Goal: Task Accomplishment & Management: Manage account settings

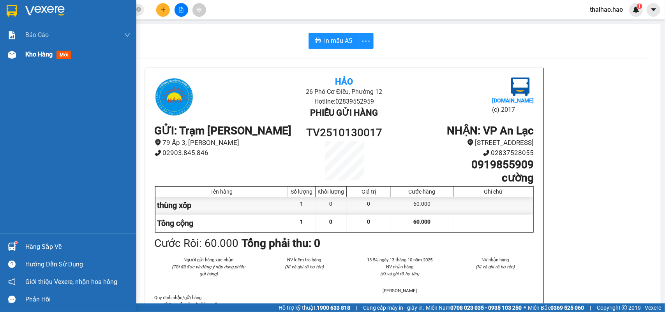
click at [15, 51] on img at bounding box center [12, 55] width 8 height 8
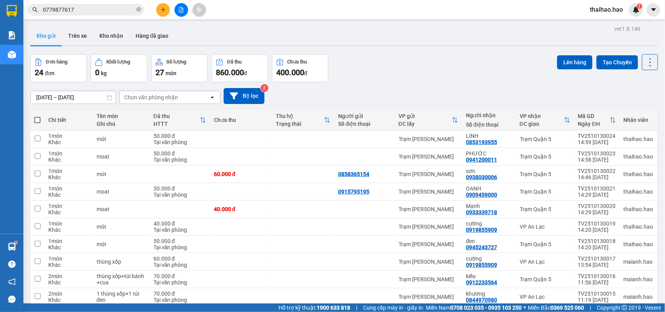
click at [39, 122] on span at bounding box center [37, 120] width 6 height 6
click at [37, 116] on input "checkbox" at bounding box center [37, 116] width 0 height 0
checkbox input "true"
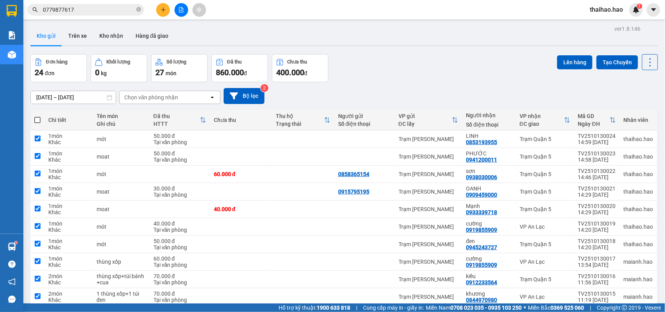
checkbox input "true"
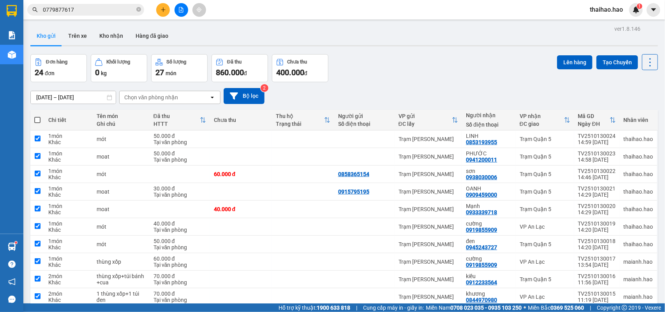
checkbox input "true"
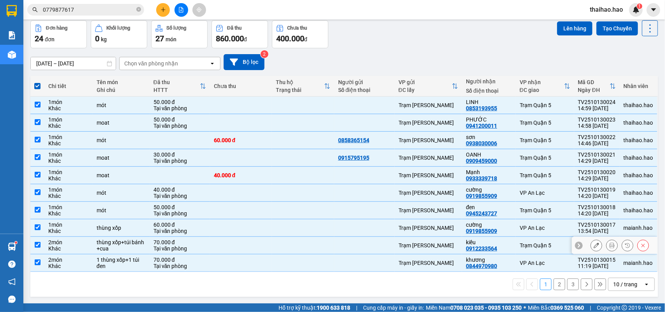
scroll to position [36, 0]
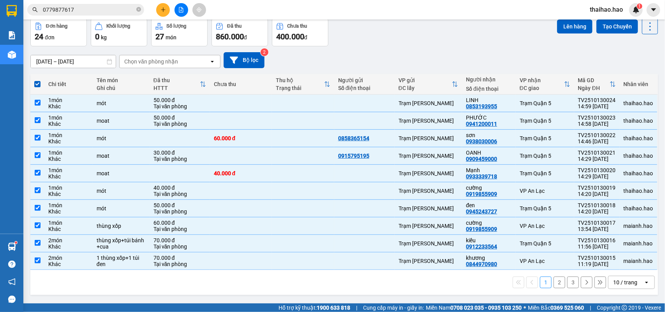
click at [614, 285] on div "10 / trang" at bounding box center [626, 283] width 24 height 8
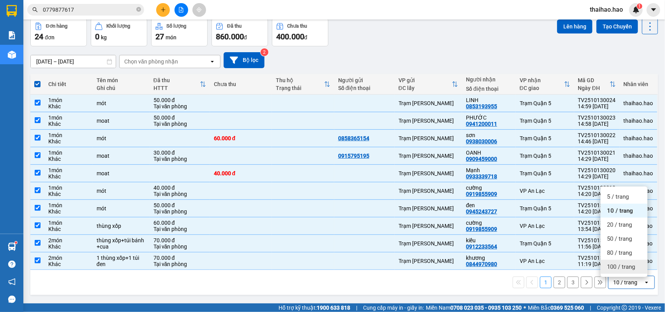
click at [611, 268] on span "100 / trang" at bounding box center [621, 267] width 28 height 8
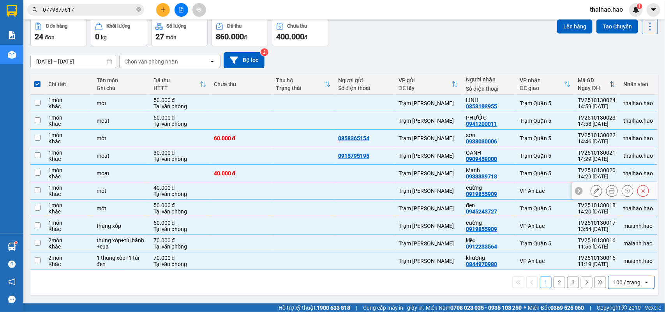
checkbox input "false"
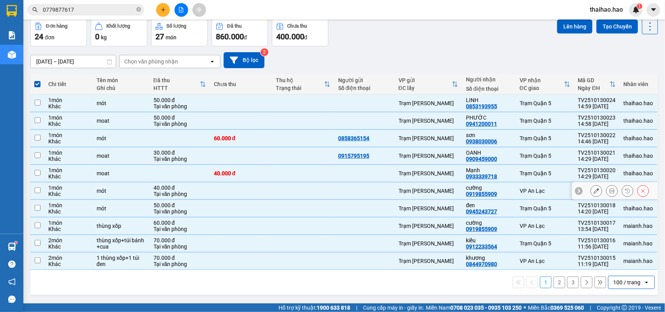
checkbox input "false"
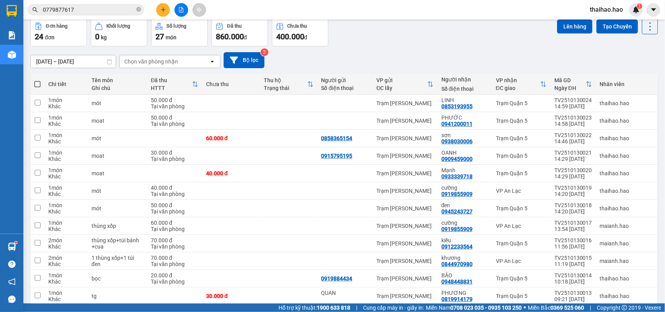
click at [37, 82] on span at bounding box center [37, 84] width 6 height 6
click at [37, 80] on input "checkbox" at bounding box center [37, 80] width 0 height 0
checkbox input "true"
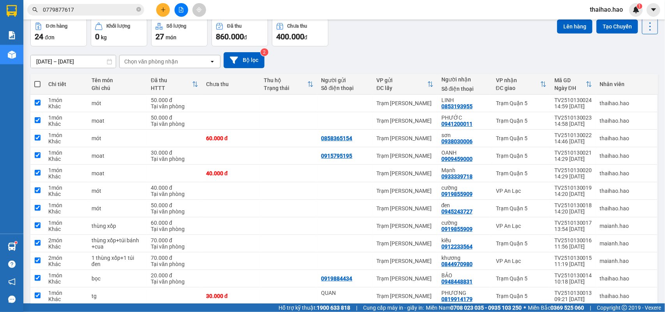
checkbox input "true"
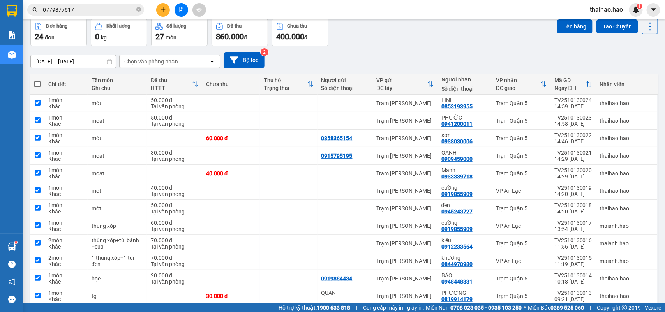
checkbox input "true"
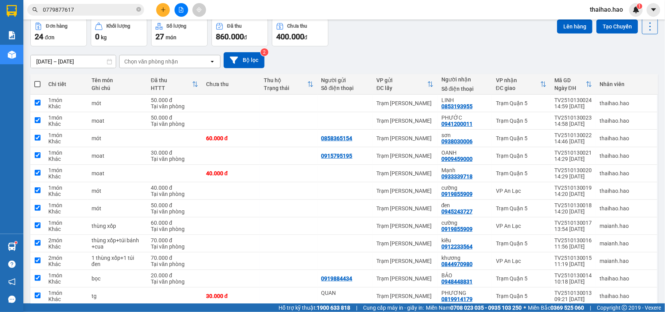
checkbox input "true"
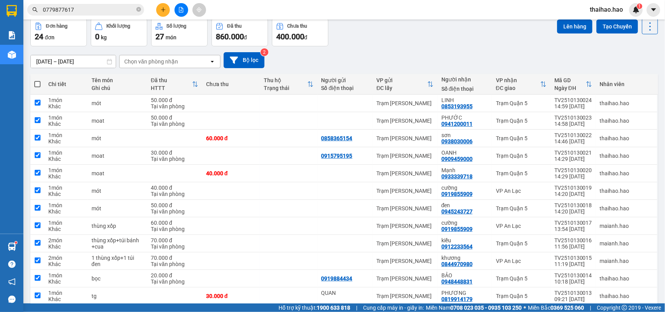
checkbox input "true"
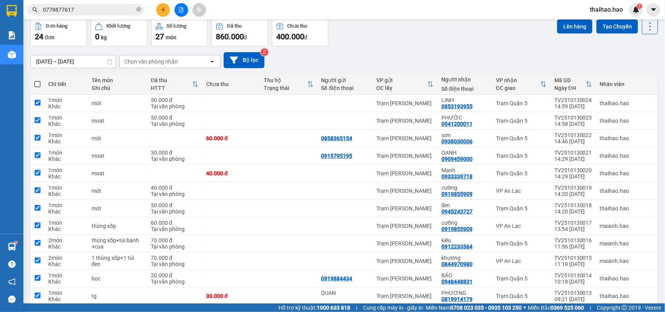
checkbox input "true"
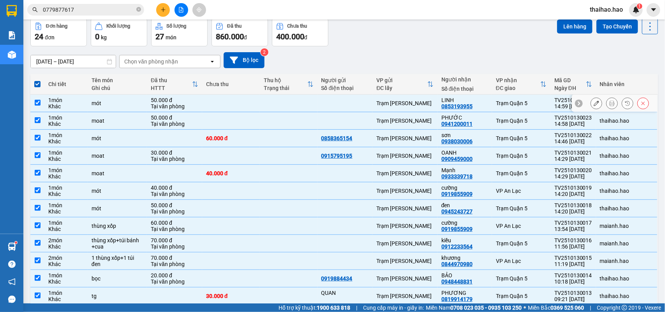
click at [410, 97] on td "Trạm [PERSON_NAME]" at bounding box center [405, 104] width 65 height 18
checkbox input "false"
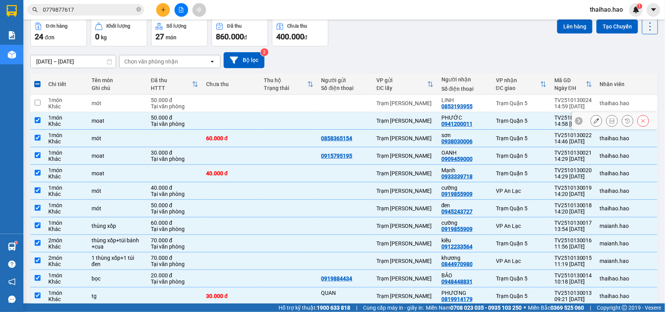
drag, startPoint x: 416, startPoint y: 120, endPoint x: 413, endPoint y: 136, distance: 16.7
click at [416, 121] on div "Trạm [PERSON_NAME]" at bounding box center [405, 121] width 57 height 6
checkbox input "false"
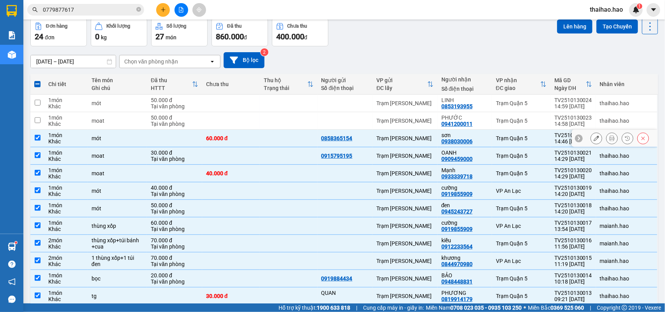
click at [414, 143] on td "Trạm [PERSON_NAME]" at bounding box center [405, 139] width 65 height 18
checkbox input "false"
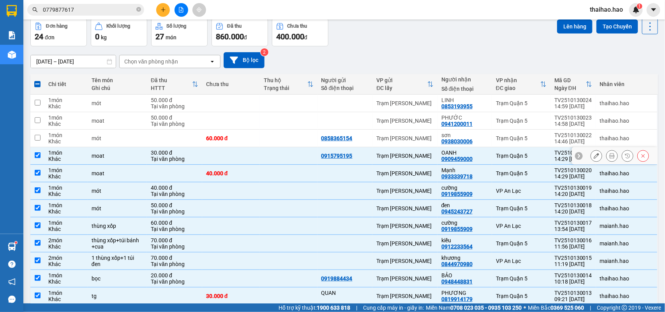
click at [413, 158] on div "Trạm [PERSON_NAME]" at bounding box center [405, 156] width 57 height 6
checkbox input "false"
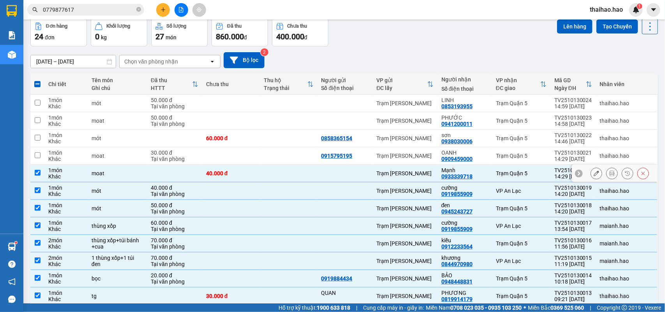
click at [411, 172] on div "Trạm [PERSON_NAME]" at bounding box center [405, 173] width 57 height 6
checkbox input "false"
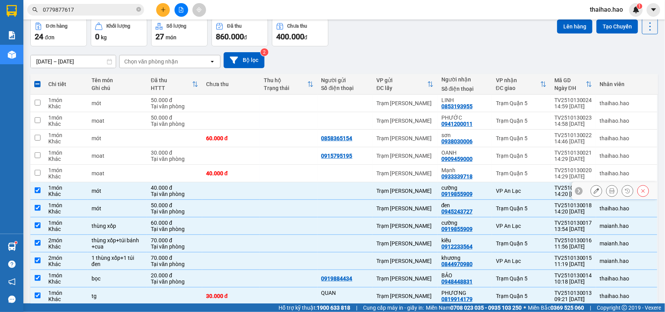
click at [384, 194] on div "Trạm [PERSON_NAME]" at bounding box center [405, 191] width 57 height 6
checkbox input "false"
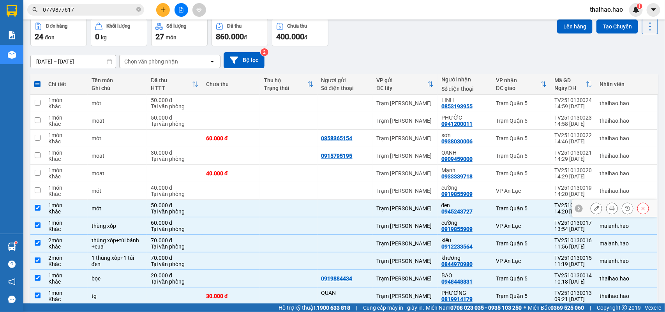
click at [481, 206] on div "đen" at bounding box center [465, 205] width 47 height 6
checkbox input "false"
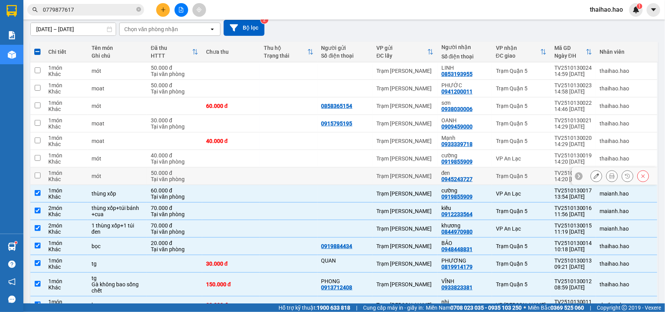
scroll to position [85, 0]
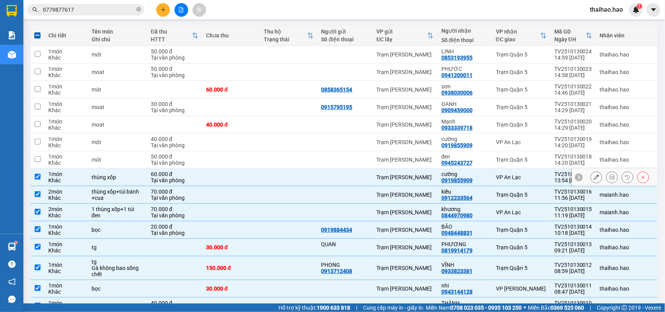
click at [446, 180] on div "0919855909" at bounding box center [457, 180] width 31 height 6
click at [502, 177] on div "VP An Lạc" at bounding box center [521, 177] width 51 height 6
checkbox input "false"
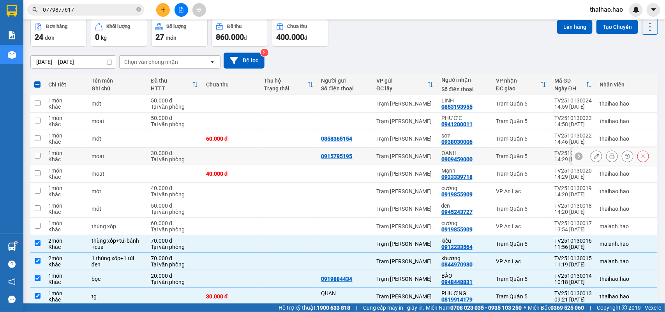
scroll to position [0, 0]
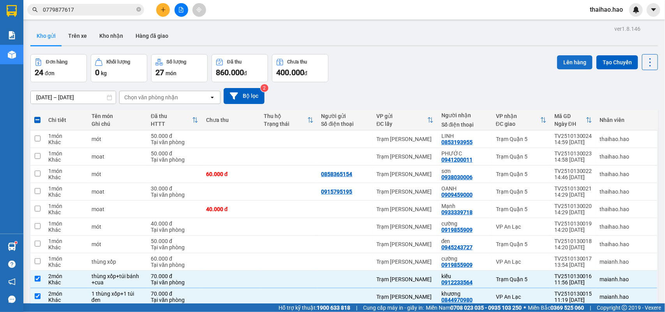
click at [560, 63] on button "Lên hàng" at bounding box center [574, 62] width 35 height 14
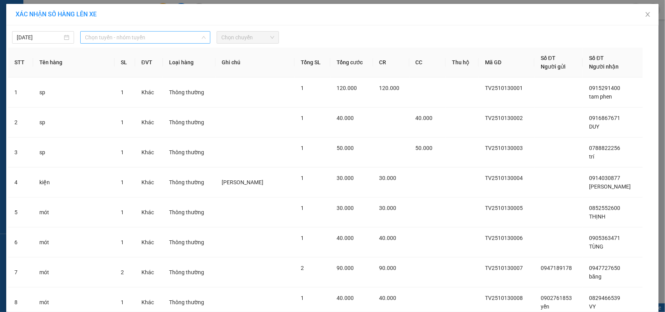
click at [152, 36] on span "Chọn tuyến - nhóm tuyến" at bounding box center [145, 38] width 121 height 12
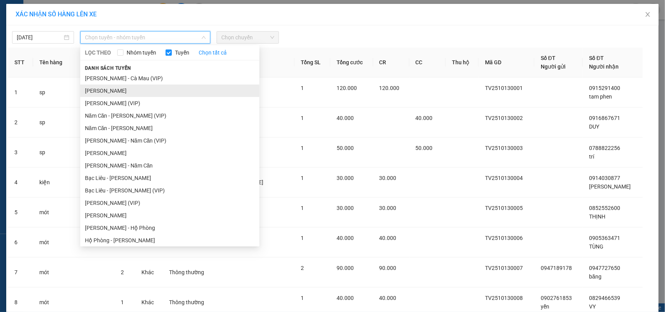
click at [119, 92] on li "Cà Mau - Hồ Chí Minh" at bounding box center [169, 91] width 179 height 12
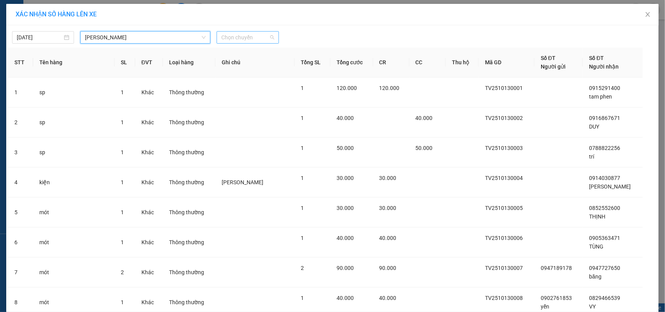
click at [227, 40] on span "Chọn chuyến" at bounding box center [247, 38] width 53 height 12
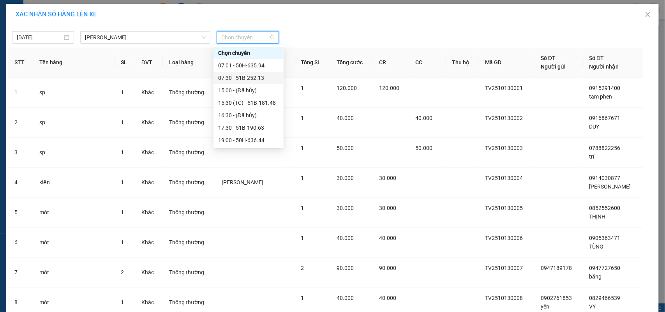
click at [231, 73] on div "07:30 - 51B-252.13" at bounding box center [249, 78] width 70 height 12
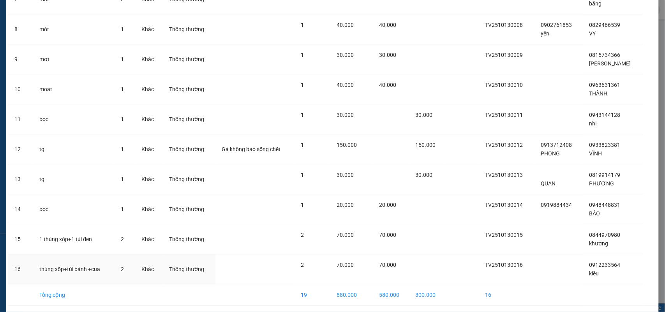
scroll to position [309, 0]
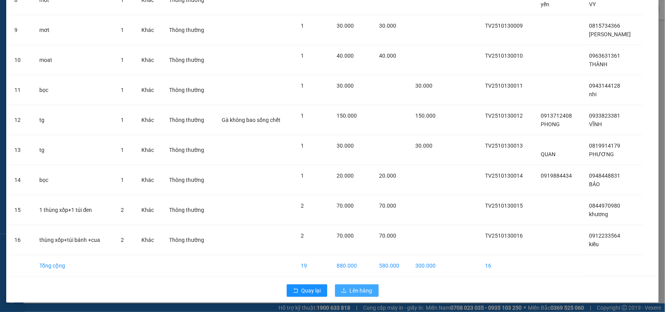
click at [361, 290] on span "Lên hàng" at bounding box center [361, 291] width 23 height 9
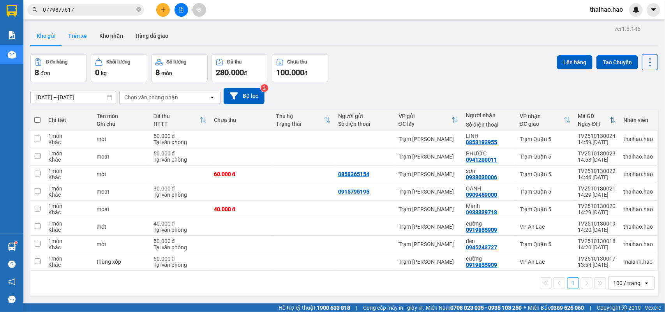
click at [73, 32] on button "Trên xe" at bounding box center [77, 36] width 31 height 19
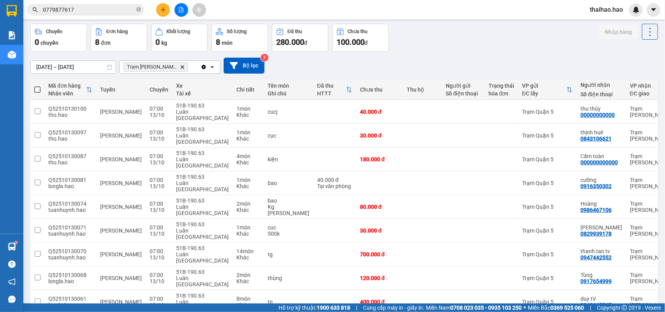
scroll to position [45, 0]
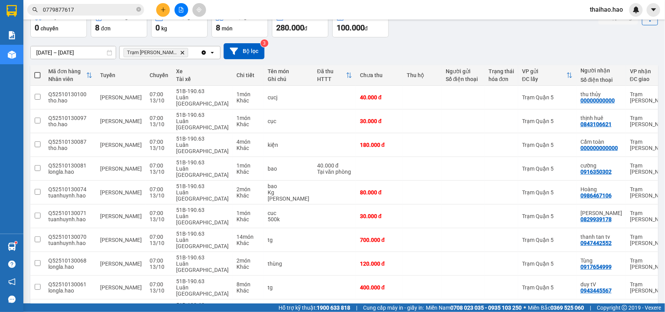
drag, startPoint x: 621, startPoint y: 285, endPoint x: 618, endPoint y: 279, distance: 6.1
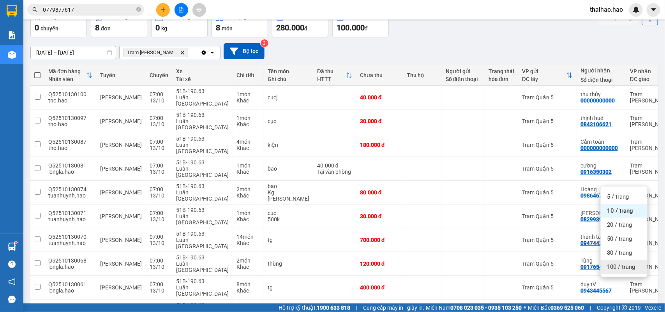
click at [619, 269] on span "100 / trang" at bounding box center [621, 267] width 28 height 8
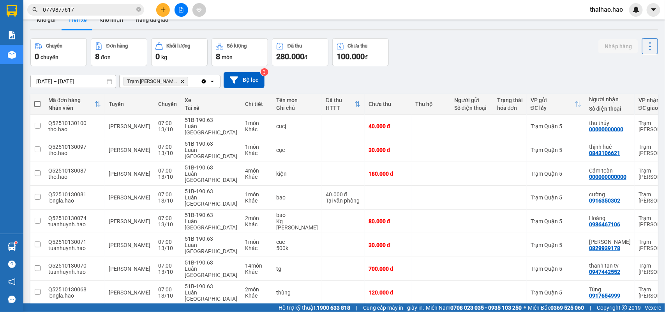
scroll to position [0, 0]
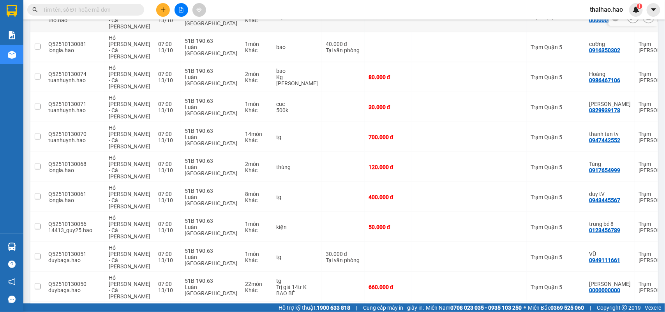
scroll to position [195, 0]
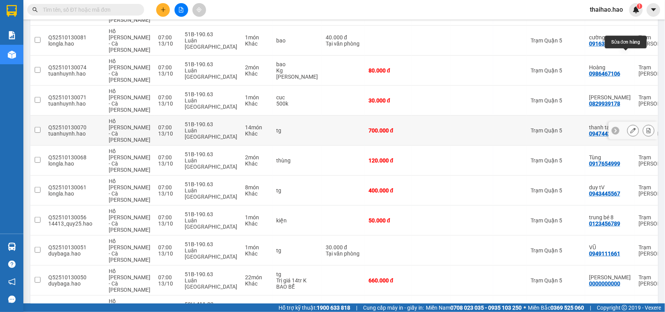
click at [631, 128] on icon at bounding box center [633, 130] width 5 height 5
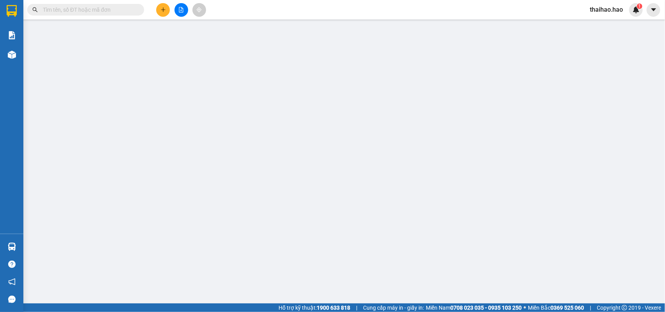
click at [159, 12] on div "SỬA ĐƠN HÀNG Lịch sử Ảnh kiện hàng Yêu cầu xuất hóa đơn điện tử Total Paid Fee …" at bounding box center [332, 156] width 665 height 312
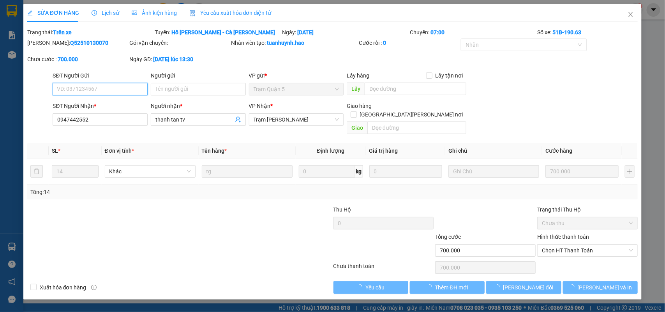
type input "0947442552"
type input "thanh tan tv"
type input "700.000"
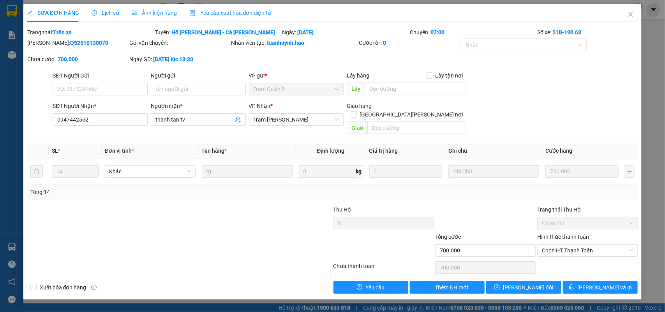
click at [165, 12] on span "Ảnh kiện hàng" at bounding box center [154, 13] width 45 height 6
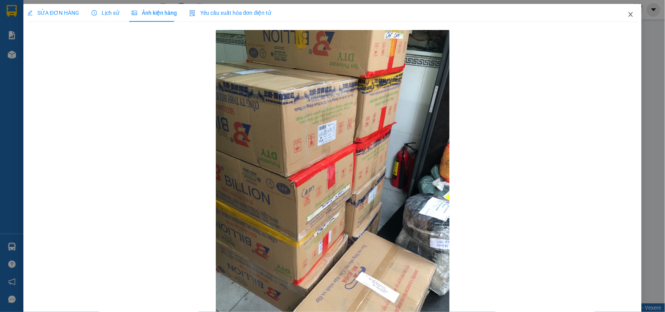
click at [628, 18] on icon "close" at bounding box center [631, 14] width 6 height 6
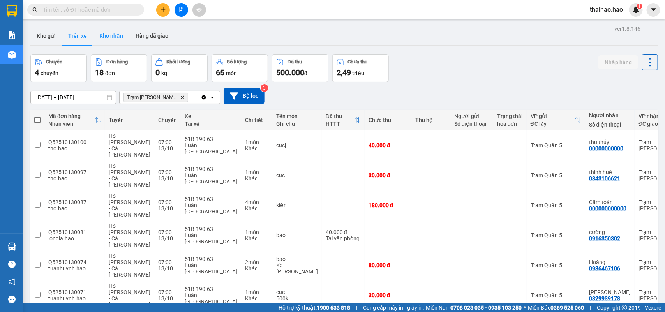
click at [108, 30] on button "Kho nhận" at bounding box center [111, 36] width 36 height 19
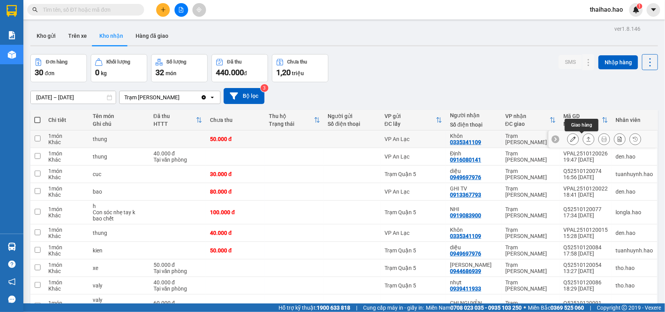
click at [571, 138] on icon at bounding box center [573, 138] width 5 height 5
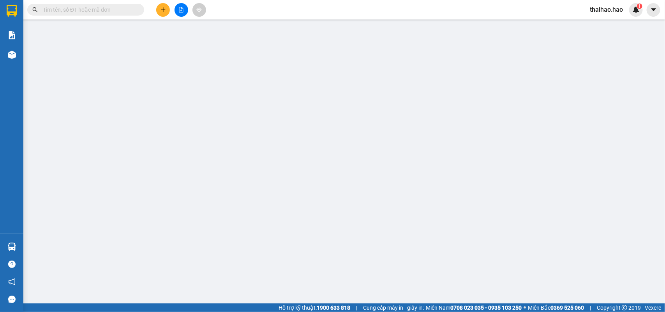
type input "0335341109"
type input "Khôn"
type input "50.000"
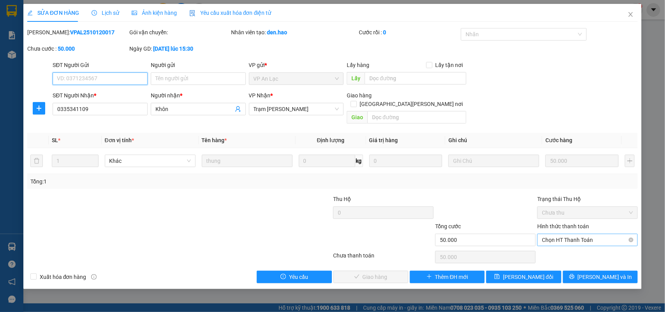
click at [556, 234] on span "Chọn HT Thanh Toán" at bounding box center [587, 240] width 91 height 12
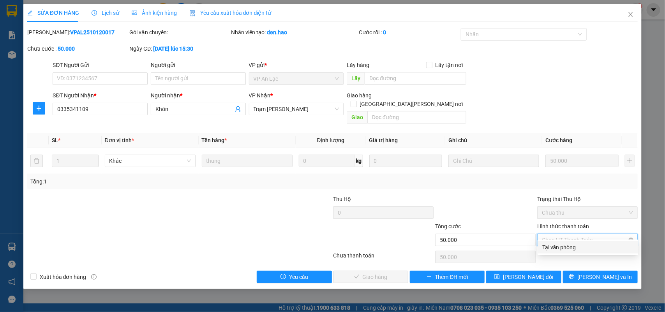
click at [556, 234] on span "Chọn HT Thanh Toán" at bounding box center [587, 240] width 91 height 12
click at [558, 242] on div "Tại văn phòng" at bounding box center [588, 247] width 101 height 12
type input "0"
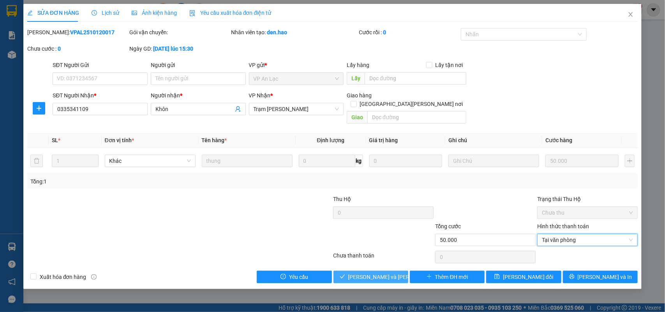
click at [390, 273] on span "[PERSON_NAME] và Giao hàng" at bounding box center [400, 277] width 105 height 9
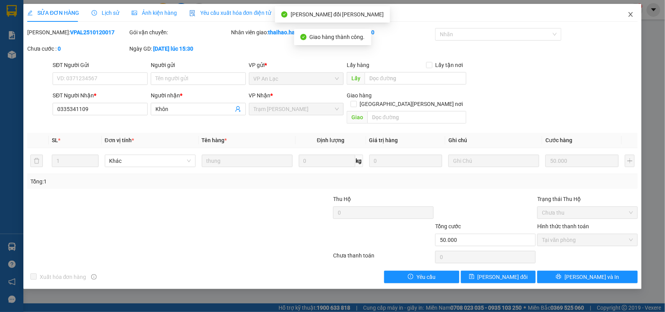
click at [633, 18] on span "Close" at bounding box center [631, 15] width 22 height 22
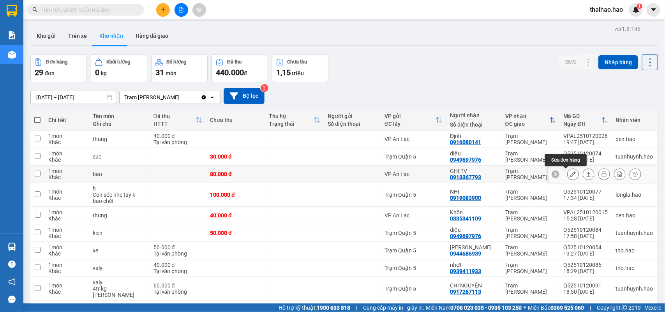
click at [571, 175] on icon at bounding box center [573, 174] width 5 height 5
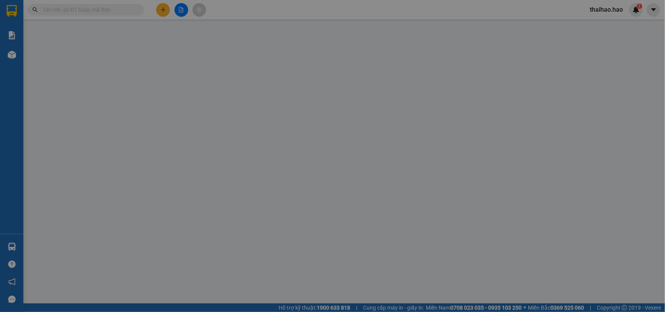
type input "0913367793"
type input "GHI TV"
type input "80.000"
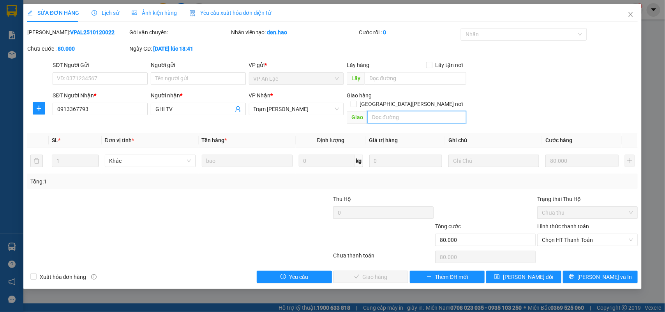
click at [396, 111] on input "text" at bounding box center [417, 117] width 99 height 12
type input "B"
type input "NỢ"
click at [546, 271] on button "[PERSON_NAME] thay đổi" at bounding box center [523, 277] width 75 height 12
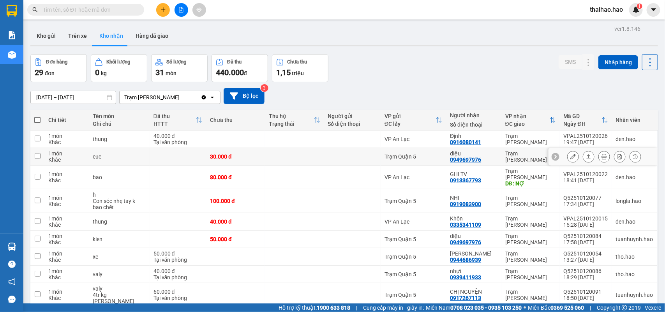
click at [571, 156] on icon at bounding box center [573, 156] width 5 height 5
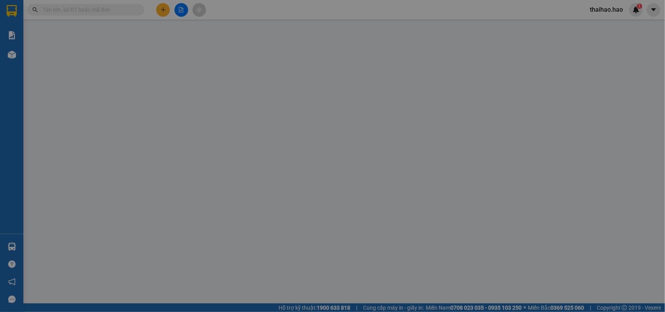
type input "0949697976"
type input "diệu"
type input "30.000"
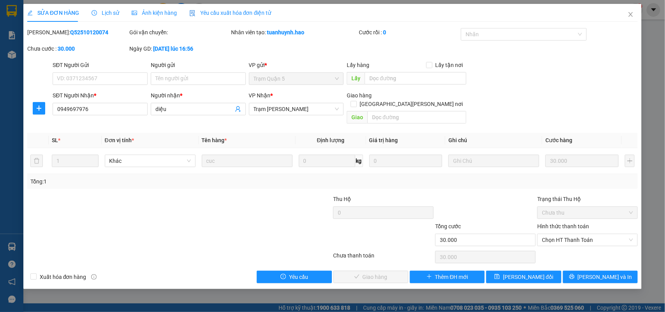
click at [161, 7] on div "Ảnh kiện hàng" at bounding box center [154, 13] width 45 height 18
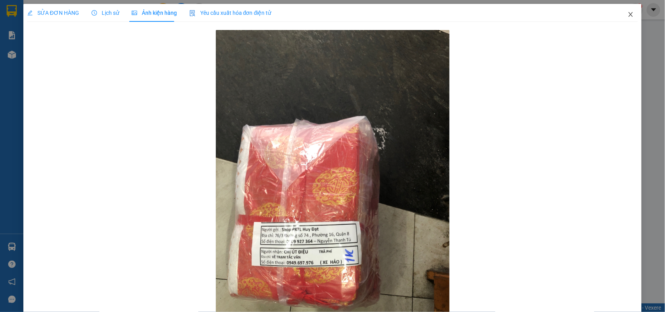
click at [628, 8] on span "Close" at bounding box center [631, 15] width 22 height 22
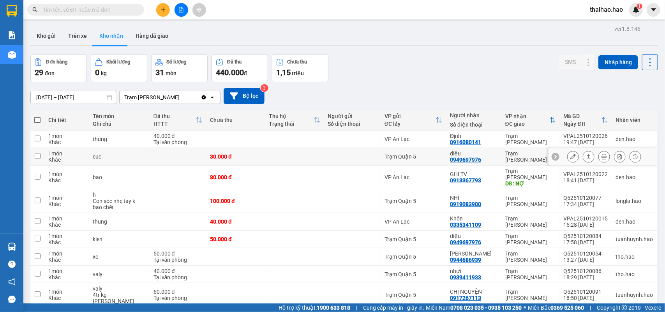
scroll to position [97, 0]
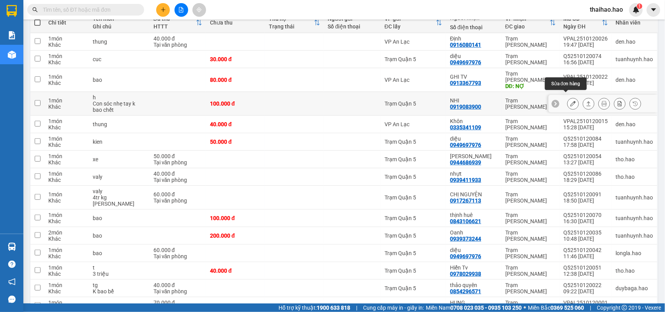
click at [571, 101] on icon at bounding box center [573, 103] width 5 height 5
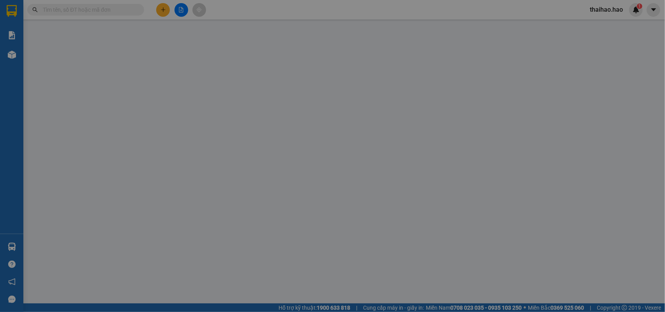
type input "0919083900"
type input "NHI"
type input "100.000"
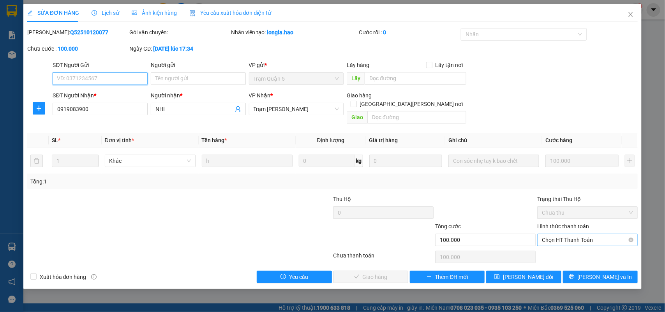
click at [553, 234] on span "Chọn HT Thanh Toán" at bounding box center [587, 240] width 91 height 12
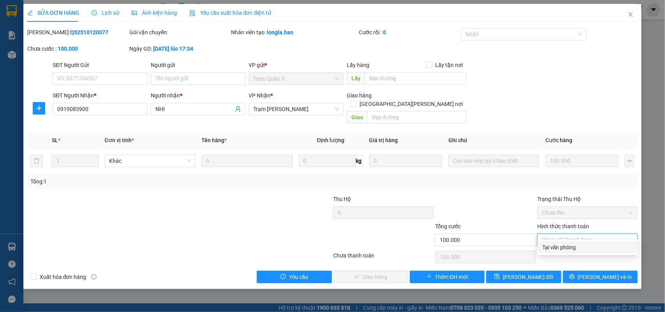
drag, startPoint x: 553, startPoint y: 246, endPoint x: 377, endPoint y: 259, distance: 176.7
click at [551, 247] on div "Tại văn phòng" at bounding box center [588, 247] width 91 height 9
type input "0"
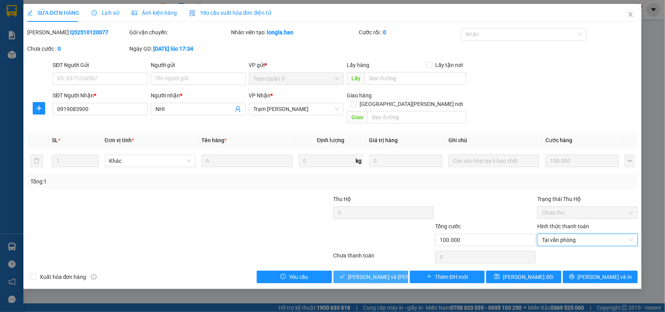
click at [355, 273] on span "Lưu và Giao hàng" at bounding box center [400, 277] width 105 height 9
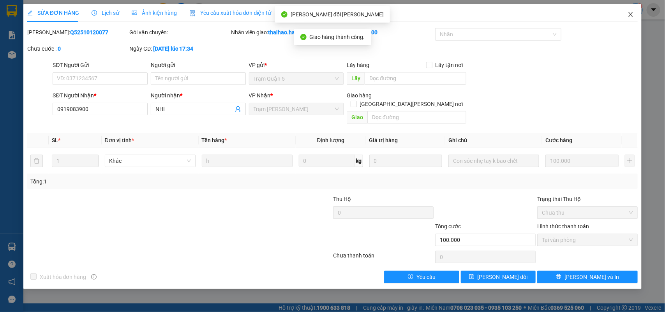
drag, startPoint x: 628, startPoint y: 20, endPoint x: 632, endPoint y: 11, distance: 10.5
click at [630, 15] on span "Close" at bounding box center [631, 15] width 22 height 22
click at [632, 11] on div "1" at bounding box center [637, 10] width 14 height 14
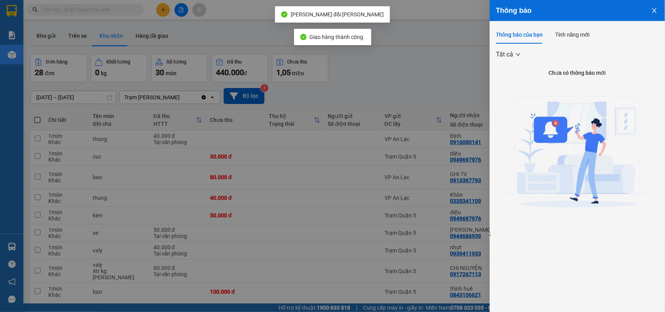
click at [419, 86] on div at bounding box center [332, 156] width 665 height 312
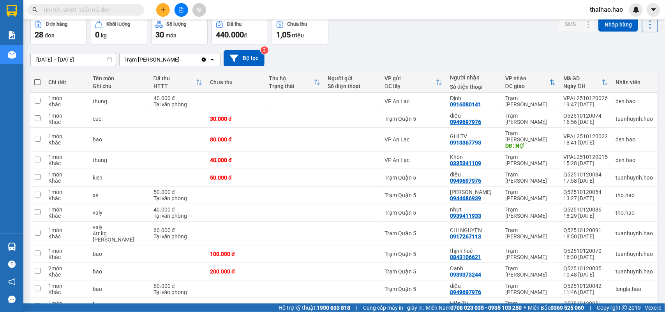
scroll to position [146, 0]
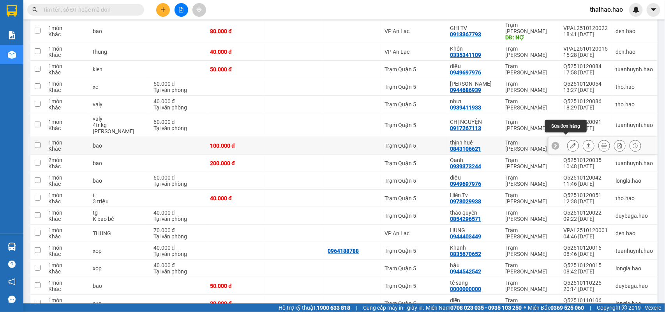
click at [571, 143] on icon at bounding box center [573, 145] width 5 height 5
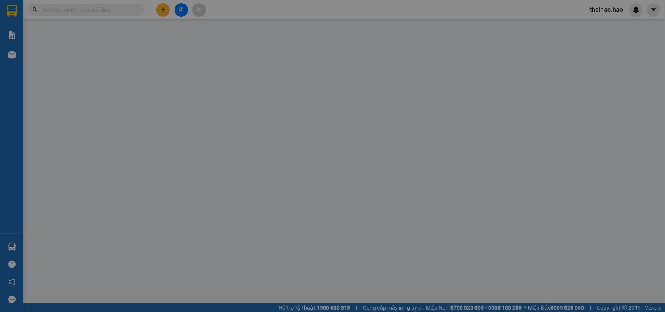
type input "0843106621"
type input "thịnh huê"
type input "100.000"
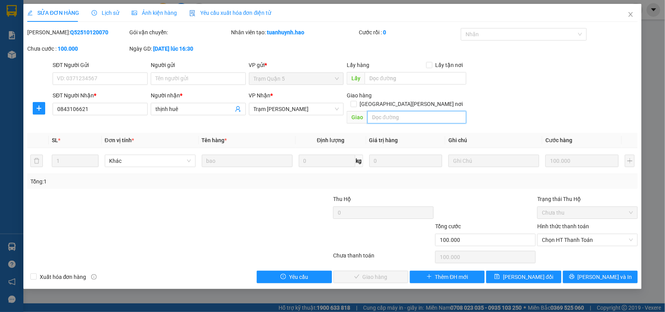
click at [398, 111] on input "text" at bounding box center [417, 117] width 99 height 12
type input "BỚT 20K"
click at [546, 104] on div "SĐT Người Nhận * 0843106621 Người nhận * thịnh huê VP Nhận * Trạm Tắc Vân Giao …" at bounding box center [345, 109] width 589 height 36
click at [569, 234] on span "Chọn HT Thanh Toán" at bounding box center [587, 240] width 91 height 12
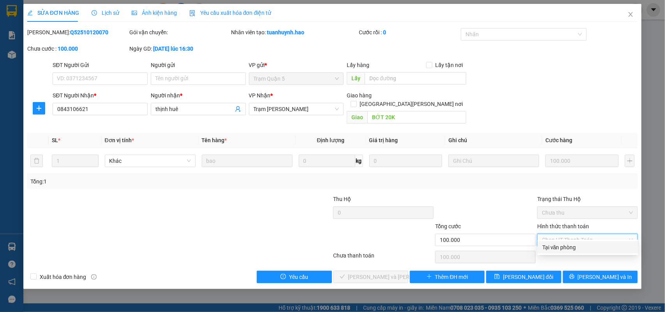
click at [564, 246] on div "Tại văn phòng" at bounding box center [588, 247] width 91 height 9
type input "0"
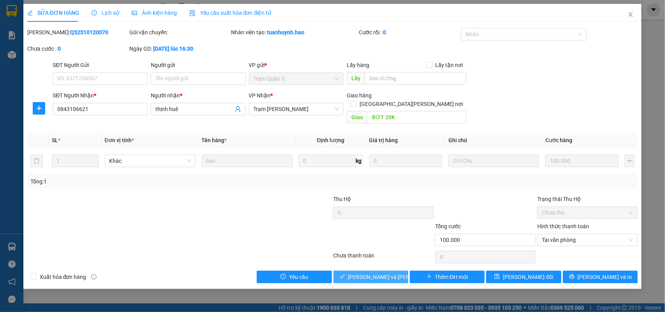
click at [363, 273] on span "Lưu và Giao hàng" at bounding box center [400, 277] width 105 height 9
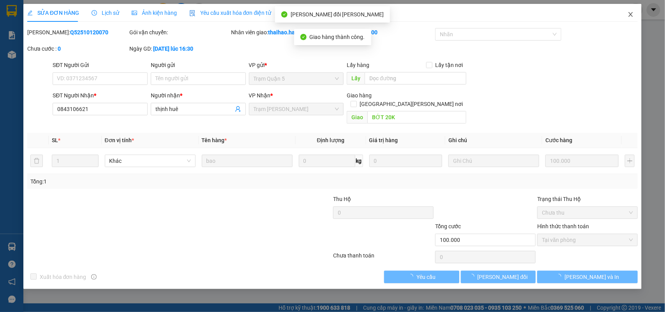
drag, startPoint x: 628, startPoint y: 17, endPoint x: 586, endPoint y: 59, distance: 59.8
click at [628, 18] on icon "close" at bounding box center [631, 14] width 6 height 6
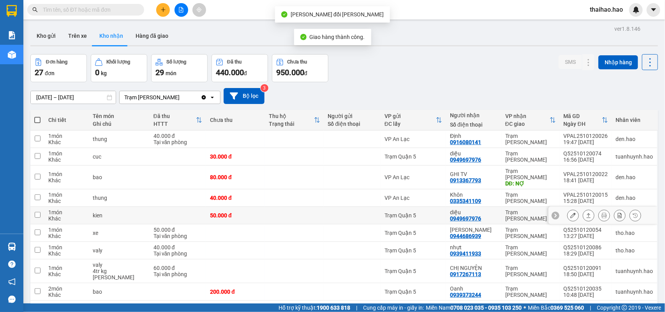
scroll to position [97, 0]
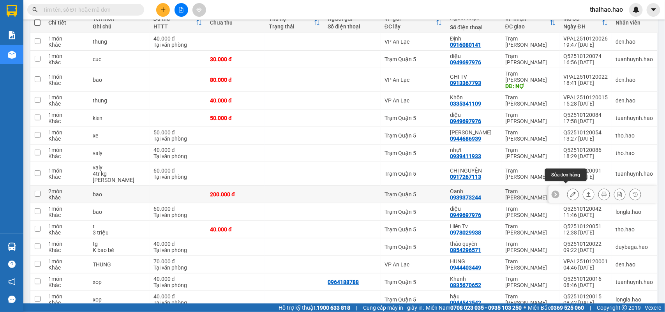
click at [568, 190] on button at bounding box center [573, 195] width 11 height 14
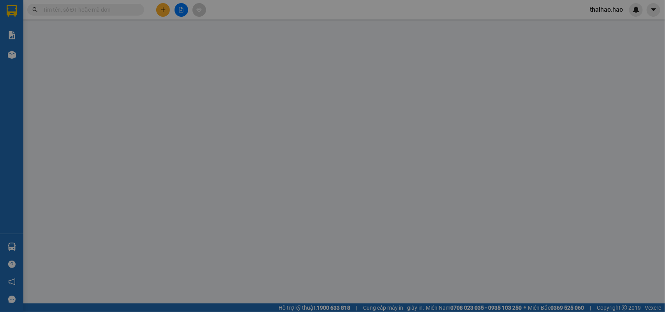
type input "0939373244"
type input "Oanh"
type input "200.000"
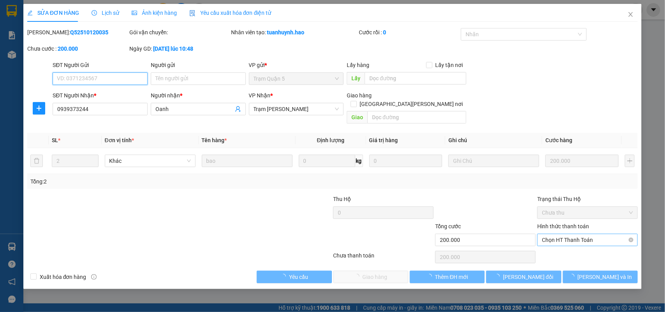
click at [572, 237] on span "Chọn HT Thanh Toán" at bounding box center [587, 240] width 91 height 12
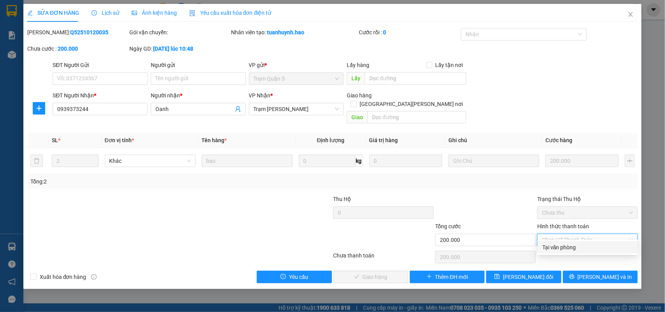
click at [571, 245] on div "Tại văn phòng" at bounding box center [588, 247] width 91 height 9
type input "0"
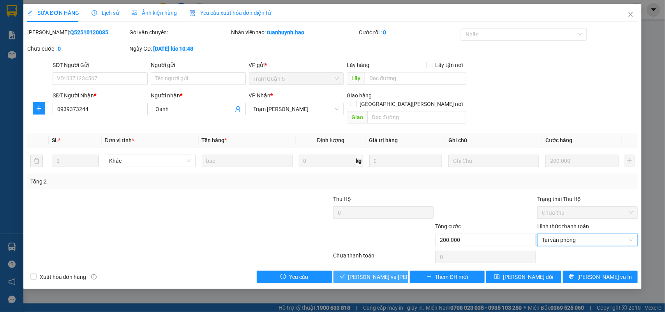
click at [398, 271] on button "Lưu và Giao hàng" at bounding box center [371, 277] width 75 height 12
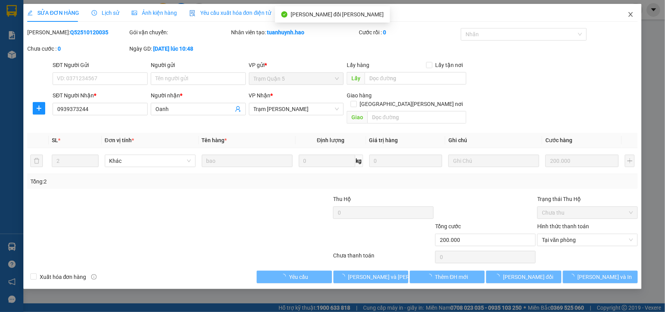
click at [633, 18] on span "Close" at bounding box center [631, 15] width 22 height 22
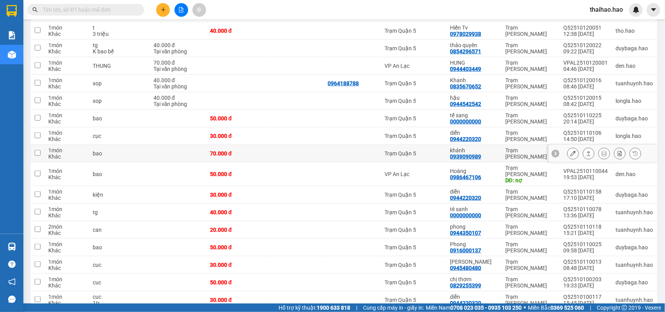
scroll to position [293, 0]
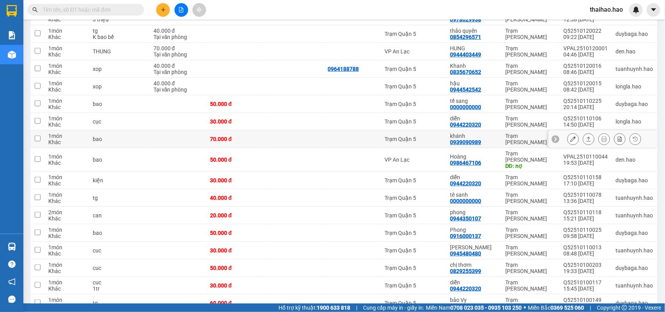
click at [571, 136] on icon at bounding box center [573, 138] width 5 height 5
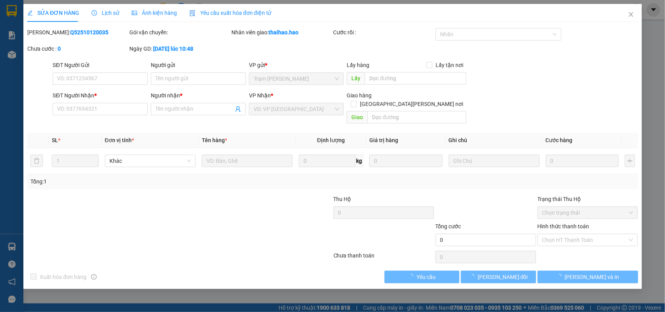
type input "0939090989"
type input "khánh"
type input "70.000"
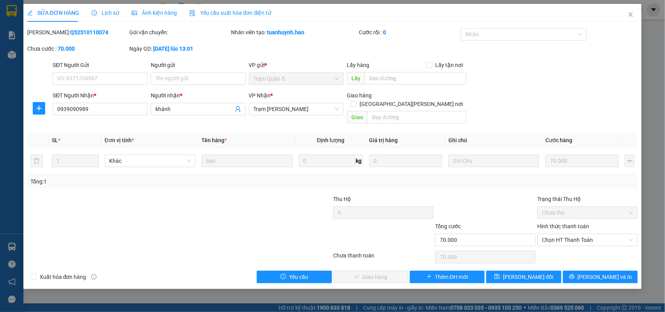
click at [150, 16] on span "Ảnh kiện hàng" at bounding box center [154, 13] width 45 height 6
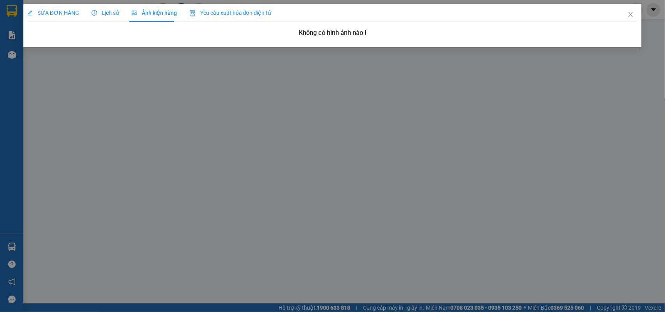
drag, startPoint x: 50, startPoint y: 9, endPoint x: 35, endPoint y: 16, distance: 15.9
click at [50, 10] on span "SỬA ĐƠN HÀNG" at bounding box center [53, 13] width 52 height 6
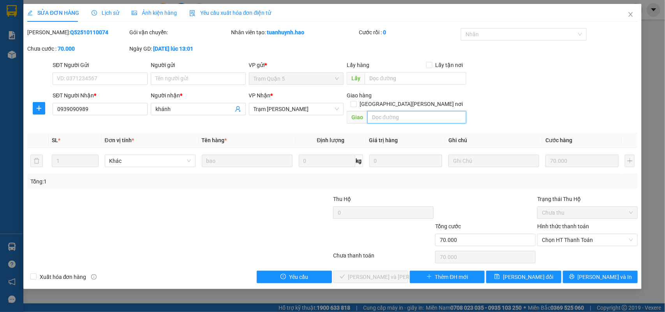
click at [384, 111] on input "text" at bounding box center [417, 117] width 99 height 12
type input "BỚT 20K"
click at [474, 93] on div "SĐT Người Nhận * 0939090989 Người nhận * khánh VP Nhận * Trạm Tắc Vân Giao hàng…" at bounding box center [345, 109] width 589 height 36
click at [562, 234] on span "Chọn HT Thanh Toán" at bounding box center [587, 240] width 91 height 12
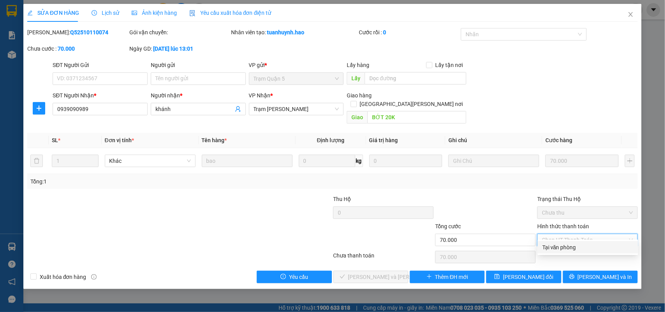
drag, startPoint x: 563, startPoint y: 246, endPoint x: 554, endPoint y: 249, distance: 9.1
click at [561, 246] on div "Tại văn phòng" at bounding box center [588, 247] width 91 height 9
type input "0"
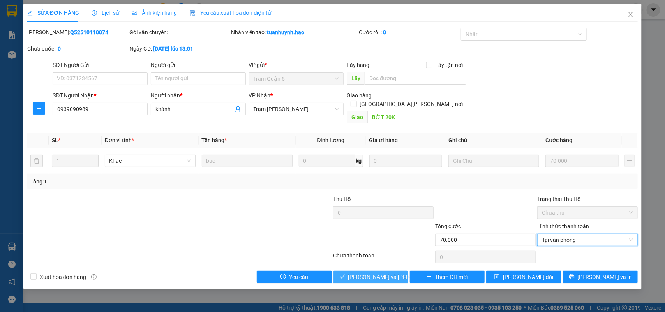
drag, startPoint x: 396, startPoint y: 264, endPoint x: 525, endPoint y: 57, distance: 243.8
click at [396, 271] on button "Lưu và Giao hàng" at bounding box center [371, 277] width 75 height 12
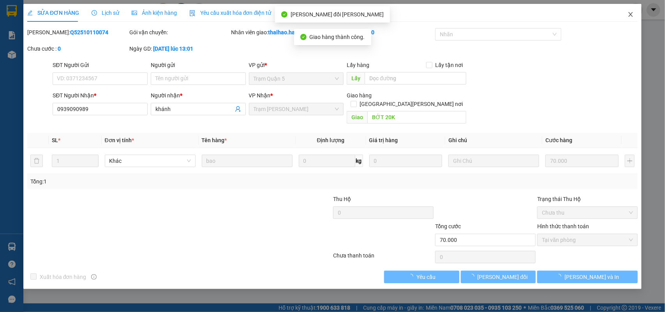
click at [629, 14] on icon "close" at bounding box center [631, 14] width 6 height 6
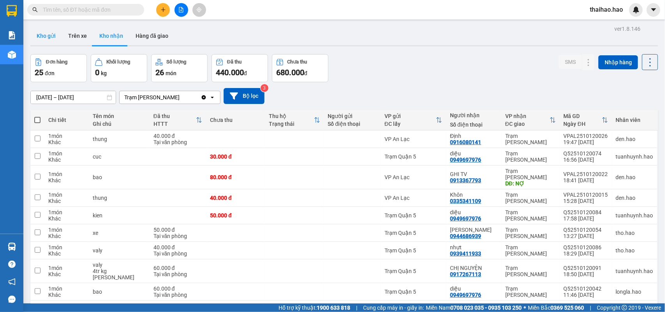
click at [55, 38] on button "Kho gửi" at bounding box center [46, 36] width 32 height 19
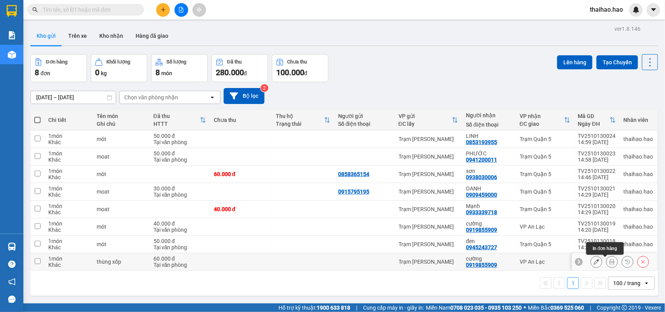
click at [610, 262] on icon at bounding box center [612, 261] width 5 height 5
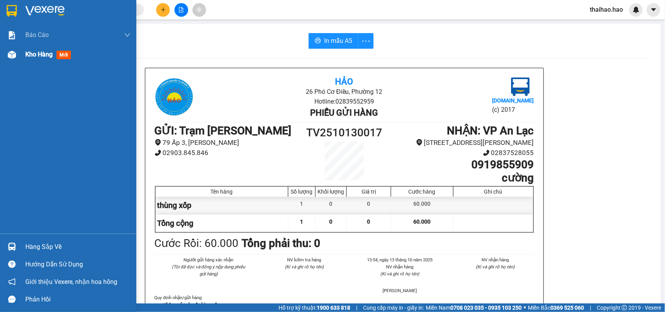
click at [17, 53] on div at bounding box center [12, 55] width 14 height 14
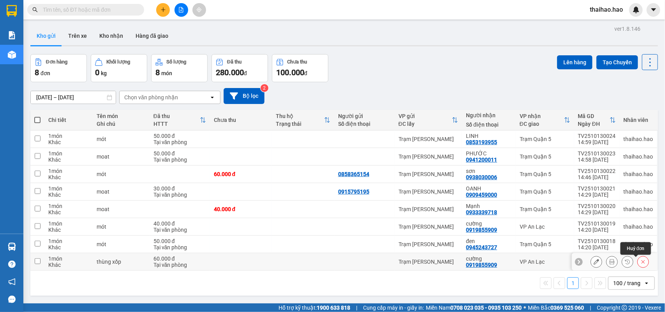
click at [641, 264] on icon at bounding box center [643, 261] width 5 height 5
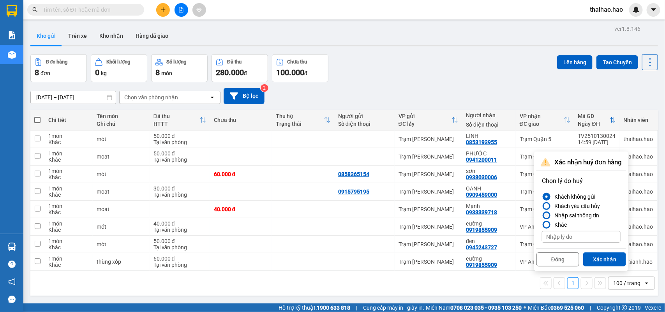
click at [565, 214] on div "Nhập sai thông tin" at bounding box center [576, 215] width 48 height 9
click at [542, 216] on input "Nhập sai thông tin" at bounding box center [542, 216] width 0 height 0
click at [601, 258] on button "Xác nhận" at bounding box center [605, 260] width 43 height 14
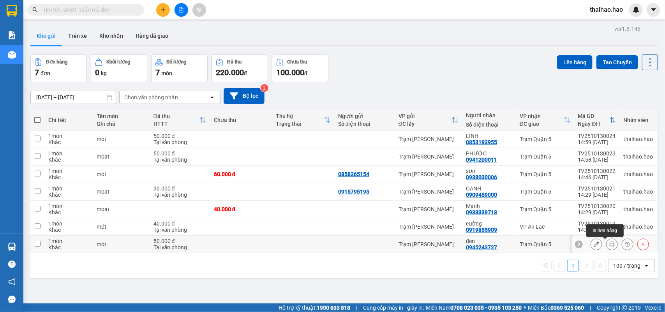
click at [607, 246] on button at bounding box center [612, 245] width 11 height 14
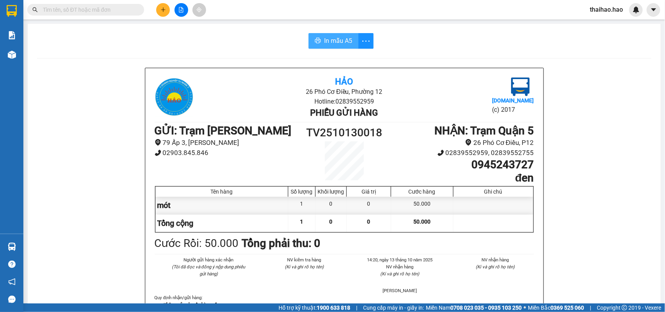
click at [329, 46] on span "In mẫu A5" at bounding box center [338, 41] width 28 height 10
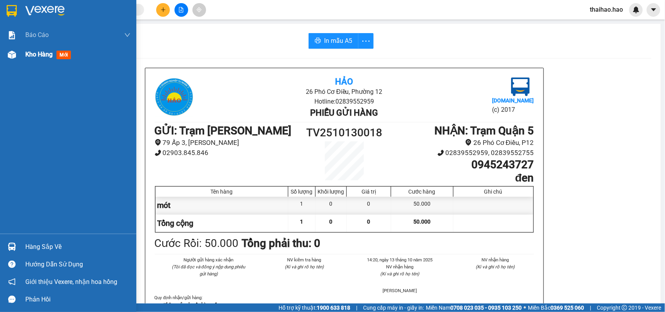
click at [12, 51] on img at bounding box center [12, 55] width 8 height 8
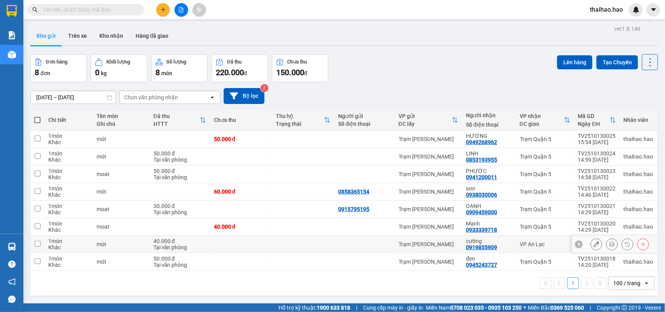
click at [607, 245] on button at bounding box center [612, 245] width 11 height 14
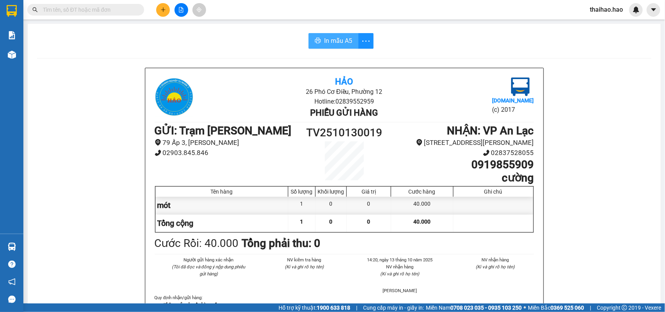
click at [310, 45] on button "In mẫu A5" at bounding box center [334, 41] width 50 height 16
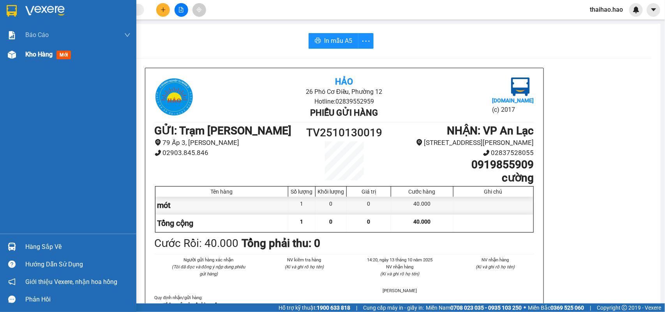
click at [10, 53] on img at bounding box center [12, 55] width 8 height 8
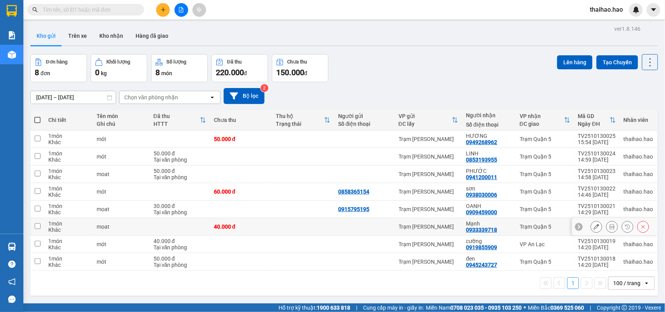
click at [610, 226] on div at bounding box center [613, 227] width 12 height 12
click at [610, 225] on icon at bounding box center [612, 226] width 5 height 5
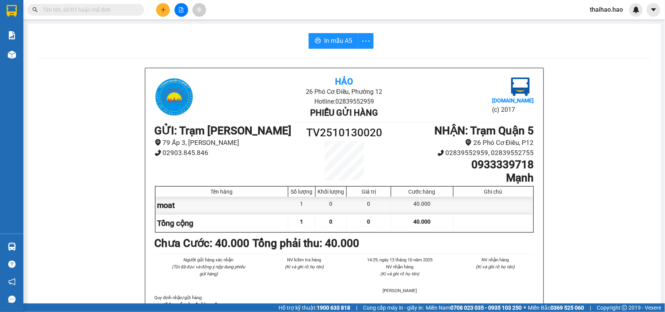
click at [304, 43] on div "In mẫu A5" at bounding box center [344, 41] width 615 height 16
click at [327, 41] on span "In mẫu A5" at bounding box center [338, 41] width 28 height 10
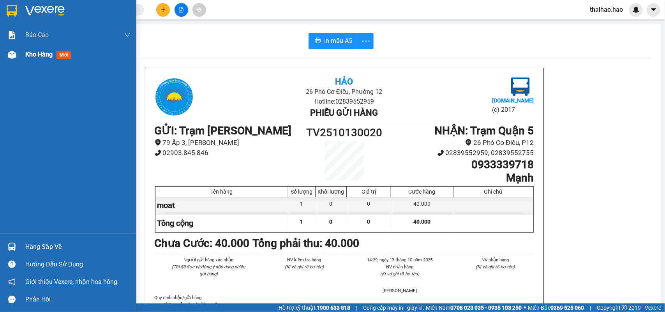
click at [8, 57] on img at bounding box center [12, 55] width 8 height 8
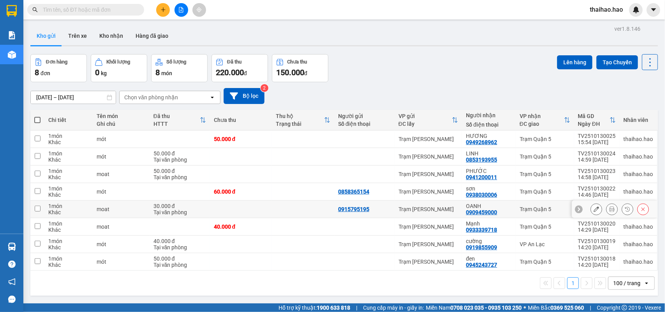
click at [608, 209] on button at bounding box center [612, 210] width 11 height 14
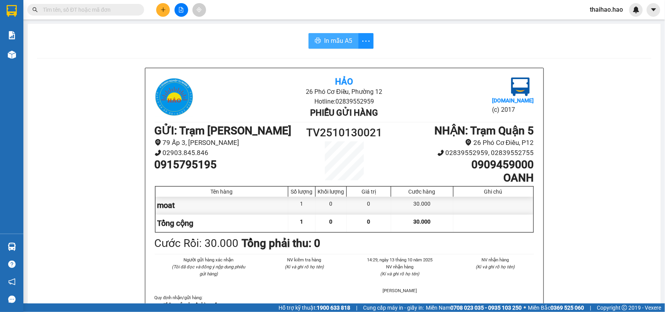
click at [320, 42] on button "In mẫu A5" at bounding box center [334, 41] width 50 height 16
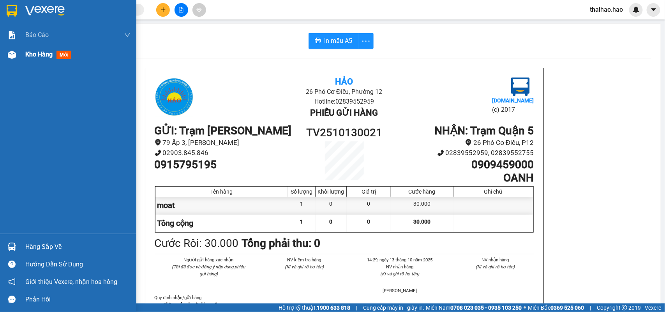
click at [17, 51] on div at bounding box center [12, 55] width 14 height 14
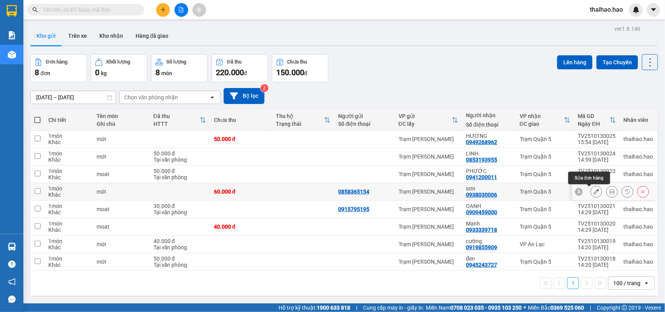
click at [610, 192] on icon at bounding box center [612, 191] width 5 height 5
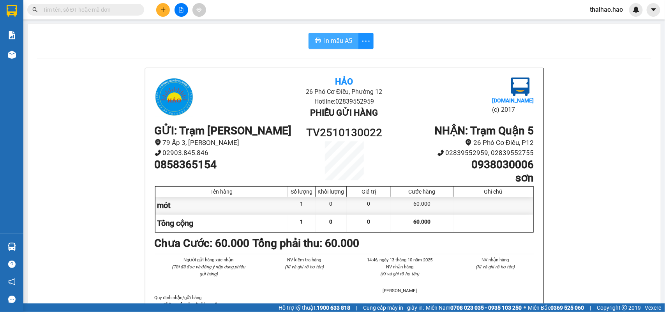
click at [343, 39] on span "In mẫu A5" at bounding box center [338, 41] width 28 height 10
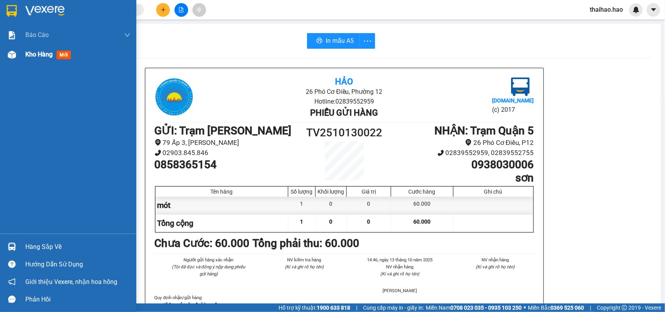
click at [20, 58] on div "Kho hàng mới" at bounding box center [68, 54] width 136 height 19
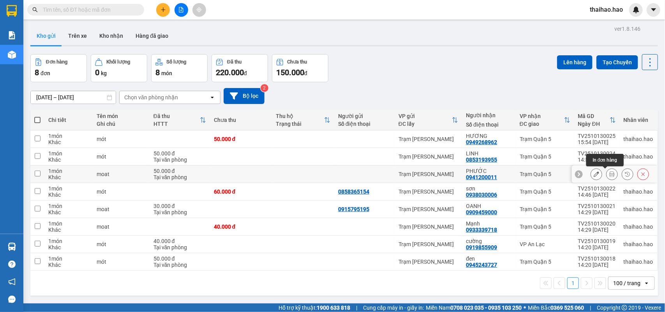
click at [610, 174] on icon at bounding box center [612, 174] width 5 height 5
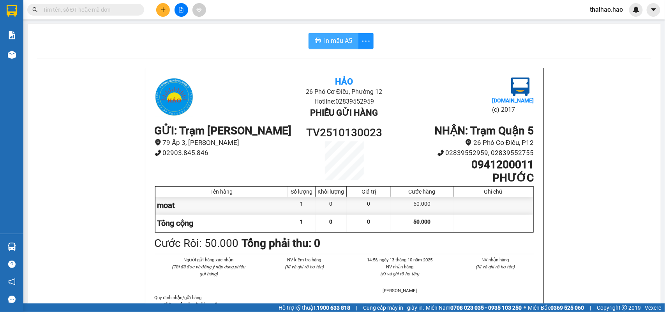
drag, startPoint x: 319, startPoint y: 45, endPoint x: 303, endPoint y: 61, distance: 22.3
click at [318, 46] on button "In mẫu A5" at bounding box center [334, 41] width 50 height 16
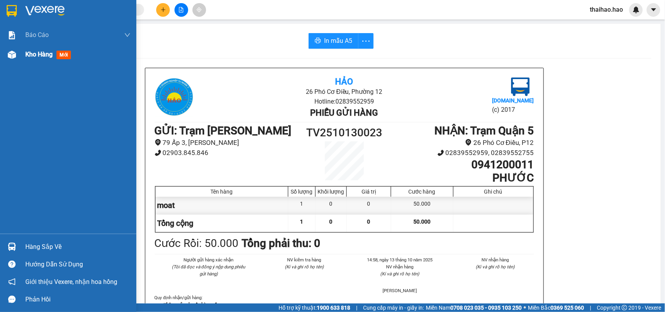
click at [24, 54] on div "Kho hàng mới" at bounding box center [68, 54] width 136 height 19
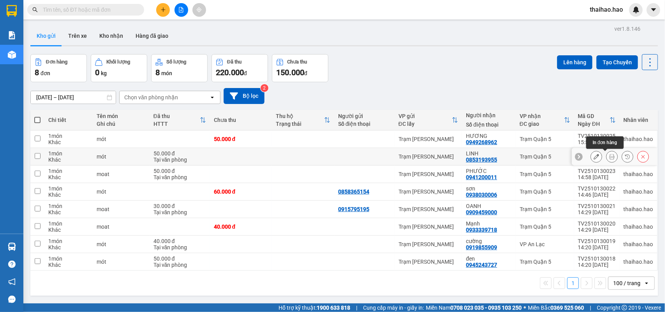
click at [610, 155] on icon at bounding box center [612, 156] width 5 height 5
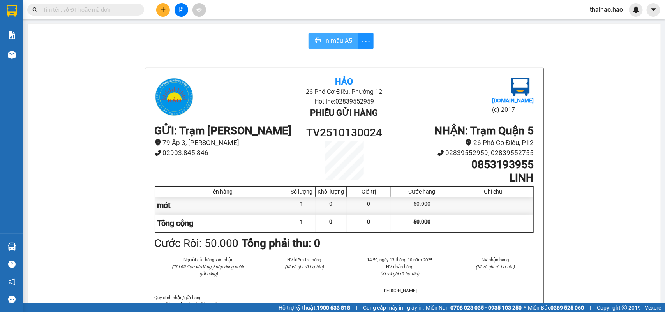
click at [316, 43] on icon "printer" at bounding box center [318, 40] width 6 height 5
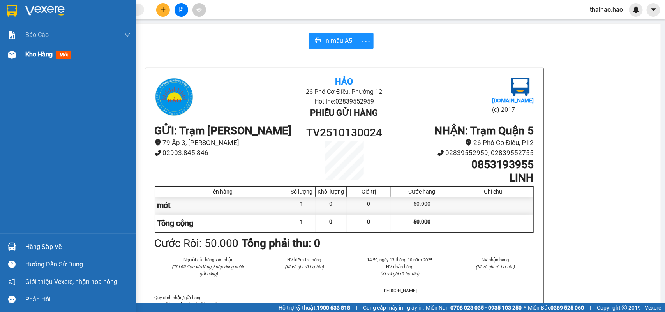
click at [14, 57] on img at bounding box center [12, 55] width 8 height 8
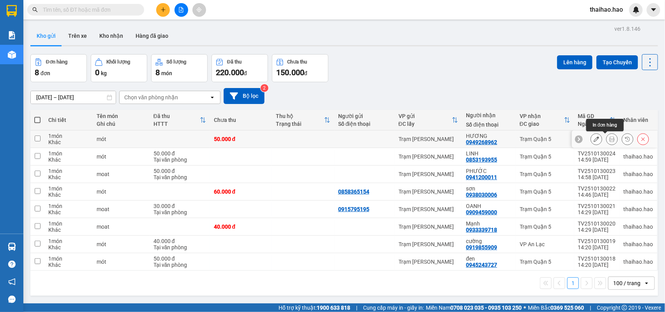
click at [610, 140] on icon at bounding box center [612, 138] width 5 height 5
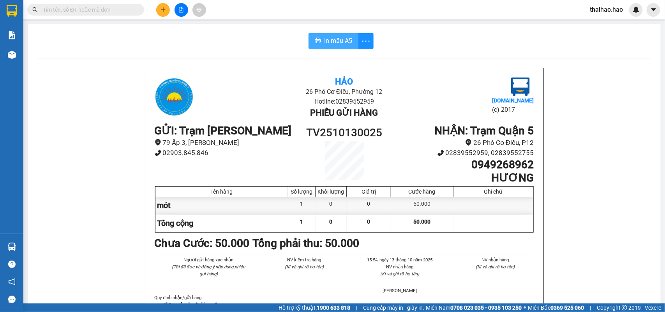
click at [339, 39] on span "In mẫu A5" at bounding box center [338, 41] width 28 height 10
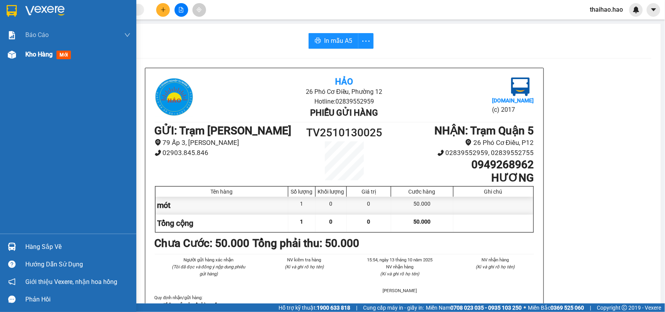
click at [12, 57] on img at bounding box center [12, 55] width 8 height 8
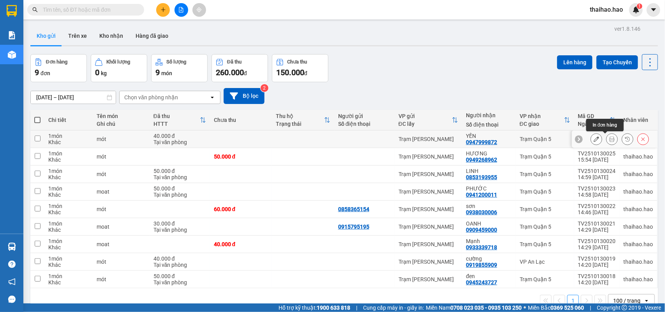
click at [610, 139] on icon at bounding box center [612, 138] width 5 height 5
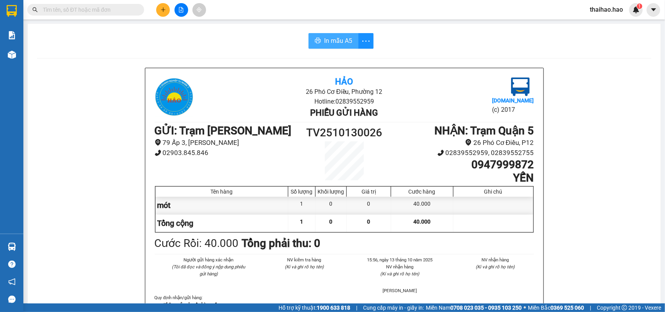
drag, startPoint x: 312, startPoint y: 35, endPoint x: 305, endPoint y: 39, distance: 8.2
click at [312, 35] on button "In mẫu A5" at bounding box center [334, 41] width 50 height 16
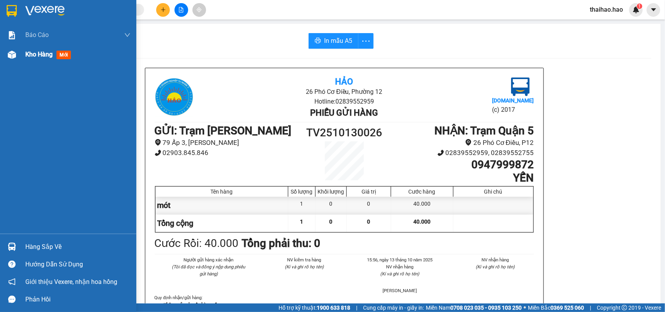
click at [7, 54] on div at bounding box center [12, 55] width 14 height 14
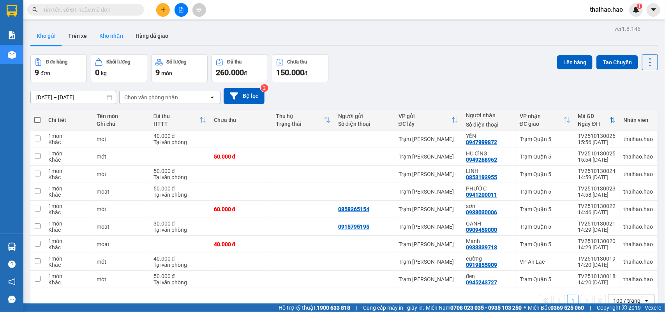
click at [106, 36] on button "Kho nhận" at bounding box center [111, 36] width 36 height 19
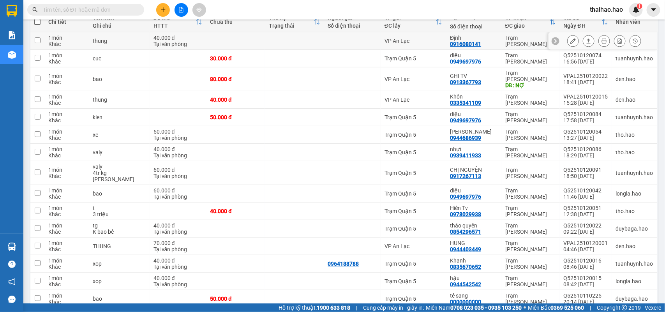
scroll to position [14, 0]
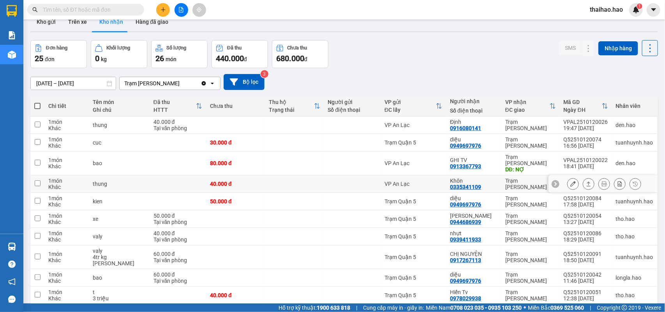
click at [570, 180] on button at bounding box center [573, 184] width 11 height 14
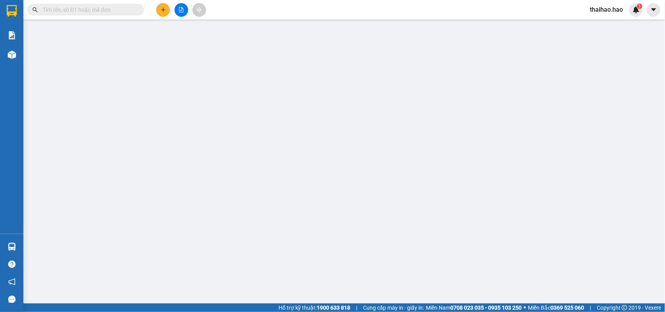
type input "0335341109"
type input "Khôn"
type input "40.000"
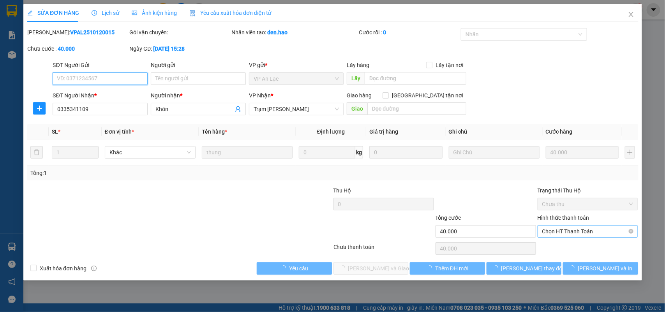
drag, startPoint x: 572, startPoint y: 231, endPoint x: 571, endPoint y: 237, distance: 5.9
click at [572, 231] on span "Chọn HT Thanh Toán" at bounding box center [587, 232] width 91 height 12
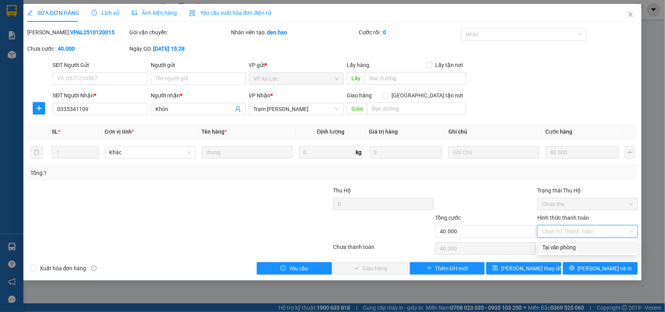
click at [568, 244] on div "Tại văn phòng" at bounding box center [588, 247] width 91 height 9
type input "0"
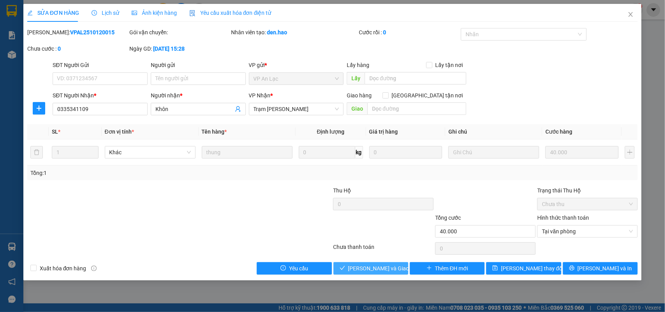
click at [396, 268] on span "[PERSON_NAME] và Giao hàng" at bounding box center [385, 268] width 75 height 9
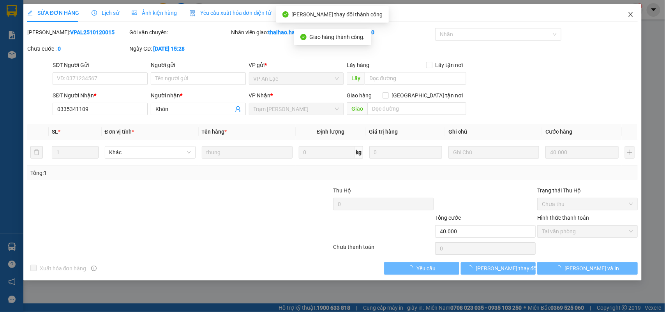
click at [630, 17] on icon "close" at bounding box center [631, 14] width 6 height 6
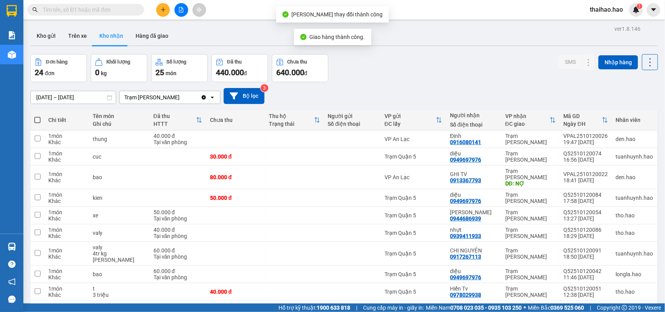
click at [127, 9] on input "text" at bounding box center [89, 9] width 92 height 9
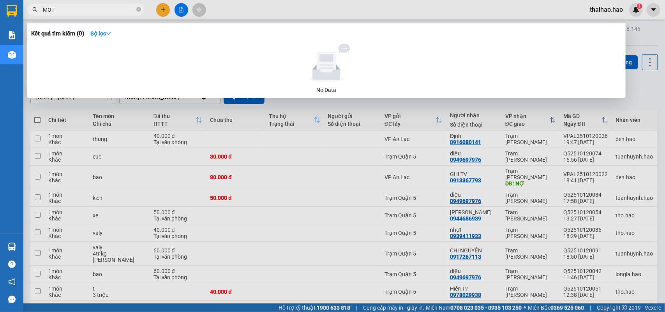
type input "MOTO"
click at [139, 8] on icon "close-circle" at bounding box center [138, 9] width 5 height 5
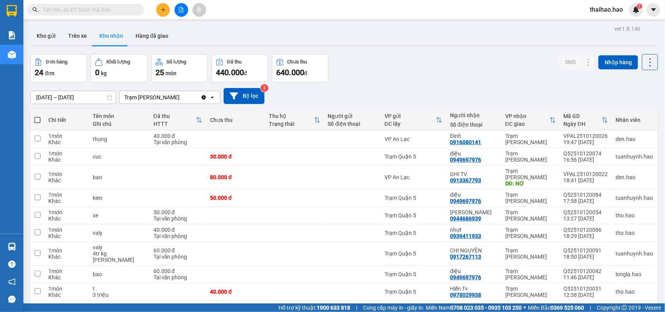
click at [99, 96] on input "[DATE] – [DATE]" at bounding box center [73, 97] width 85 height 12
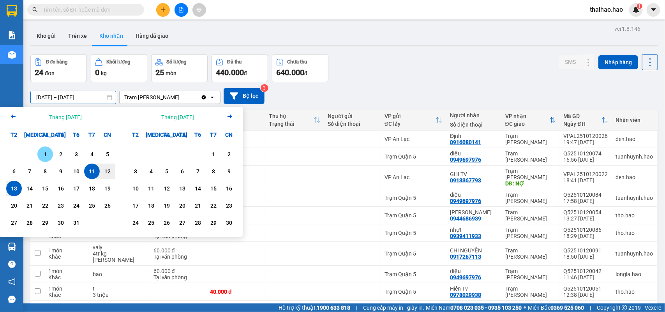
click at [44, 150] on div "1" at bounding box center [45, 154] width 11 height 9
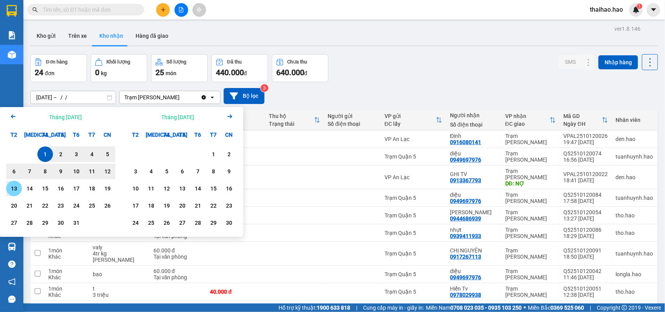
click at [20, 186] on div "13" at bounding box center [14, 189] width 16 height 16
type input "01/10/2025 – 13/10/2025"
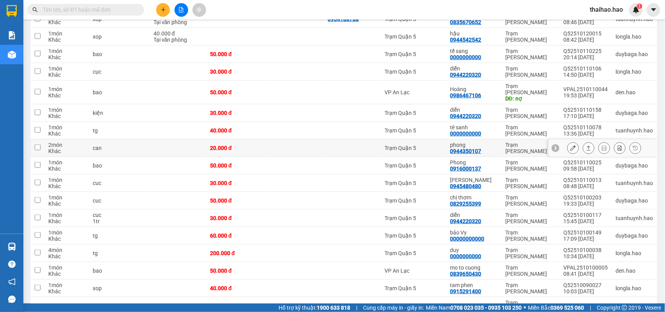
scroll to position [341, 0]
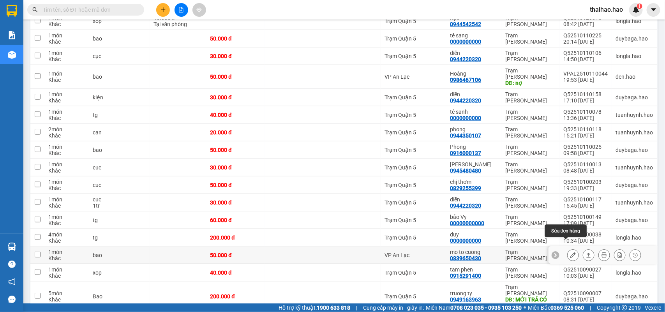
click at [571, 253] on icon at bounding box center [573, 255] width 5 height 5
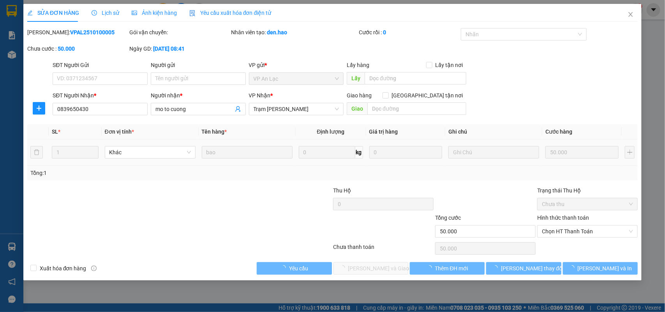
type input "0839650430"
type input "mo to cuong"
type input "50.000"
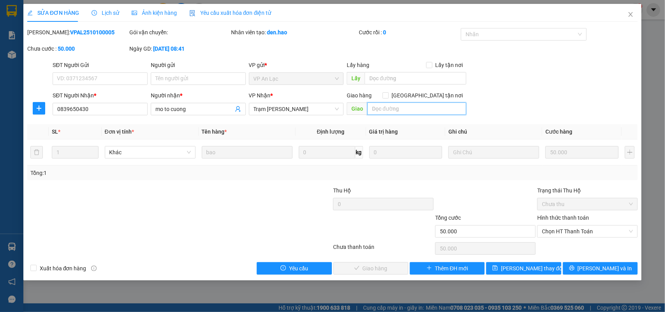
click at [373, 113] on input "text" at bounding box center [417, 109] width 99 height 12
type input "BỚT 10K"
drag, startPoint x: 550, startPoint y: 69, endPoint x: 555, endPoint y: 207, distance: 137.3
click at [552, 73] on div "SĐT Người Gửi VD: 0371234567 Người gửi Tên người gửi VP gửi * VP An Lạc Lấy hàn…" at bounding box center [345, 74] width 589 height 27
click at [561, 229] on span "Chọn HT Thanh Toán" at bounding box center [587, 232] width 91 height 12
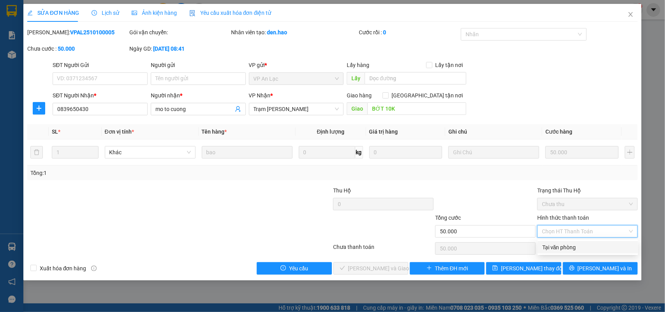
click at [557, 245] on div "Tại văn phòng" at bounding box center [588, 247] width 91 height 9
type input "0"
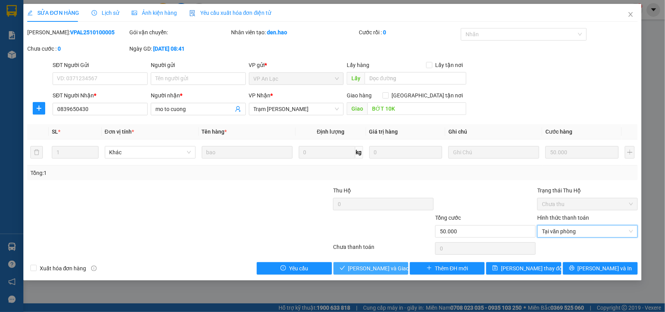
click at [396, 268] on button "Lưu và Giao hàng" at bounding box center [371, 268] width 75 height 12
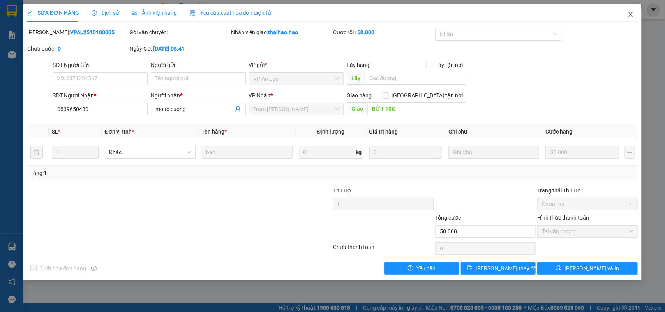
click at [635, 16] on span "Close" at bounding box center [631, 15] width 22 height 22
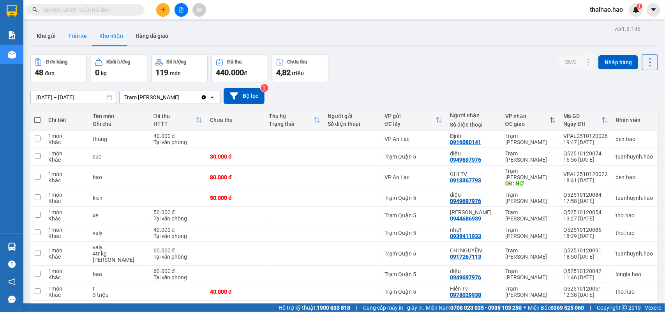
click at [78, 35] on button "Trên xe" at bounding box center [77, 36] width 31 height 19
type input "[DATE] – [DATE]"
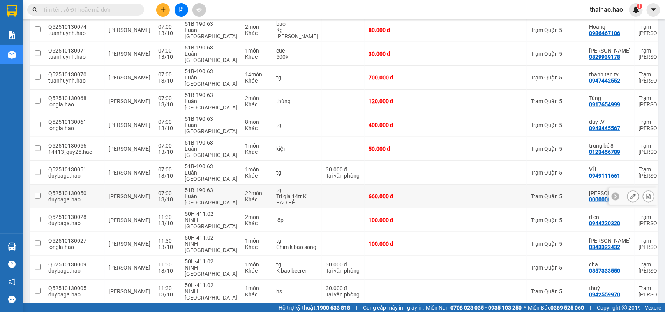
scroll to position [211, 0]
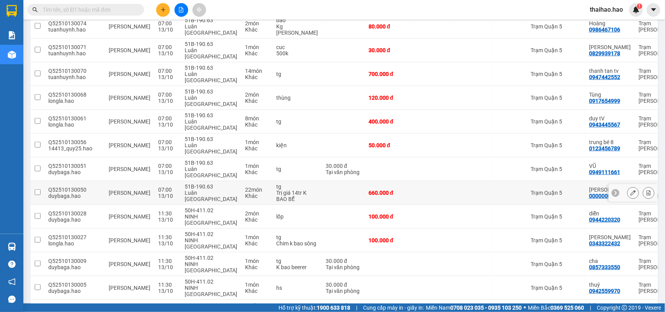
click at [631, 190] on icon at bounding box center [633, 192] width 5 height 5
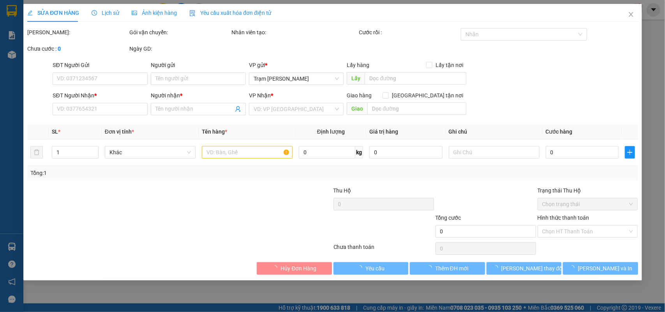
type input "0000000000"
type input "kim Huệ"
type input "660.000"
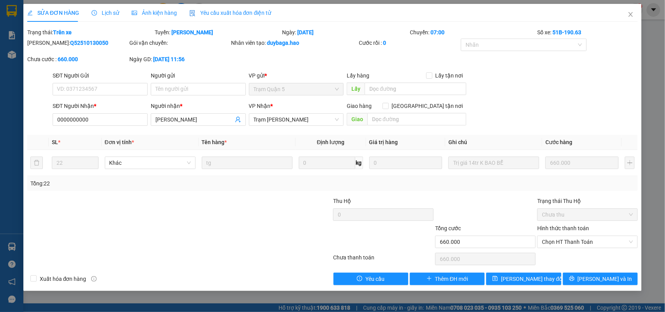
click at [103, 7] on div "Lịch sử" at bounding box center [106, 13] width 28 height 18
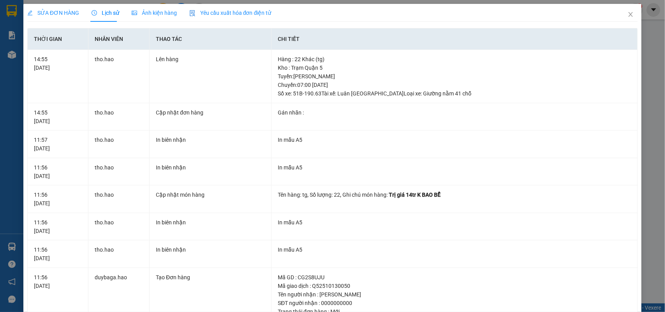
click at [137, 16] on span "Ảnh kiện hàng" at bounding box center [154, 13] width 45 height 6
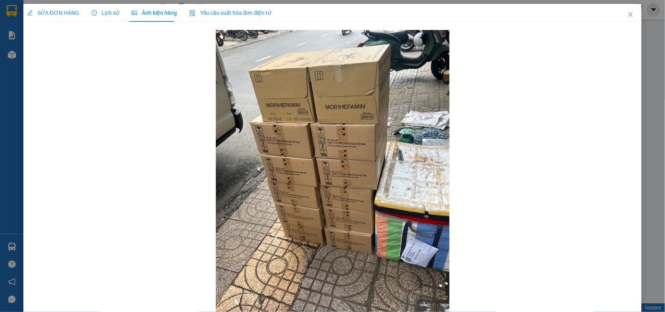
click at [102, 15] on span "Lịch sử" at bounding box center [106, 13] width 28 height 6
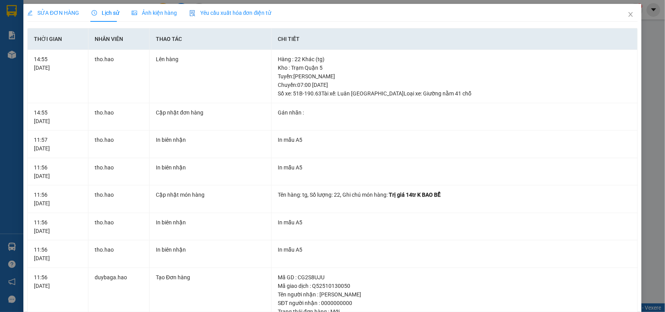
click at [160, 15] on span "Ảnh kiện hàng" at bounding box center [154, 13] width 45 height 6
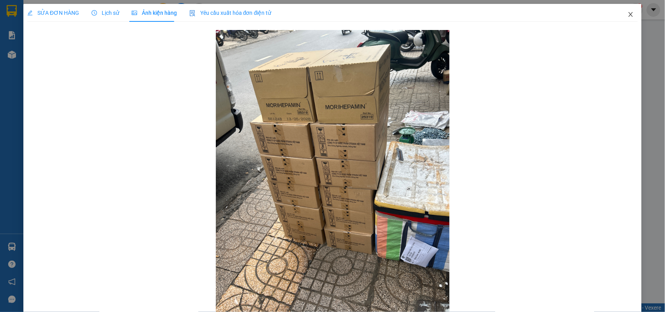
click at [624, 18] on span "Close" at bounding box center [631, 15] width 22 height 22
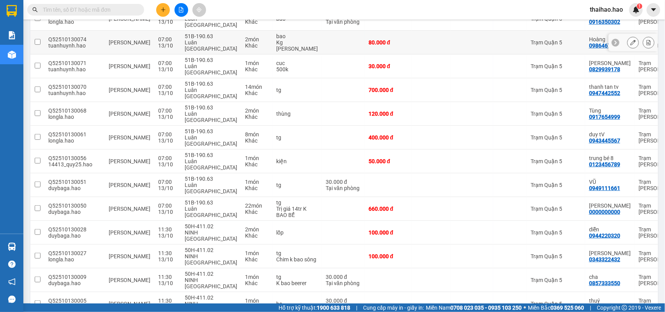
scroll to position [211, 0]
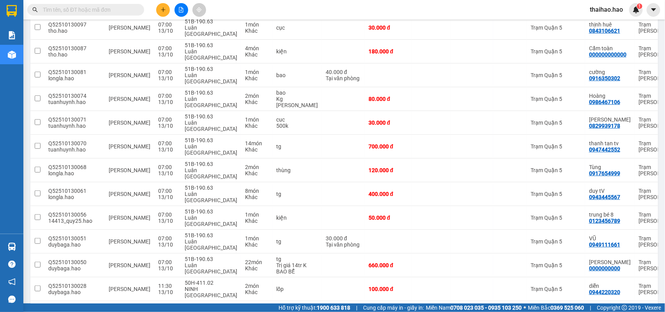
scroll to position [0, 0]
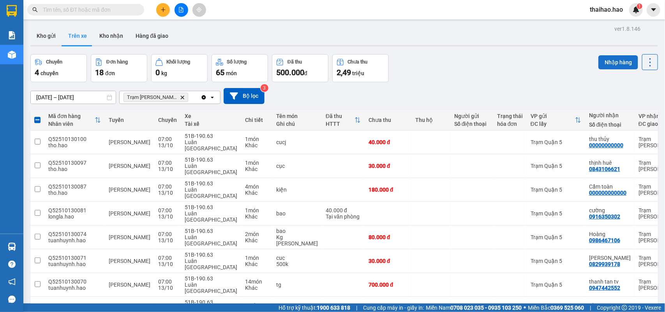
click at [599, 61] on button "Nhập hàng" at bounding box center [619, 62] width 40 height 14
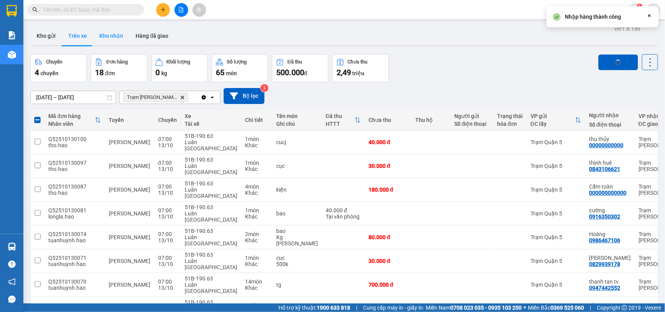
checkbox input "false"
click at [110, 39] on button "Kho nhận" at bounding box center [111, 36] width 36 height 19
type input "01/10/2025 – 13/10/2025"
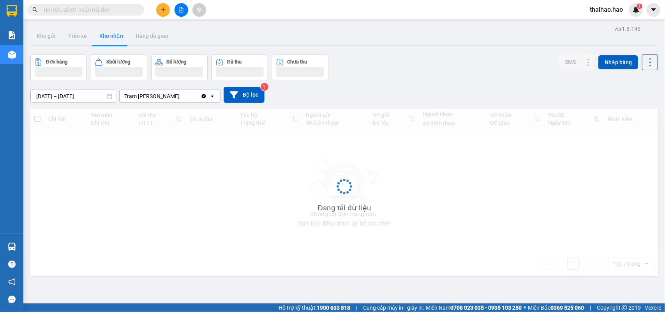
click at [110, 39] on button "Kho nhận" at bounding box center [111, 36] width 36 height 19
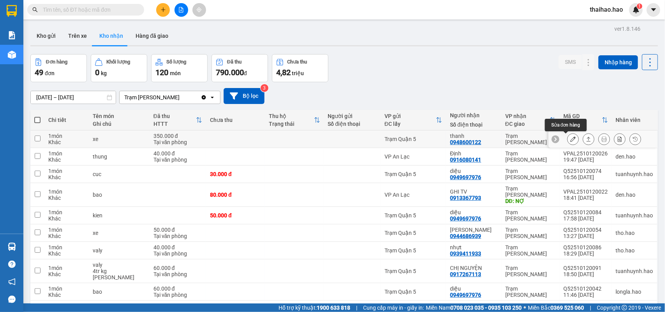
click at [571, 138] on icon at bounding box center [573, 138] width 5 height 5
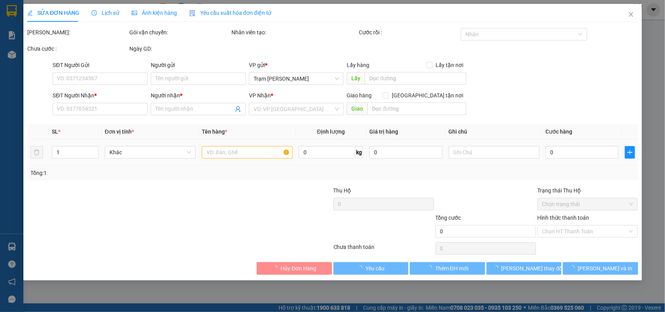
type input "0948600122"
type input "thanh"
type input "350.000"
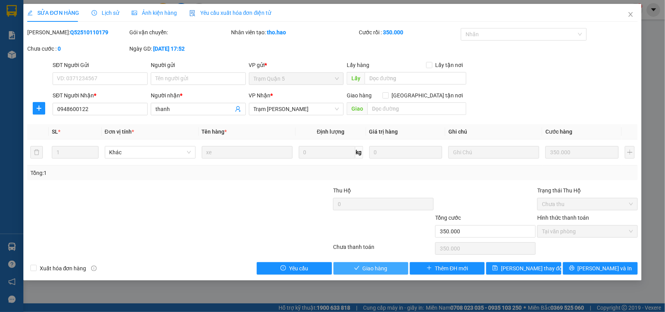
click at [391, 272] on button "Giao hàng" at bounding box center [371, 268] width 75 height 12
type input "0"
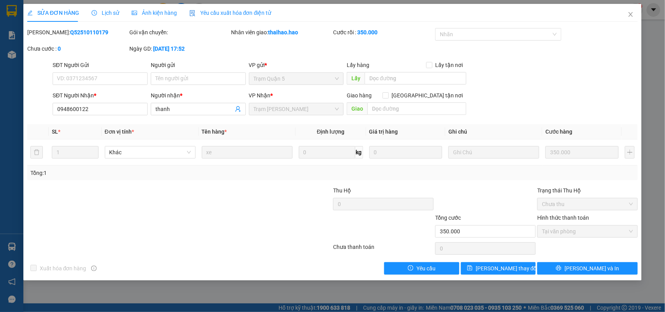
click at [173, 16] on div "Ảnh kiện hàng" at bounding box center [154, 13] width 45 height 9
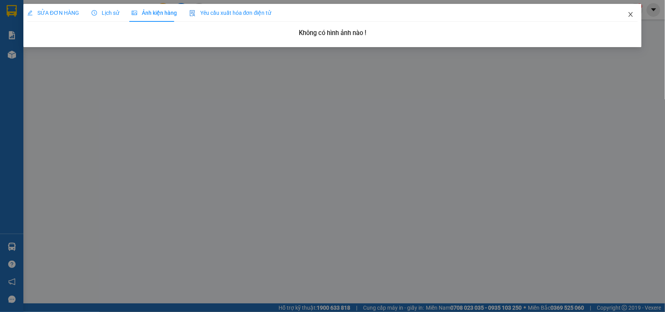
click at [633, 12] on icon "close" at bounding box center [631, 14] width 4 height 5
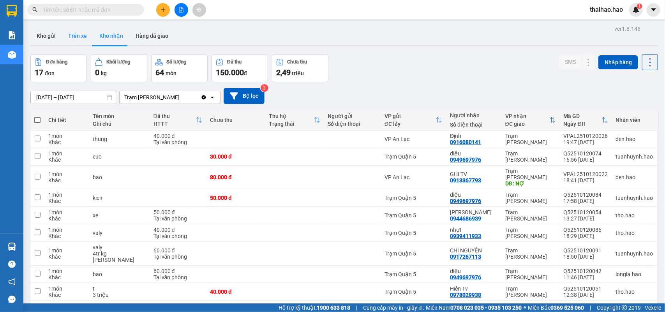
click at [84, 34] on button "Trên xe" at bounding box center [77, 36] width 31 height 19
type input "[DATE] – [DATE]"
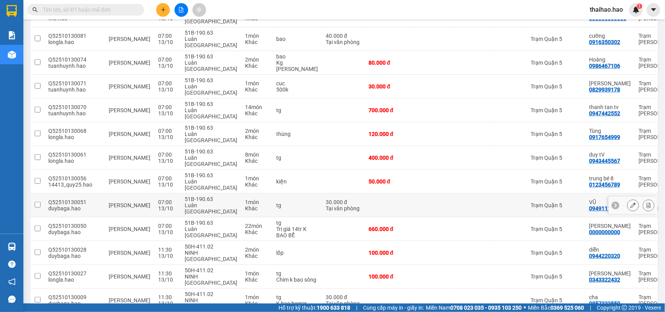
scroll to position [187, 0]
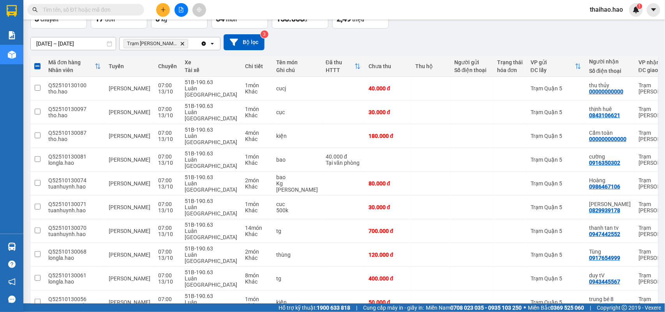
scroll to position [0, 0]
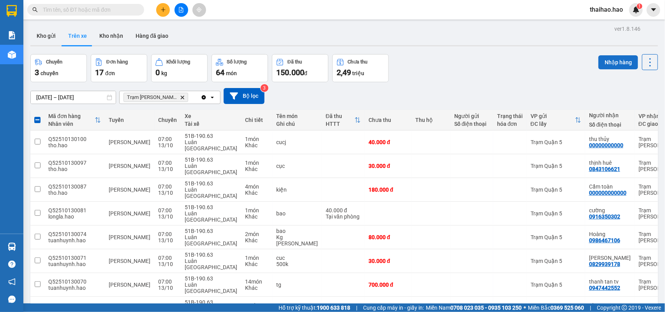
click at [600, 67] on button "Nhập hàng" at bounding box center [619, 62] width 40 height 14
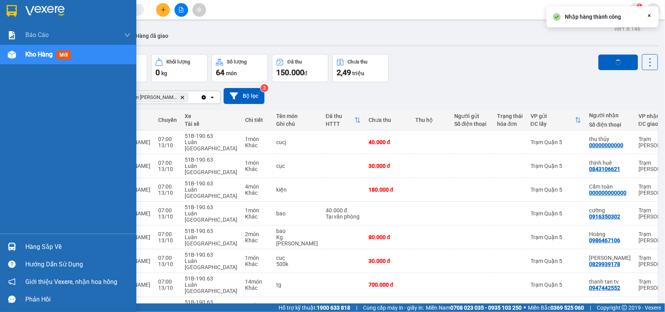
checkbox input "false"
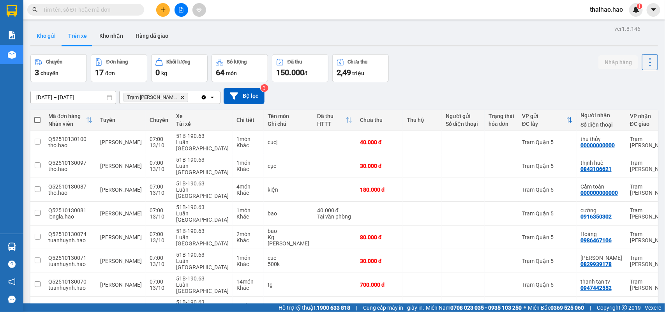
click at [44, 41] on button "Kho gửi" at bounding box center [46, 36] width 32 height 19
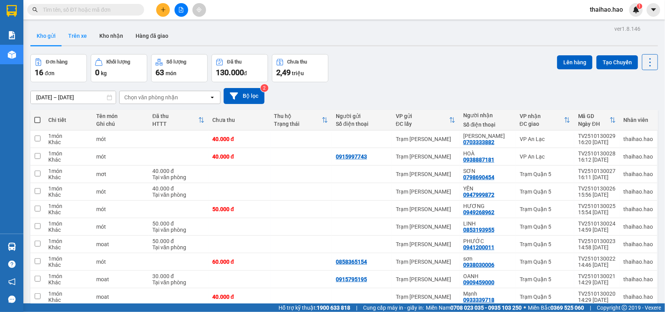
click at [87, 36] on button "Trên xe" at bounding box center [77, 36] width 31 height 19
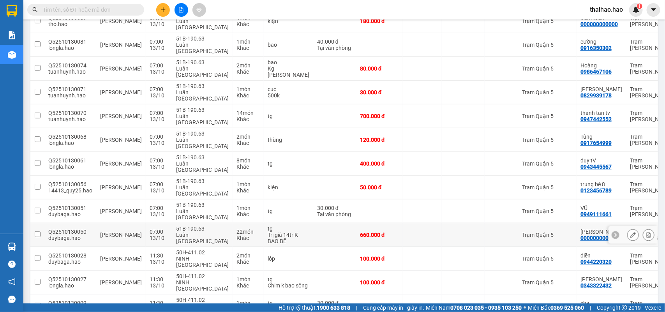
scroll to position [170, 0]
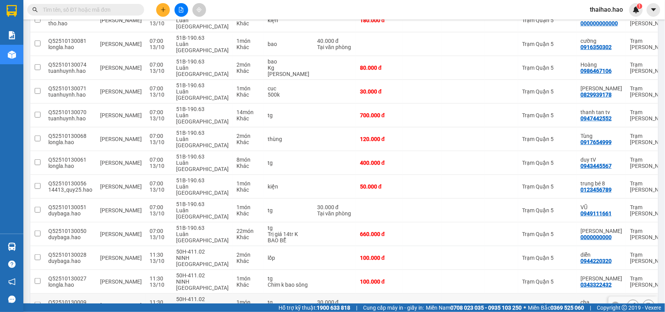
click at [533, 294] on td "Trạm Quận 5" at bounding box center [547, 306] width 58 height 24
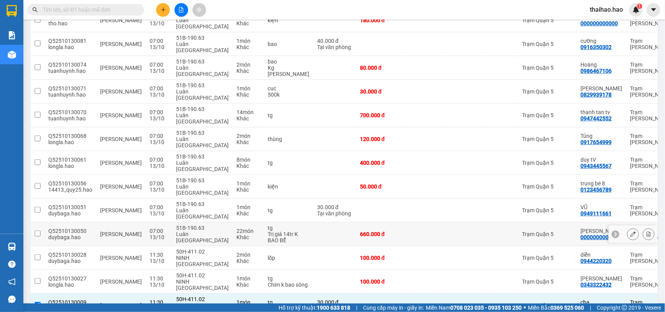
scroll to position [0, 0]
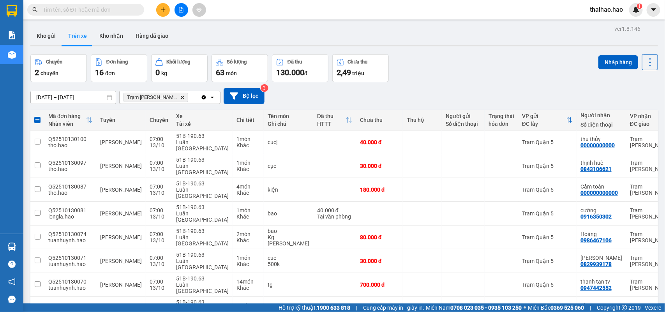
click at [591, 65] on div "Chuyến 2 chuyến Đơn hàng 16 đơn Khối lượng 0 kg Số lượng 63 món Đã thu 130.000 …" at bounding box center [344, 68] width 628 height 28
click at [599, 64] on button "Nhập hàng" at bounding box center [619, 62] width 40 height 14
checkbox input "false"
click at [631, 140] on icon at bounding box center [633, 142] width 5 height 5
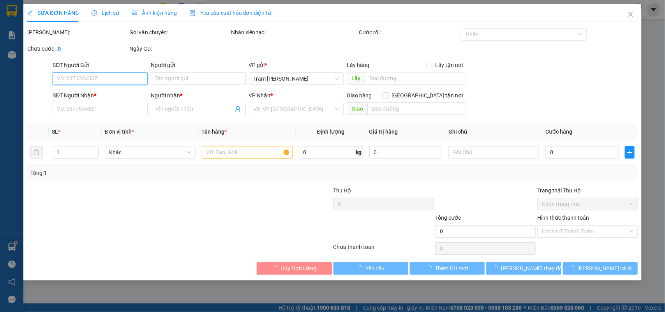
type input "00000000000"
type input "thu thủy"
type input "40.000"
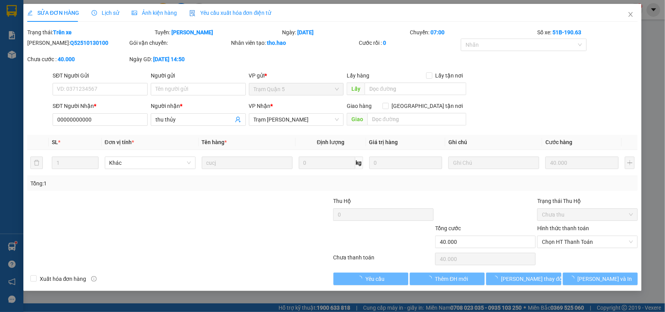
click at [112, 13] on span "Lịch sử" at bounding box center [106, 13] width 28 height 6
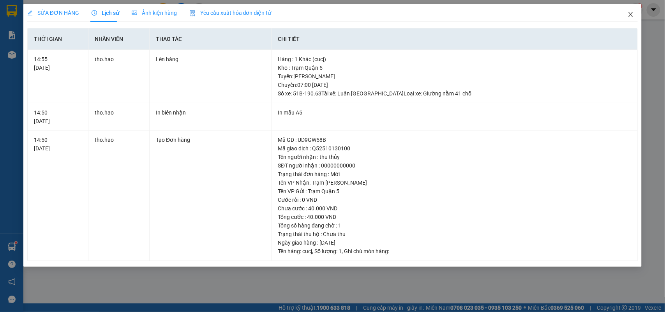
click at [632, 16] on icon "close" at bounding box center [631, 14] width 4 height 5
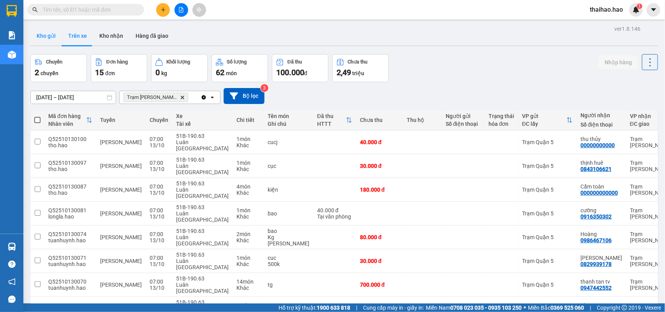
click at [41, 36] on button "Kho gửi" at bounding box center [46, 36] width 32 height 19
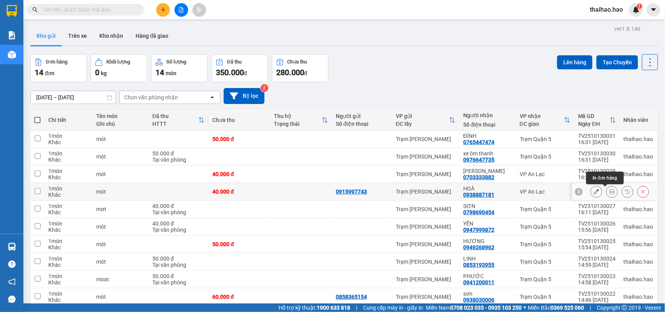
click at [610, 192] on icon at bounding box center [612, 191] width 5 height 5
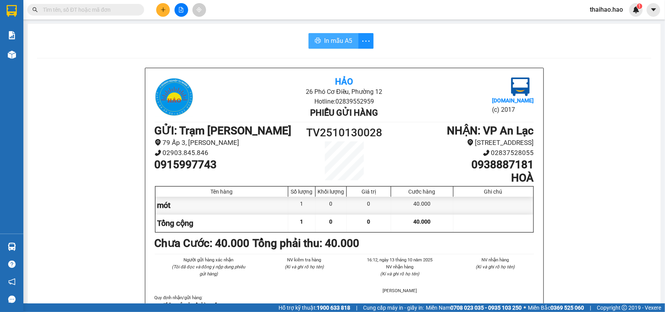
click at [336, 38] on span "In mẫu A5" at bounding box center [338, 41] width 28 height 10
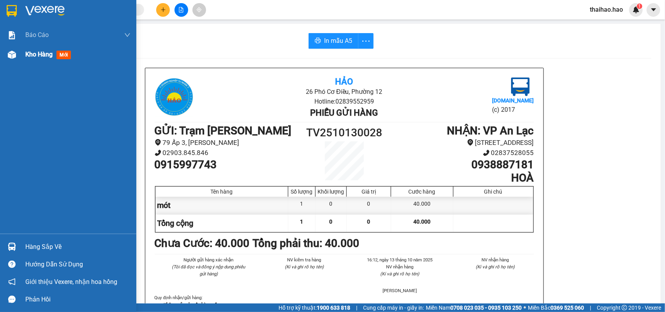
click at [12, 57] on img at bounding box center [12, 55] width 8 height 8
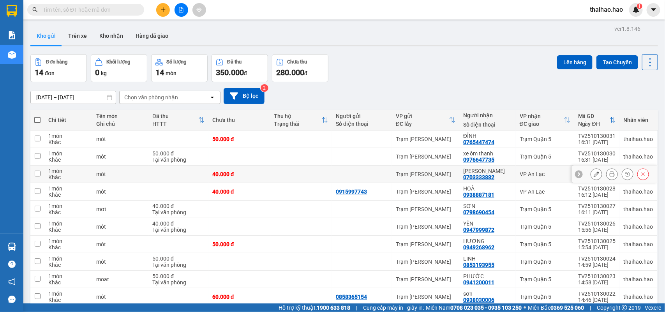
click at [610, 177] on icon at bounding box center [612, 174] width 5 height 5
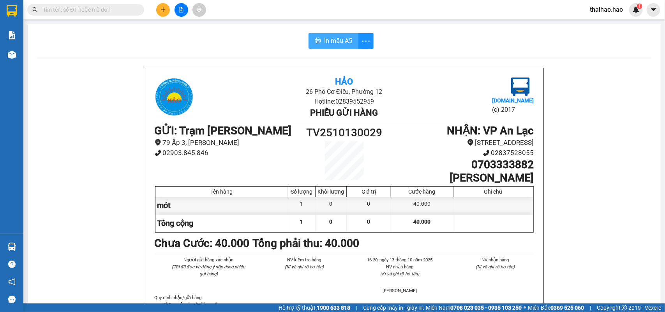
click at [327, 42] on span "In mẫu A5" at bounding box center [338, 41] width 28 height 10
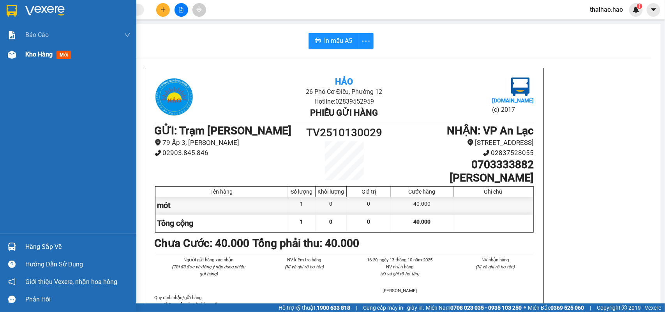
click at [21, 51] on div "Kho hàng mới" at bounding box center [68, 54] width 136 height 19
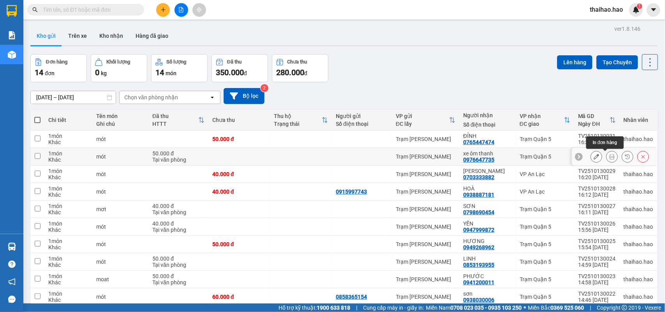
click at [610, 158] on icon at bounding box center [612, 156] width 5 height 5
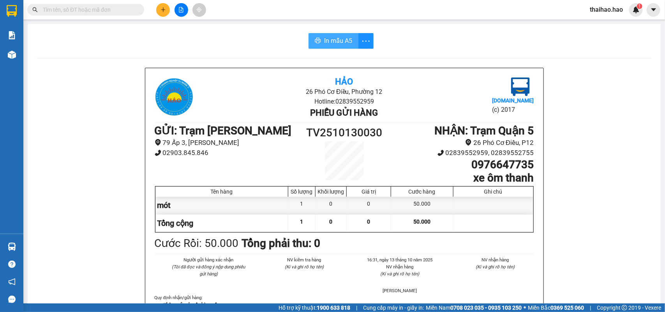
click at [309, 43] on button "In mẫu A5" at bounding box center [334, 41] width 50 height 16
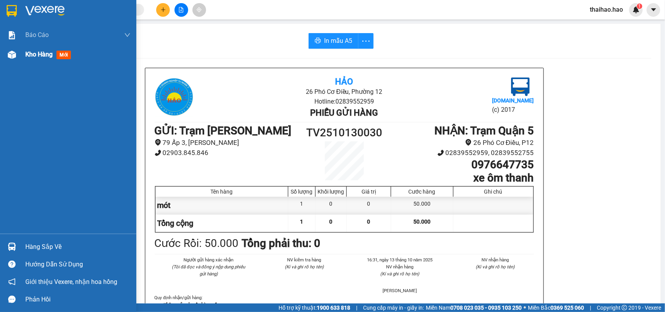
click at [12, 54] on img at bounding box center [12, 55] width 8 height 8
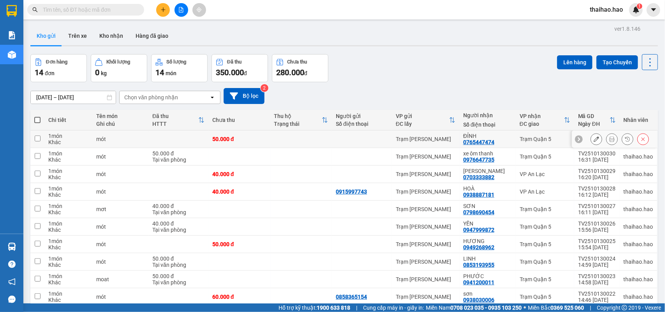
click at [607, 142] on button at bounding box center [612, 140] width 11 height 14
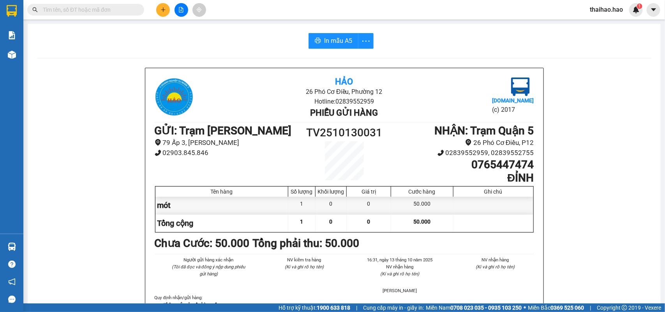
click at [301, 40] on div "In mẫu A5" at bounding box center [344, 41] width 615 height 16
drag, startPoint x: 308, startPoint y: 41, endPoint x: 292, endPoint y: 48, distance: 17.1
click at [309, 41] on button "In mẫu A5" at bounding box center [334, 41] width 50 height 16
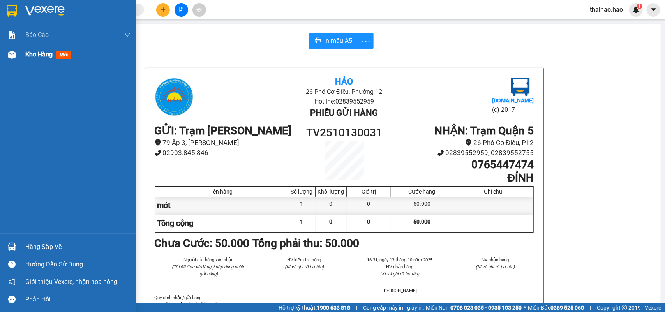
click at [14, 55] on img at bounding box center [12, 55] width 8 height 8
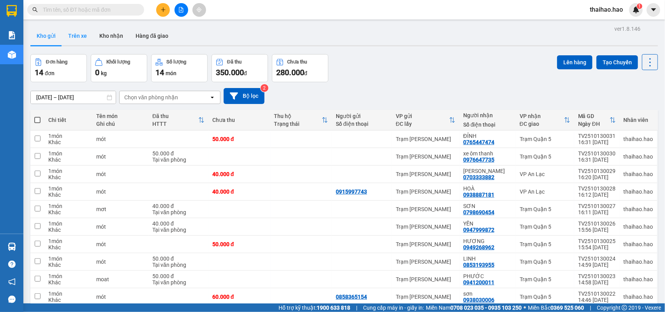
click at [79, 31] on button "Trên xe" at bounding box center [77, 36] width 31 height 19
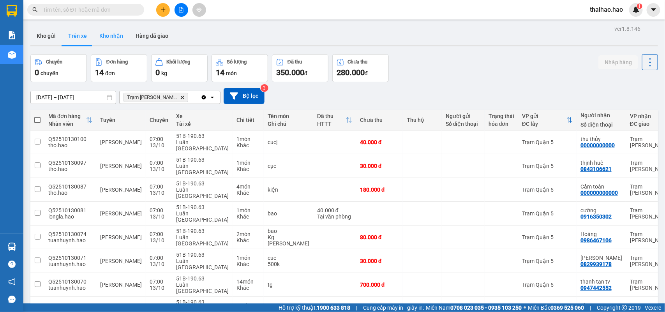
click at [102, 31] on button "Kho nhận" at bounding box center [111, 36] width 36 height 19
type input "01/10/2025 – 13/10/2025"
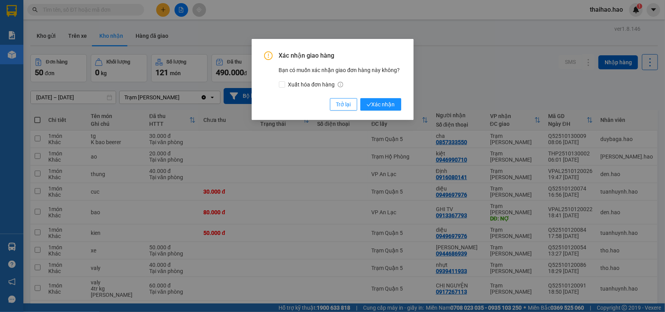
click button "Xác nhận" at bounding box center [381, 104] width 41 height 12
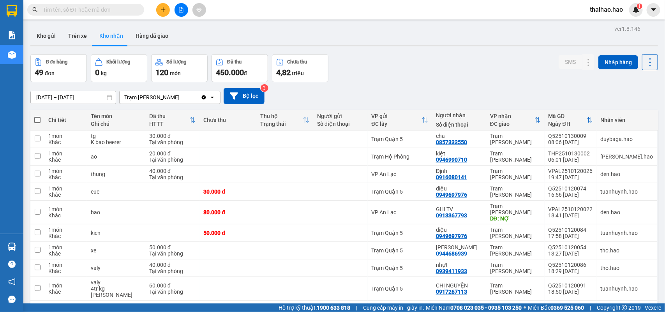
click at [118, 7] on input "text" at bounding box center [89, 9] width 92 height 9
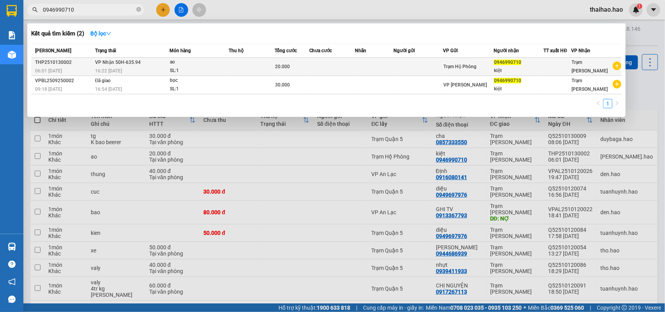
type input "0946990710"
click at [178, 65] on div "ao" at bounding box center [199, 62] width 58 height 9
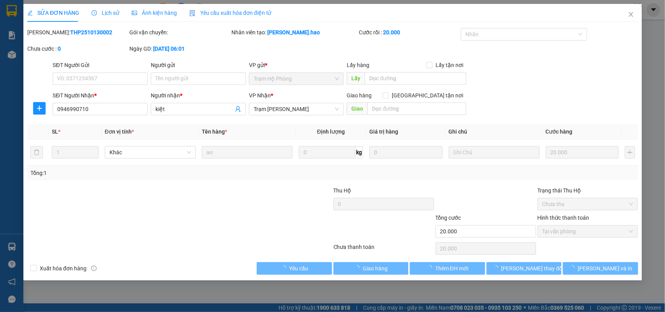
click at [138, 18] on div "Ảnh kiện hàng" at bounding box center [154, 13] width 45 height 18
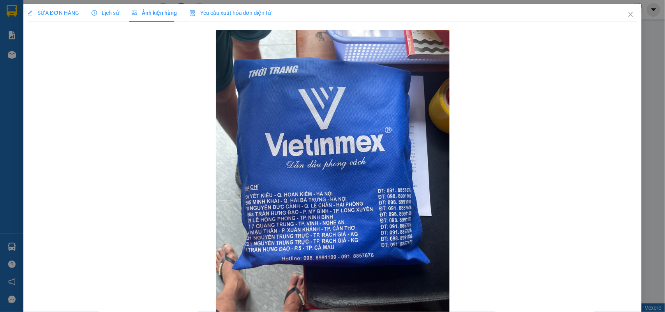
click at [72, 12] on span "SỬA ĐƠN HÀNG" at bounding box center [53, 13] width 52 height 6
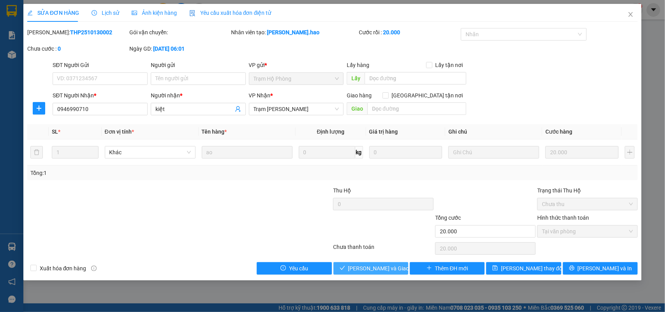
click at [369, 272] on span "Lưu và Giao hàng" at bounding box center [385, 268] width 75 height 9
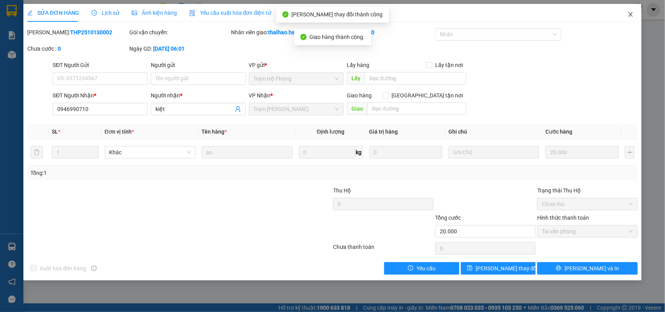
click at [632, 14] on icon "close" at bounding box center [631, 14] width 4 height 5
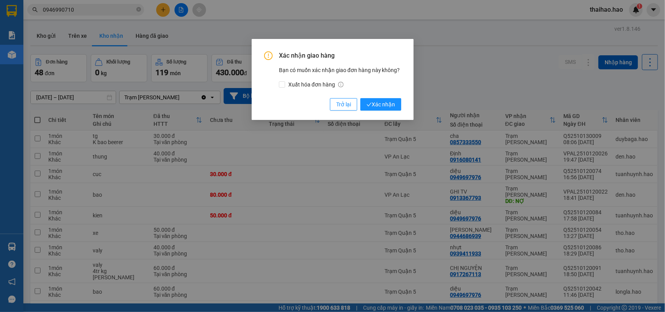
click button "Xác nhận" at bounding box center [381, 104] width 41 height 12
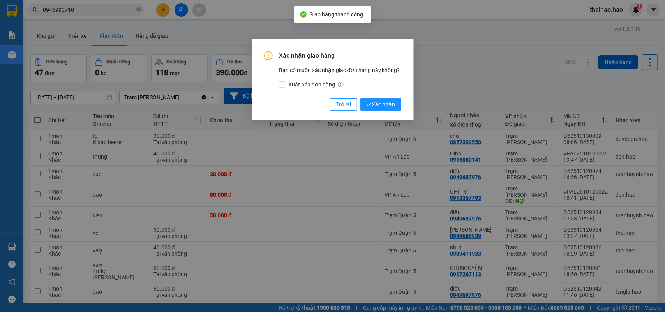
click button "Xác nhận" at bounding box center [381, 104] width 41 height 12
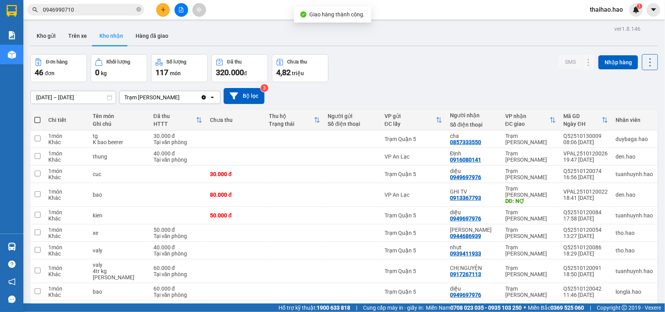
click at [586, 289] on icon at bounding box center [588, 291] width 5 height 5
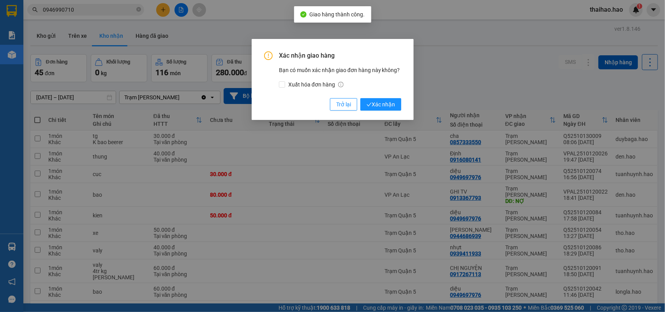
click button "Xác nhận" at bounding box center [381, 104] width 41 height 12
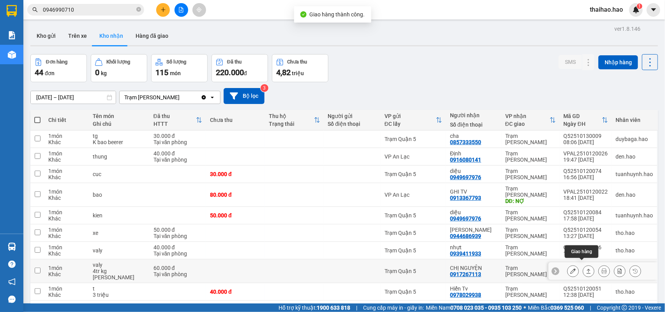
click at [587, 269] on icon at bounding box center [589, 271] width 4 height 5
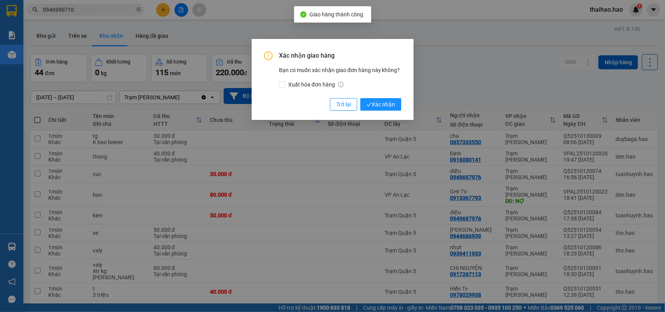
click button "Xác nhận" at bounding box center [381, 104] width 41 height 12
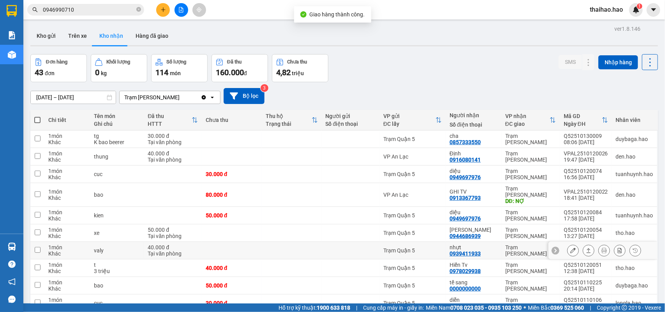
click at [586, 248] on icon at bounding box center [588, 250] width 5 height 5
click button "Xác nhận" at bounding box center [381, 104] width 41 height 12
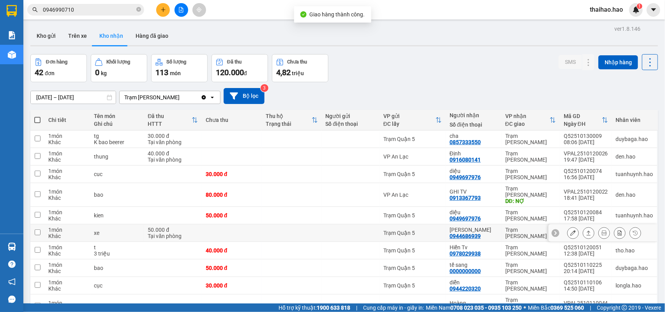
click at [586, 230] on icon at bounding box center [588, 232] width 5 height 5
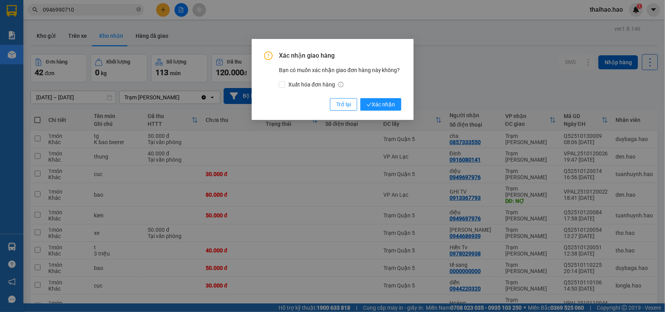
click button "Xác nhận" at bounding box center [381, 104] width 41 height 12
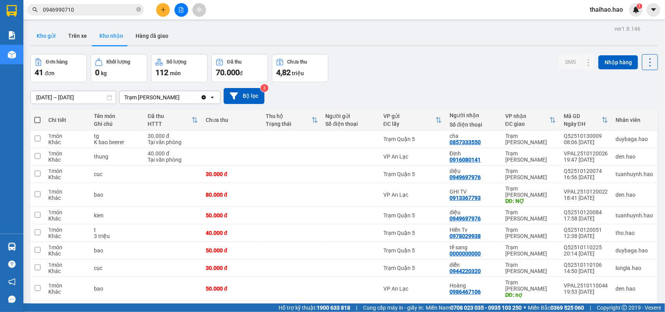
click at [53, 33] on button "Kho gửi" at bounding box center [46, 36] width 32 height 19
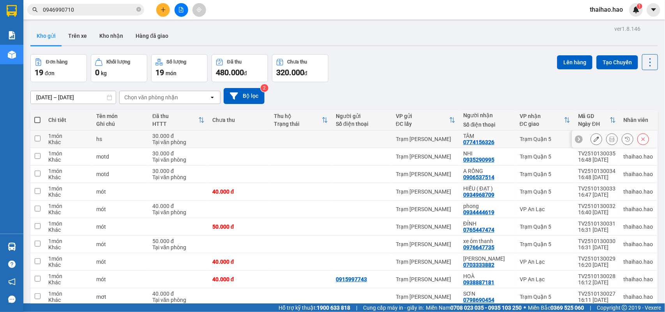
click at [610, 137] on icon at bounding box center [612, 138] width 5 height 5
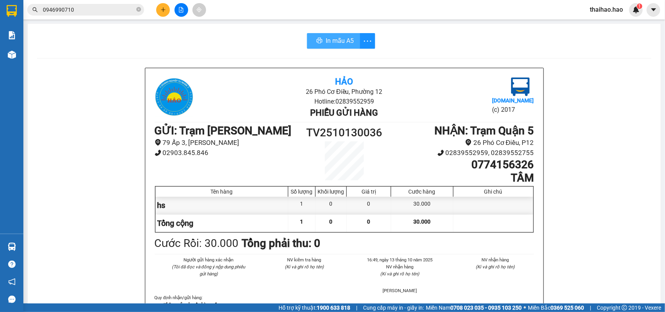
click at [317, 40] on icon "printer" at bounding box center [320, 40] width 6 height 5
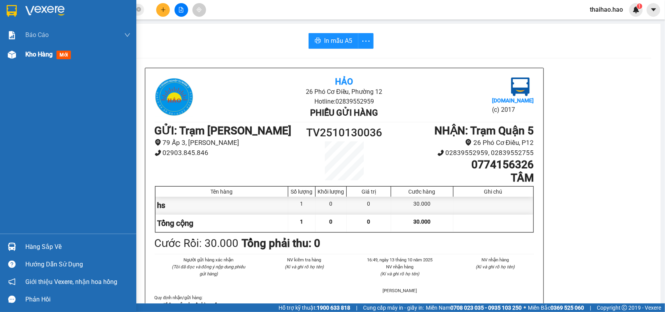
click at [19, 48] on div "Kho hàng mới" at bounding box center [68, 54] width 136 height 19
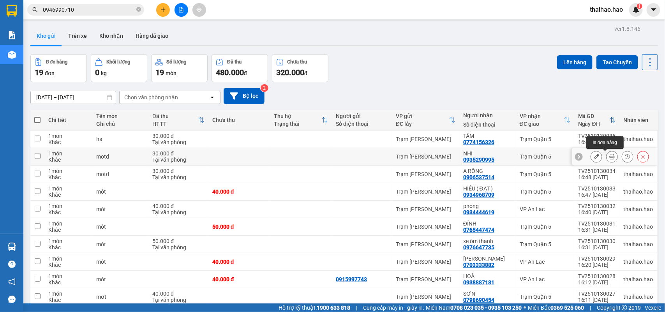
click at [610, 154] on icon at bounding box center [612, 156] width 5 height 5
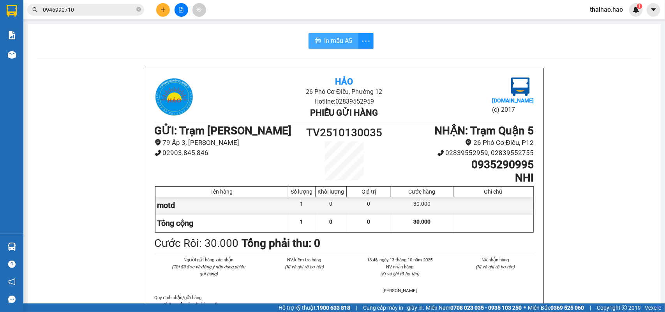
drag, startPoint x: 340, startPoint y: 35, endPoint x: 303, endPoint y: 55, distance: 41.8
click at [339, 36] on span "In mẫu A5" at bounding box center [338, 41] width 28 height 10
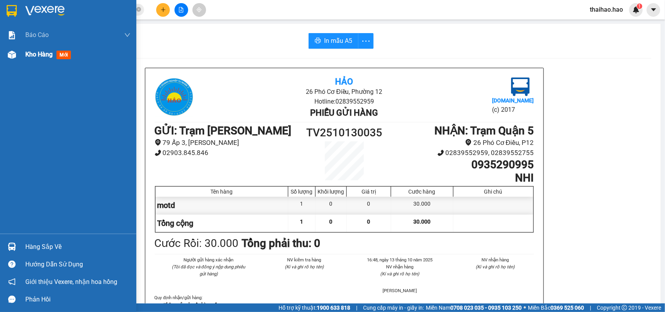
click at [11, 51] on img at bounding box center [12, 55] width 8 height 8
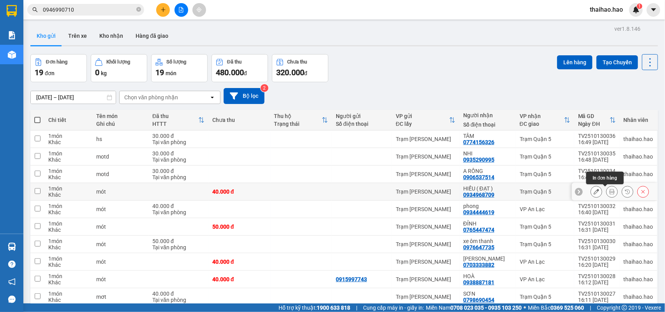
click at [607, 192] on button at bounding box center [612, 192] width 11 height 14
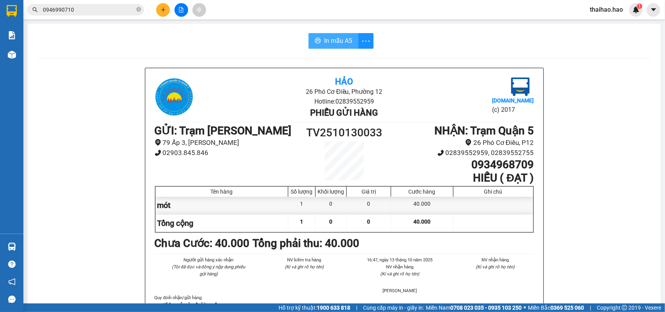
click at [335, 36] on span "In mẫu A5" at bounding box center [338, 41] width 28 height 10
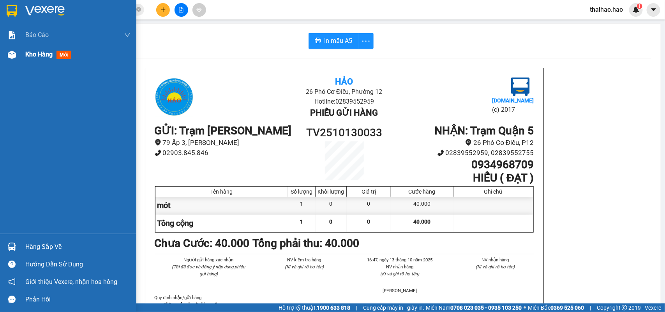
click at [24, 56] on div "Kho hàng mới" at bounding box center [68, 54] width 136 height 19
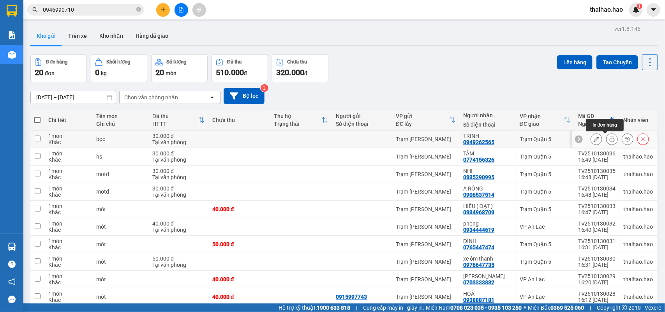
click at [610, 136] on icon at bounding box center [612, 138] width 5 height 5
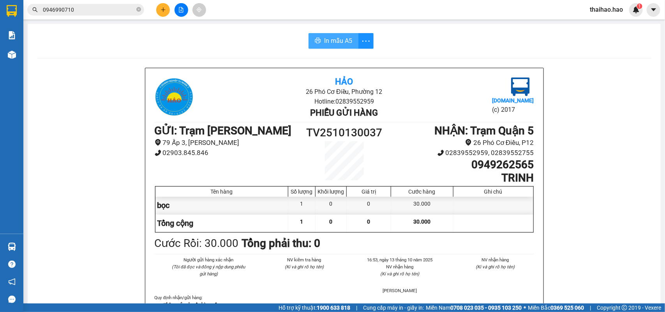
click at [315, 40] on icon "printer" at bounding box center [318, 40] width 6 height 5
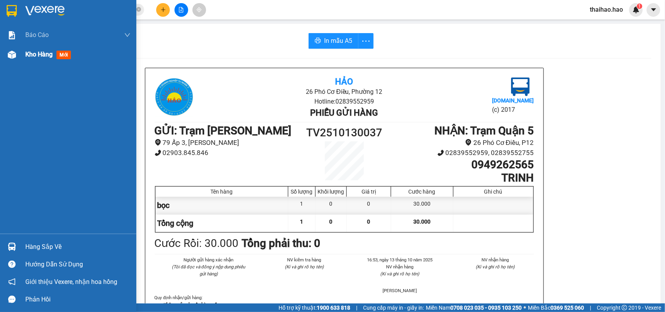
click at [21, 60] on div "Kho hàng mới" at bounding box center [68, 54] width 136 height 19
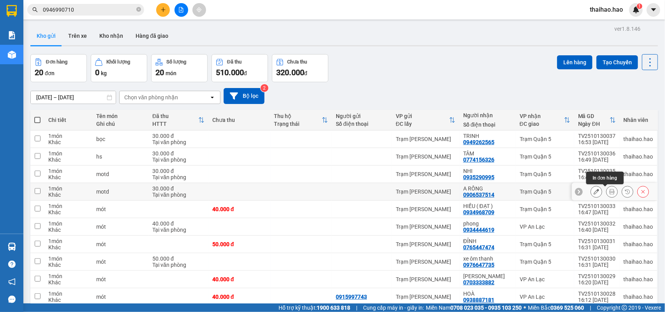
click at [610, 189] on icon at bounding box center [612, 191] width 5 height 5
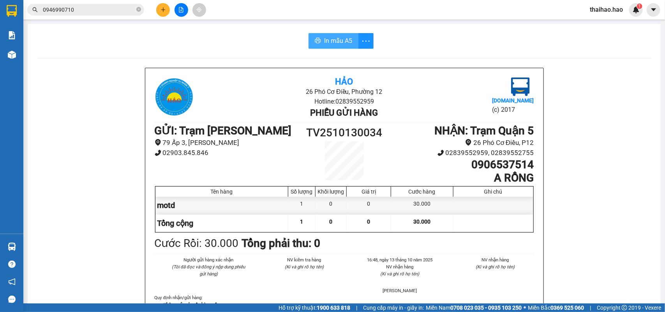
click at [348, 36] on span "In mẫu A5" at bounding box center [338, 41] width 28 height 10
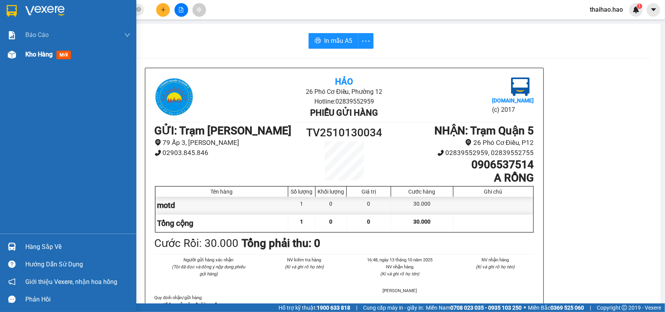
click at [12, 56] on img at bounding box center [12, 55] width 8 height 8
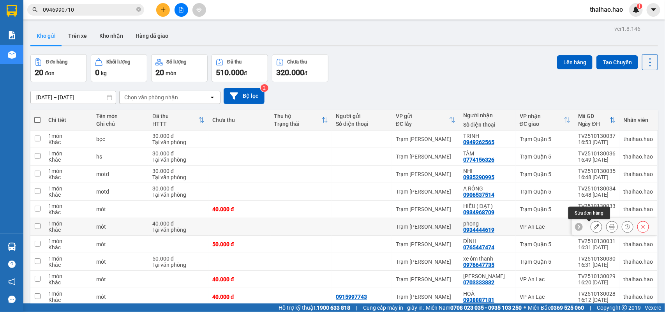
click at [594, 224] on icon at bounding box center [596, 226] width 5 height 5
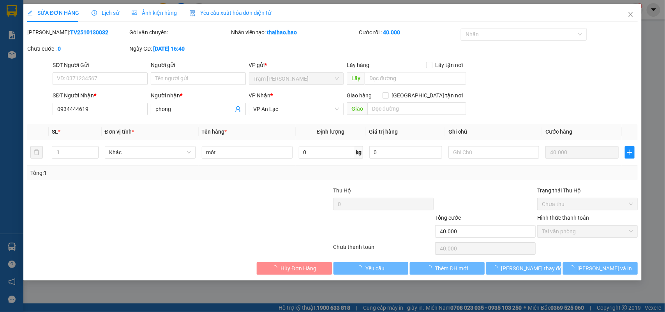
click at [161, 11] on span "Ảnh kiện hàng" at bounding box center [154, 13] width 45 height 6
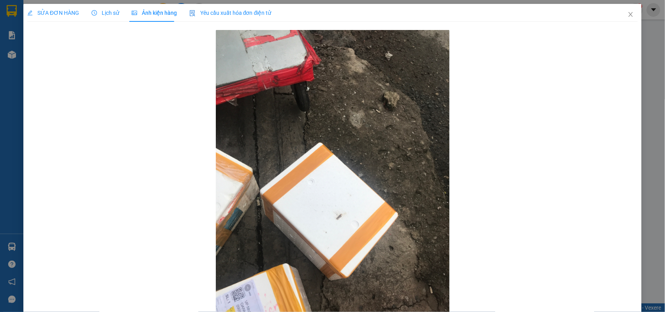
click at [52, 16] on span "SỬA ĐƠN HÀNG" at bounding box center [53, 13] width 52 height 6
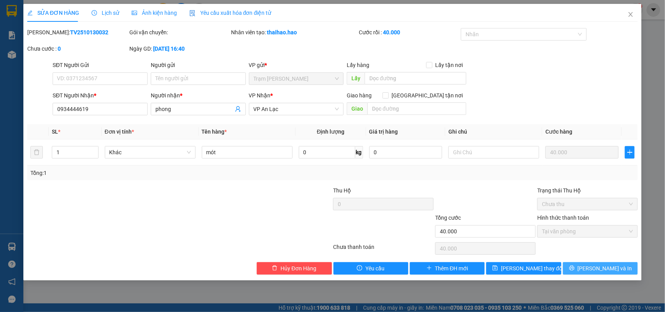
drag, startPoint x: 576, startPoint y: 268, endPoint x: 555, endPoint y: 252, distance: 26.4
click at [575, 268] on button "[PERSON_NAME] và In" at bounding box center [600, 268] width 75 height 12
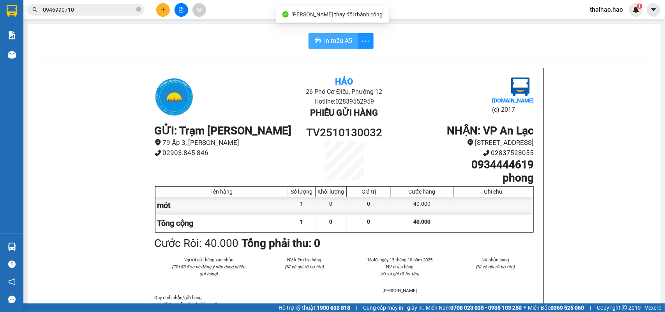
click at [338, 44] on span "In mẫu A5" at bounding box center [338, 41] width 28 height 10
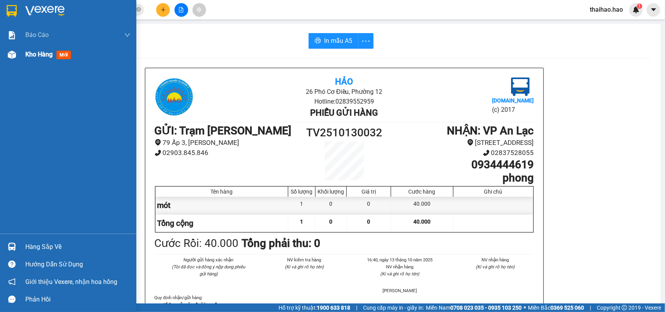
click at [31, 48] on div "Kho hàng mới" at bounding box center [77, 54] width 105 height 19
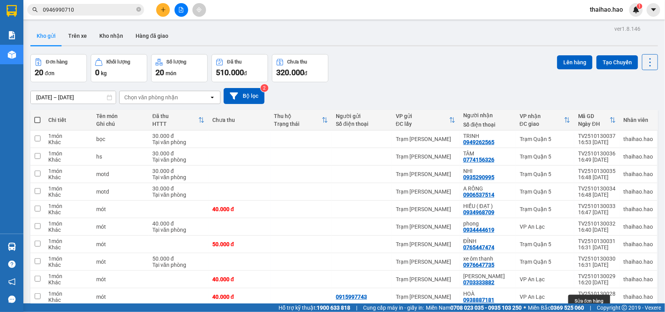
click at [610, 312] on icon at bounding box center [612, 314] width 5 height 5
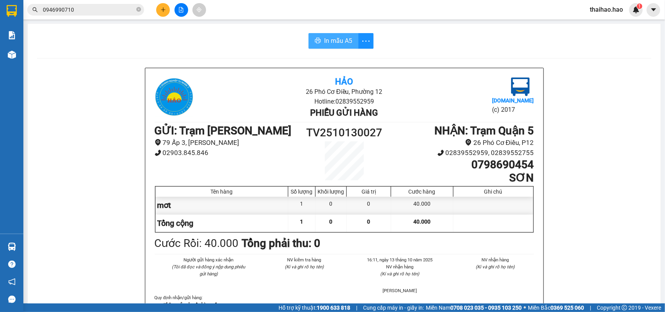
click at [331, 34] on button "In mẫu A5" at bounding box center [334, 41] width 50 height 16
click at [345, 44] on span "In mẫu A5" at bounding box center [338, 41] width 28 height 10
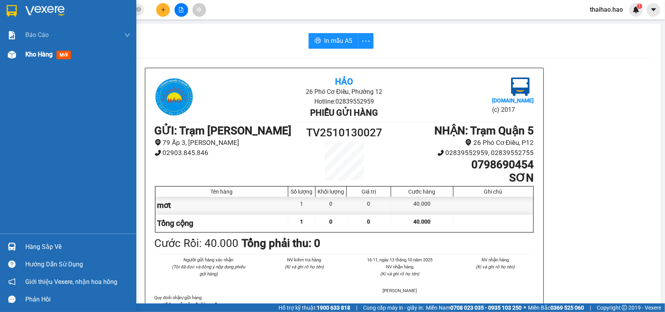
click at [10, 53] on img at bounding box center [12, 55] width 8 height 8
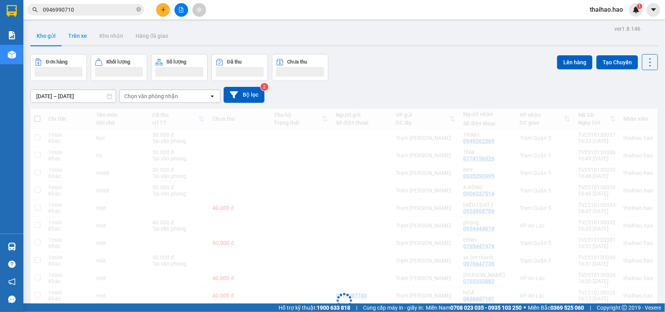
click at [76, 37] on button "Trên xe" at bounding box center [77, 36] width 31 height 19
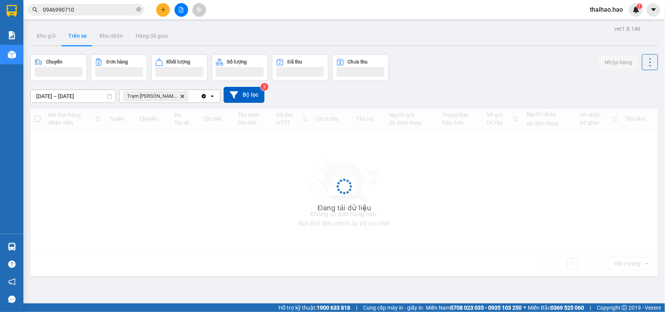
click at [76, 37] on button "Trên xe" at bounding box center [77, 36] width 31 height 19
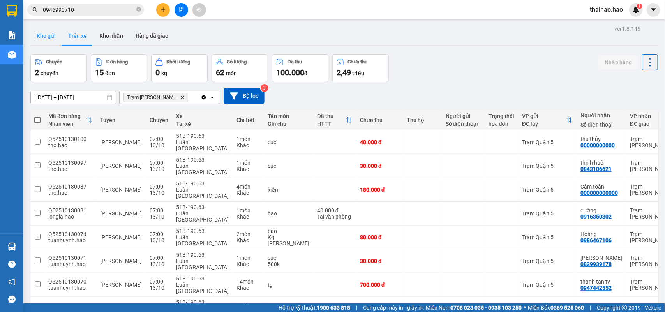
click at [39, 28] on button "Kho gửi" at bounding box center [46, 36] width 32 height 19
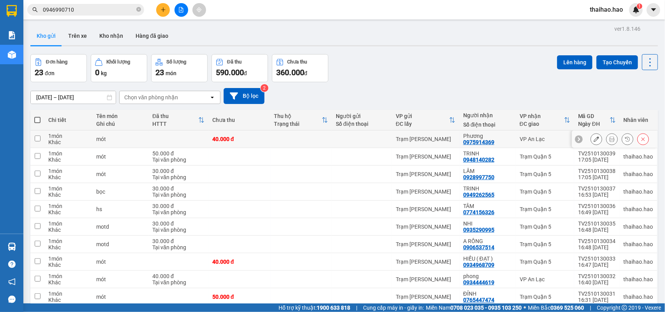
click at [610, 142] on icon at bounding box center [612, 138] width 5 height 5
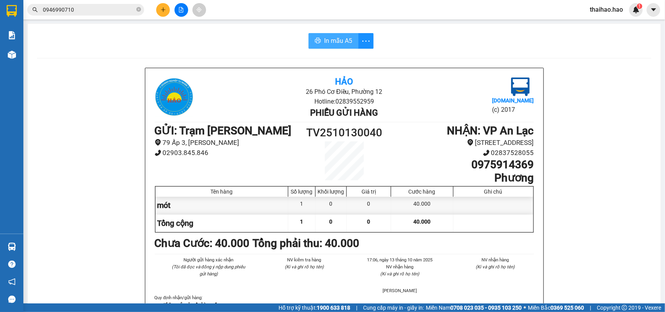
click at [332, 40] on span "In mẫu A5" at bounding box center [338, 41] width 28 height 10
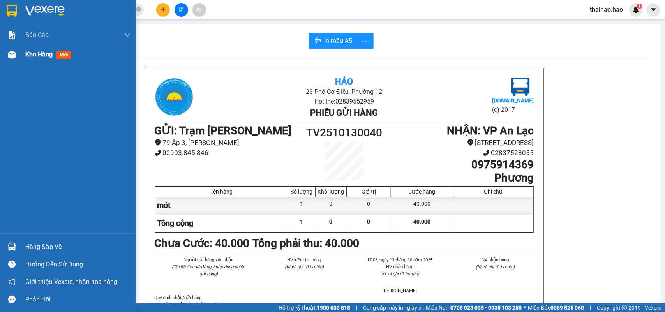
click at [27, 46] on div "Kho hàng mới" at bounding box center [77, 54] width 105 height 19
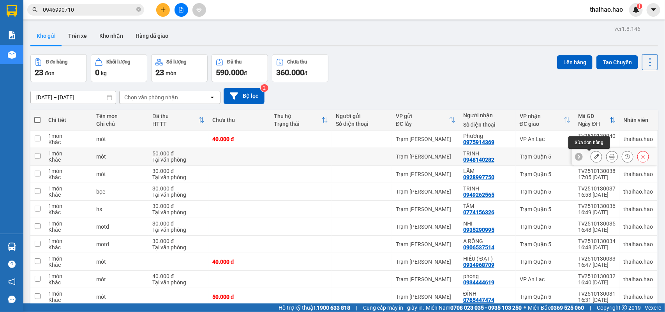
click at [610, 157] on icon at bounding box center [612, 156] width 5 height 5
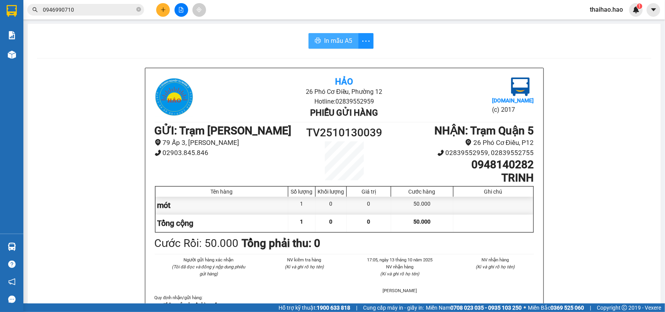
click at [336, 46] on span "In mẫu A5" at bounding box center [338, 41] width 28 height 10
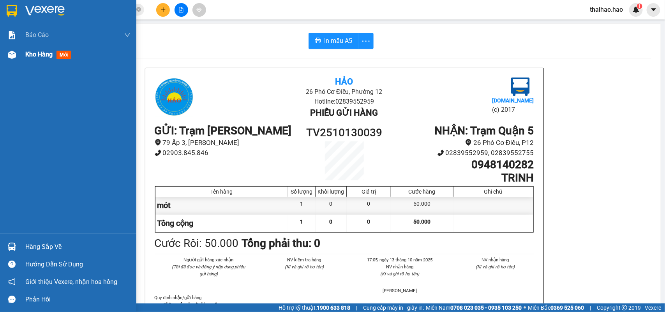
click at [28, 53] on span "Kho hàng" at bounding box center [38, 54] width 27 height 7
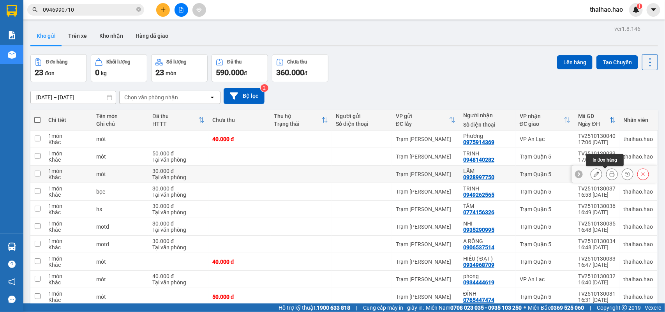
click at [580, 178] on div at bounding box center [615, 175] width 86 height 18
click at [594, 176] on icon at bounding box center [596, 174] width 5 height 5
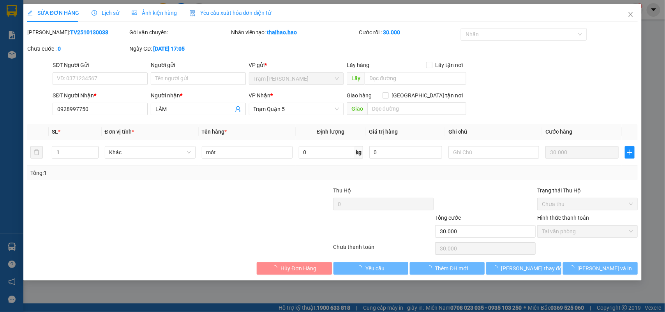
click at [116, 17] on div "Lịch sử" at bounding box center [106, 13] width 28 height 9
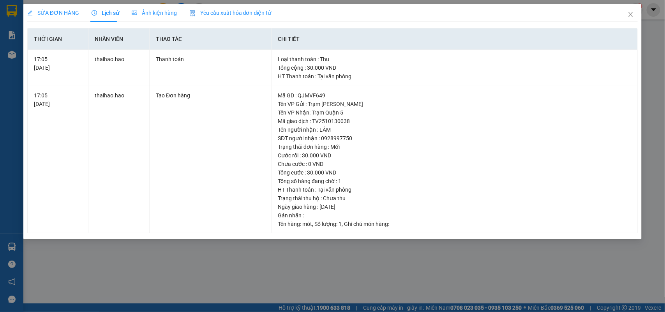
click at [152, 14] on span "Ảnh kiện hàng" at bounding box center [154, 13] width 45 height 6
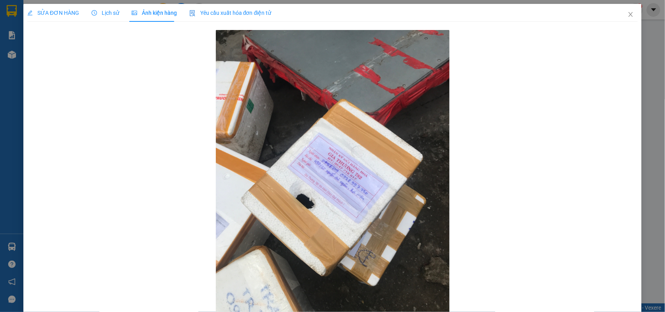
click at [53, 12] on span "SỬA ĐƠN HÀNG" at bounding box center [53, 13] width 52 height 6
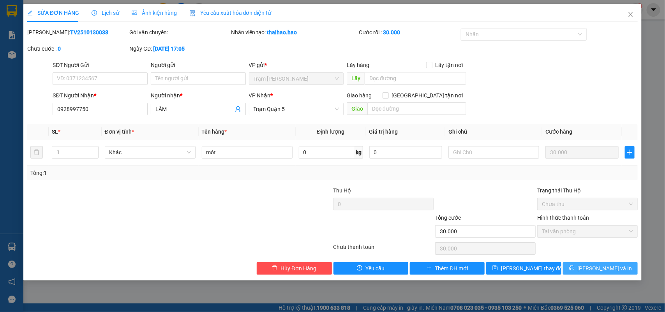
click at [587, 265] on button "[PERSON_NAME] và In" at bounding box center [600, 268] width 75 height 12
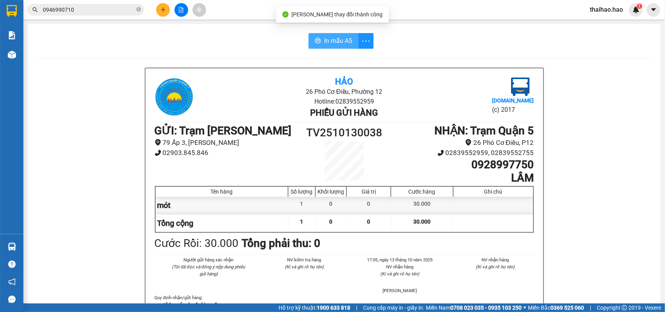
click at [329, 37] on span "In mẫu A5" at bounding box center [338, 41] width 28 height 10
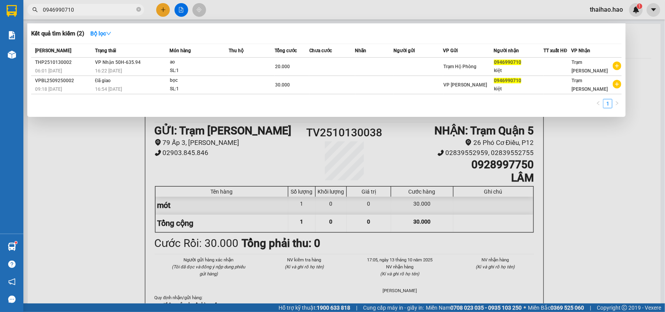
click at [121, 14] on input "0946990710" at bounding box center [89, 9] width 92 height 9
click at [136, 11] on span "0946990710" at bounding box center [85, 10] width 117 height 12
click at [136, 10] on icon "close-circle" at bounding box center [138, 9] width 5 height 5
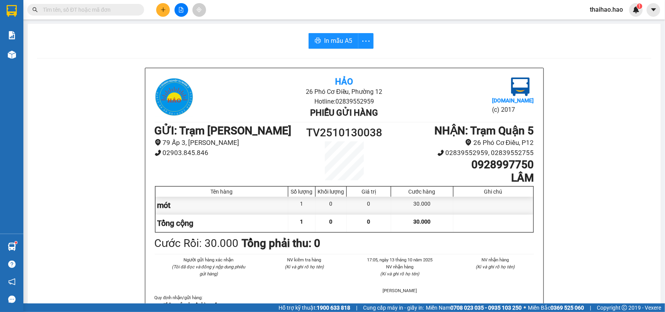
click at [125, 9] on input "text" at bounding box center [89, 9] width 92 height 9
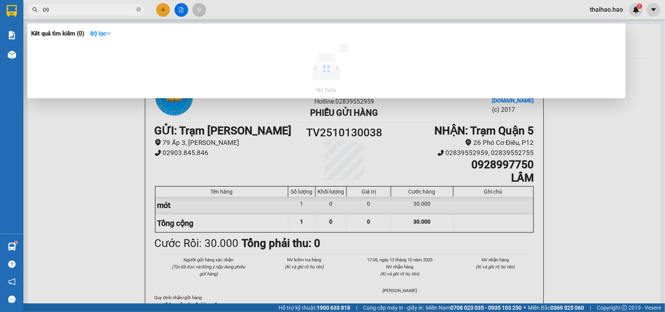
type input "0"
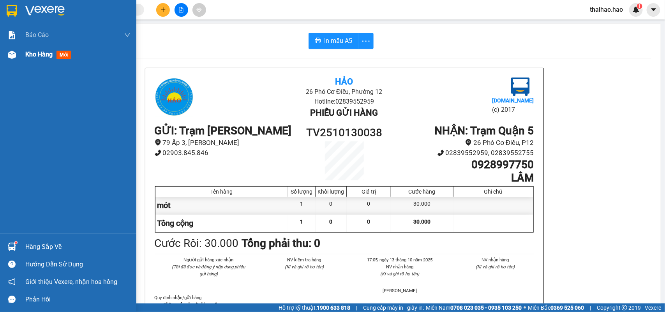
click at [68, 53] on span "mới" at bounding box center [64, 55] width 14 height 9
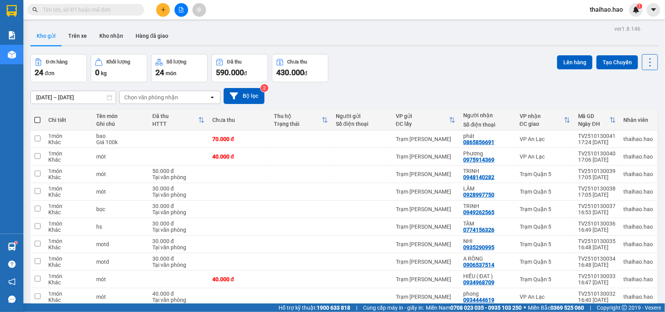
click at [51, 35] on button "Kho gửi" at bounding box center [46, 36] width 32 height 19
click at [610, 141] on icon at bounding box center [612, 138] width 5 height 5
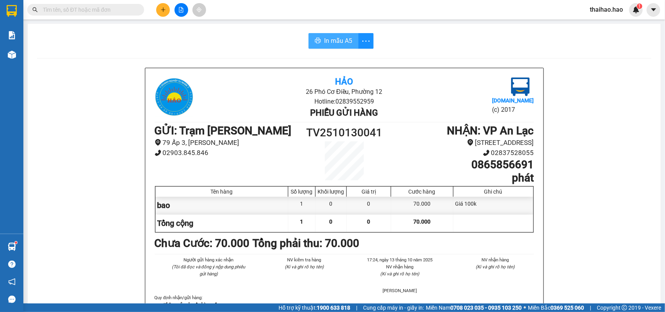
click at [333, 41] on span "In mẫu A5" at bounding box center [338, 41] width 28 height 10
click at [101, 7] on input "text" at bounding box center [89, 9] width 92 height 9
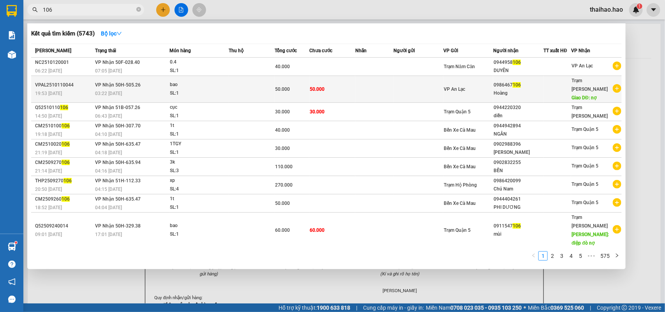
type input "106"
click at [414, 84] on td at bounding box center [419, 89] width 50 height 27
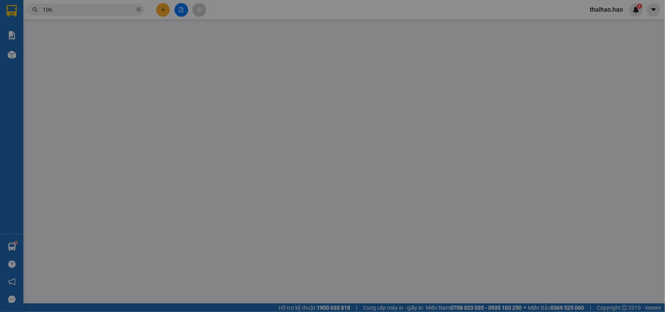
type input "0986467106"
type input "Hoàng"
type input "nợ"
type input "50.000"
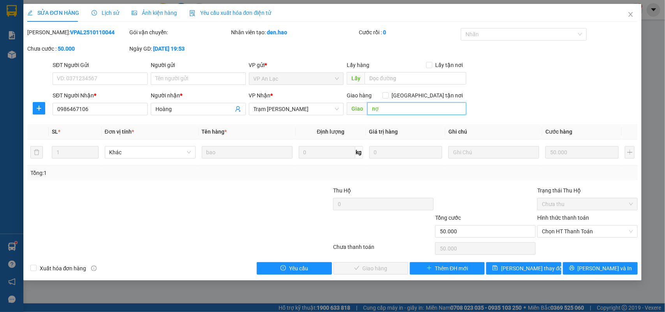
click at [389, 108] on input "nợ" at bounding box center [417, 109] width 99 height 12
click at [568, 228] on span "Chọn HT Thanh Toán" at bounding box center [587, 232] width 91 height 12
drag, startPoint x: 566, startPoint y: 241, endPoint x: 482, endPoint y: 261, distance: 87.1
click at [564, 242] on div "Total Paid Fee 0 Total UnPaid Fee 50.000 Cash Collection Total Fee Mã ĐH: VPAL2…" at bounding box center [332, 151] width 611 height 247
drag, startPoint x: 591, startPoint y: 227, endPoint x: 583, endPoint y: 230, distance: 8.8
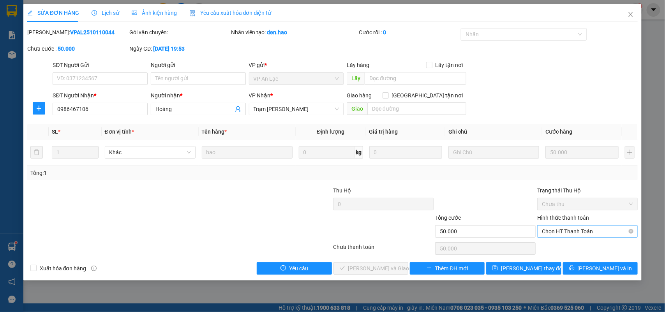
click at [591, 226] on span "Chọn HT Thanh Toán" at bounding box center [587, 232] width 91 height 12
drag, startPoint x: 577, startPoint y: 242, endPoint x: 564, endPoint y: 248, distance: 14.8
click at [571, 243] on div "Tại văn phòng" at bounding box center [588, 247] width 101 height 12
type input "0"
click at [400, 263] on button "Lưu và Giao hàng" at bounding box center [371, 268] width 75 height 12
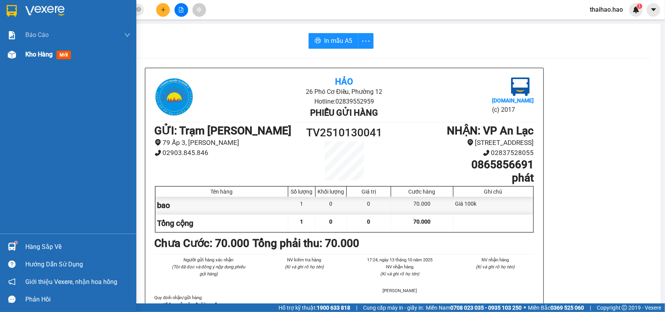
click at [67, 58] on span "mới" at bounding box center [64, 55] width 14 height 9
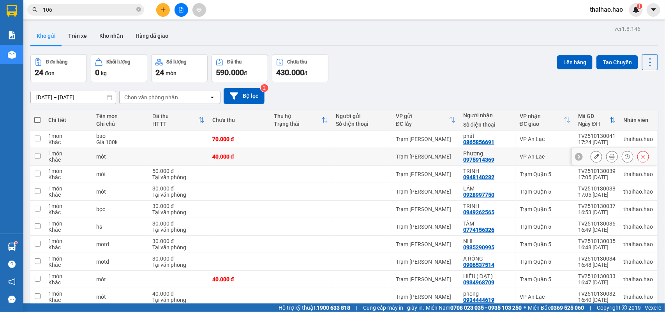
click at [594, 157] on icon at bounding box center [596, 156] width 5 height 5
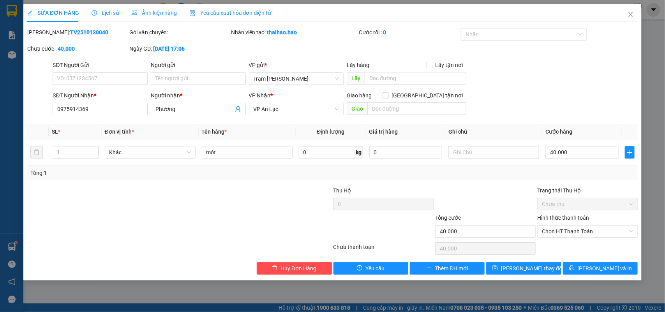
click at [113, 14] on span "Lịch sử" at bounding box center [106, 13] width 28 height 6
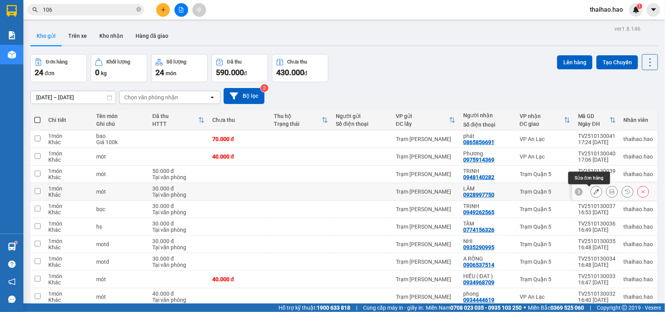
click at [594, 193] on icon at bounding box center [596, 191] width 5 height 5
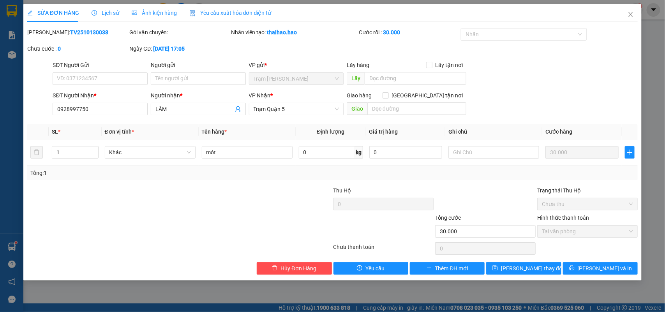
click at [110, 12] on span "Lịch sử" at bounding box center [106, 13] width 28 height 6
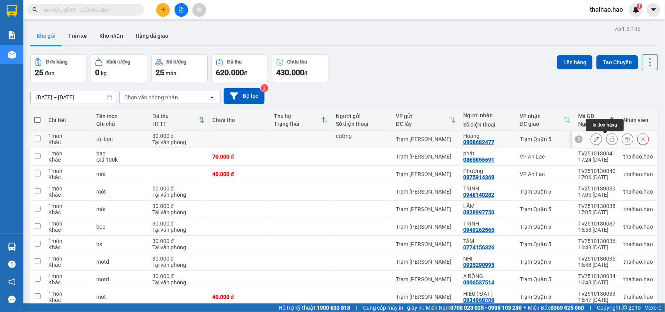
click at [610, 140] on icon at bounding box center [612, 138] width 5 height 5
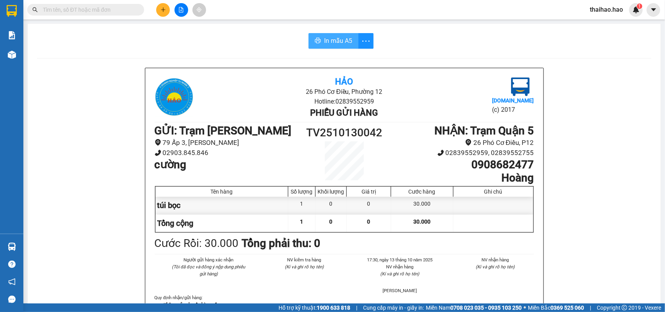
click at [336, 40] on span "In mẫu A5" at bounding box center [338, 41] width 28 height 10
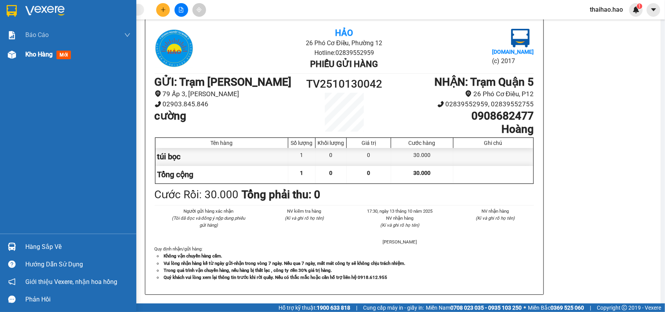
click at [9, 51] on img at bounding box center [12, 55] width 8 height 8
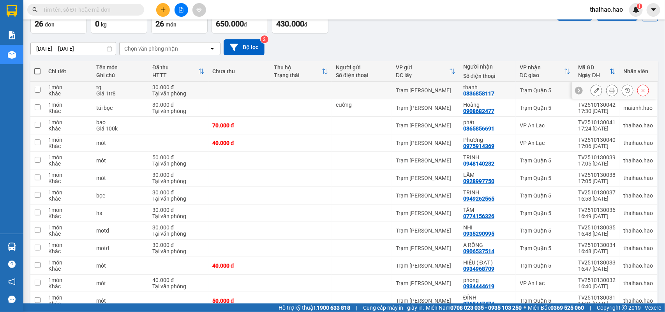
click at [610, 93] on icon at bounding box center [612, 90] width 5 height 5
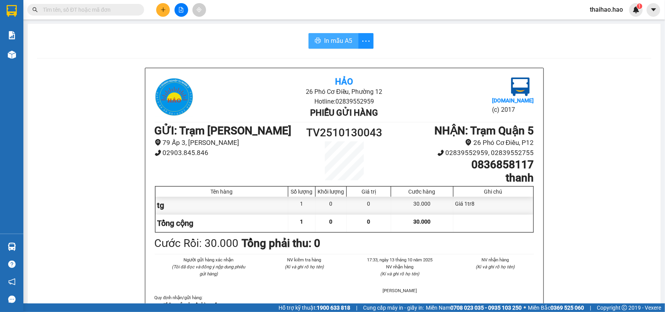
click at [339, 34] on button "In mẫu A5" at bounding box center [334, 41] width 50 height 16
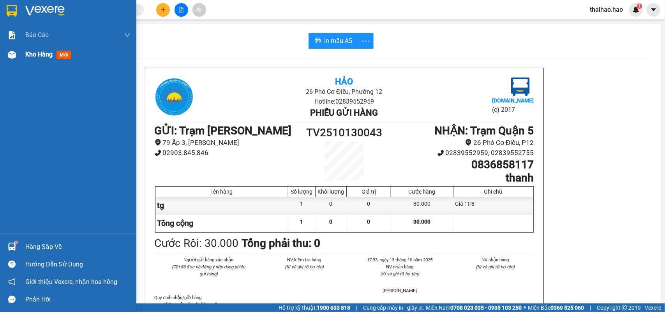
click at [57, 53] on span "mới" at bounding box center [64, 55] width 14 height 9
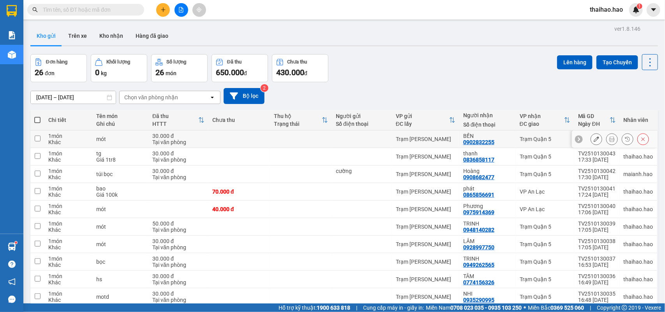
click at [594, 141] on icon at bounding box center [596, 138] width 5 height 5
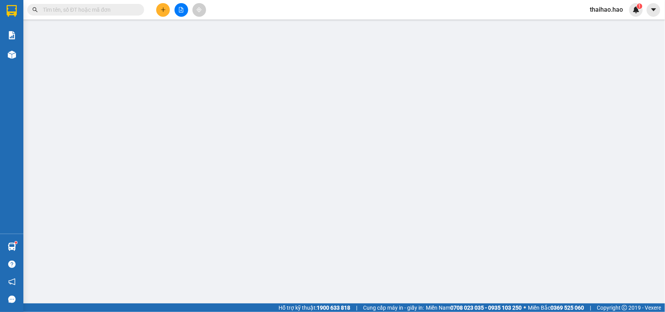
type input "0902832255"
type input "BỀN"
type input "30.000"
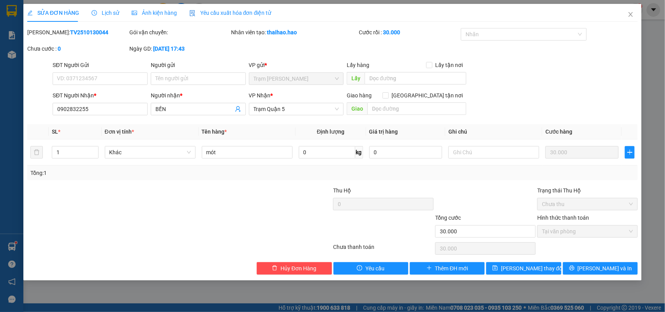
click at [114, 12] on span "Lịch sử" at bounding box center [106, 13] width 28 height 6
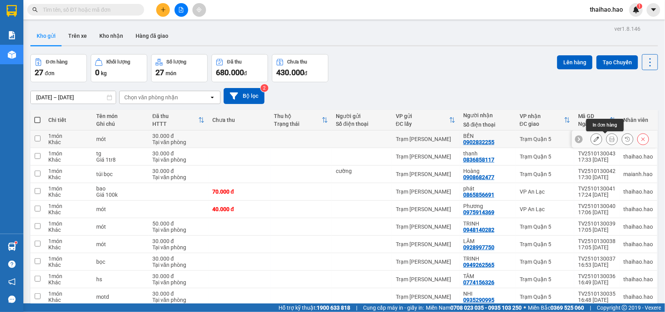
click at [608, 137] on button at bounding box center [612, 140] width 11 height 14
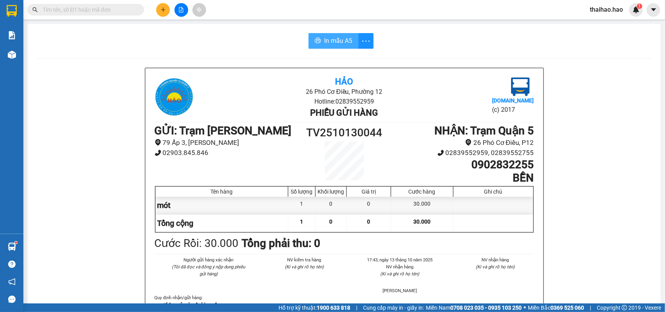
click at [336, 34] on button "In mẫu A5" at bounding box center [334, 41] width 50 height 16
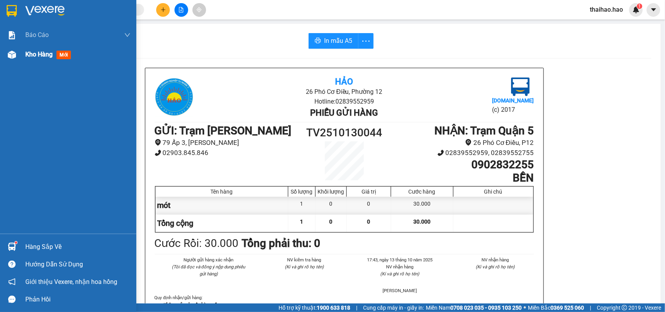
click at [66, 57] on span "mới" at bounding box center [64, 55] width 14 height 9
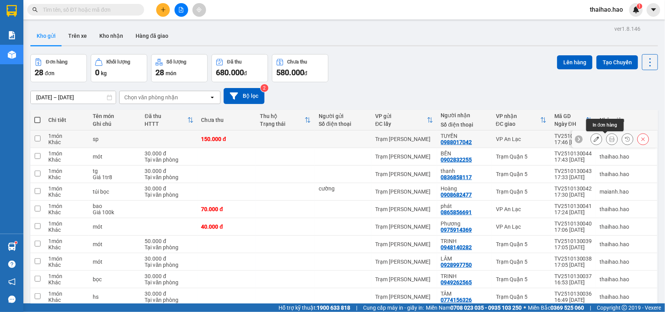
click at [610, 139] on icon at bounding box center [612, 138] width 5 height 5
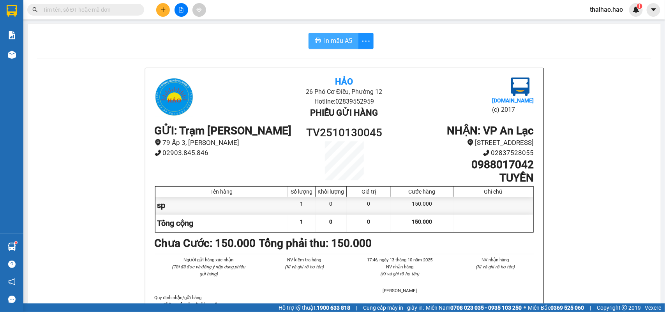
click at [318, 42] on button "In mẫu A5" at bounding box center [334, 41] width 50 height 16
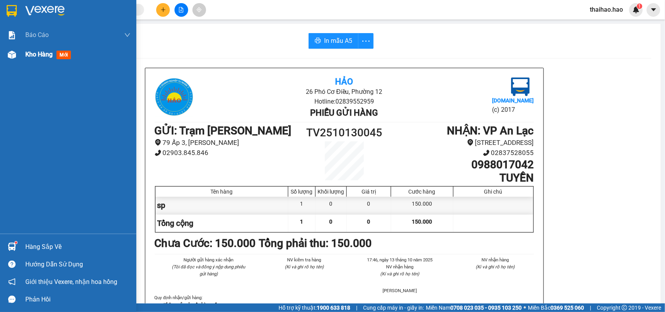
click at [64, 53] on span "mới" at bounding box center [64, 55] width 14 height 9
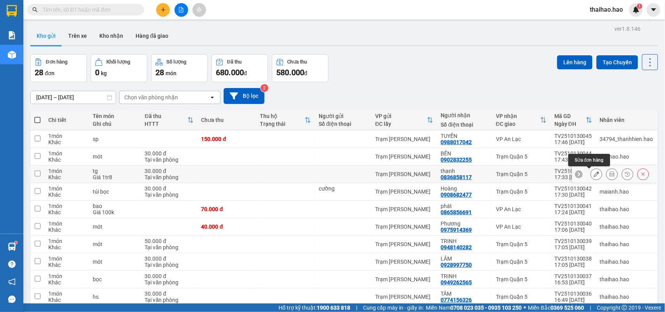
click at [594, 177] on icon at bounding box center [596, 174] width 5 height 5
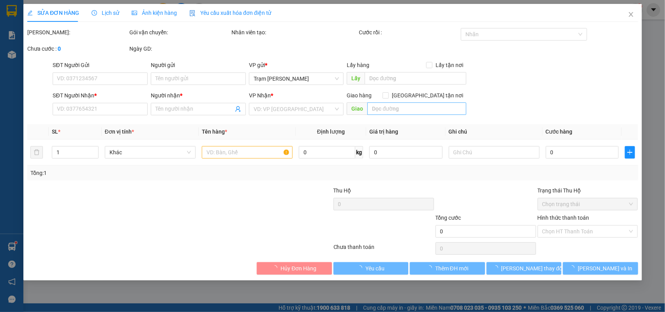
type input "0836858117"
type input "thanh"
type input "30.000"
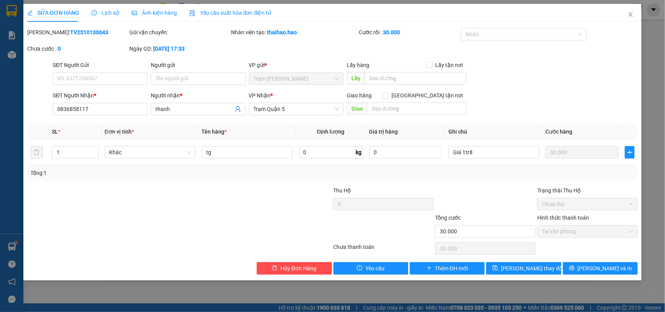
click at [111, 16] on div "Lịch sử" at bounding box center [106, 13] width 28 height 9
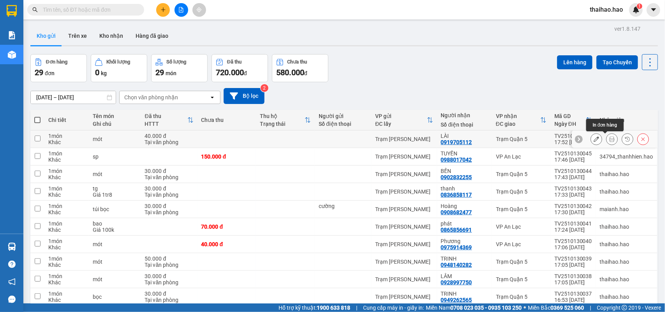
click at [610, 138] on icon at bounding box center [612, 138] width 5 height 5
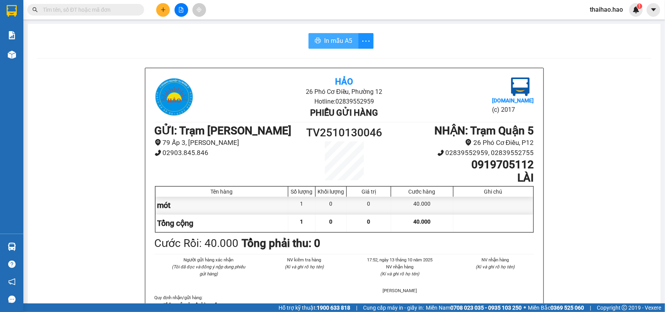
click at [332, 38] on span "In mẫu A5" at bounding box center [338, 41] width 28 height 10
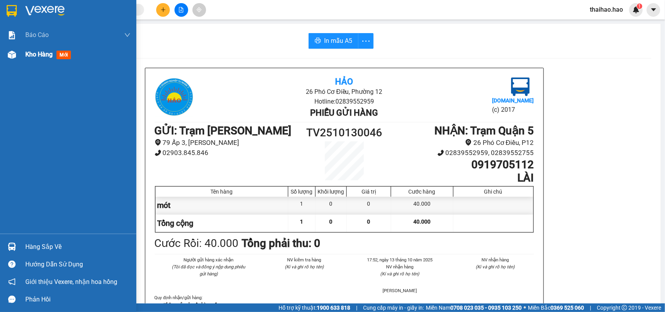
click at [65, 53] on span "mới" at bounding box center [64, 55] width 14 height 9
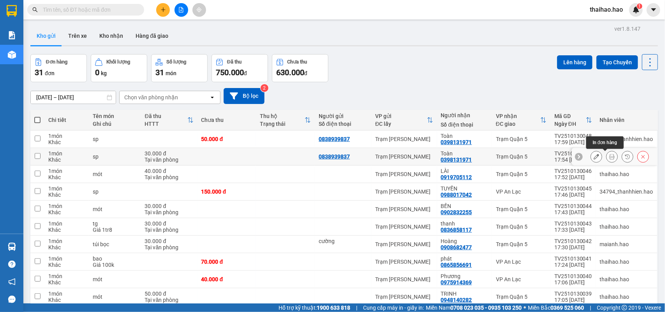
click at [610, 158] on icon at bounding box center [612, 156] width 5 height 5
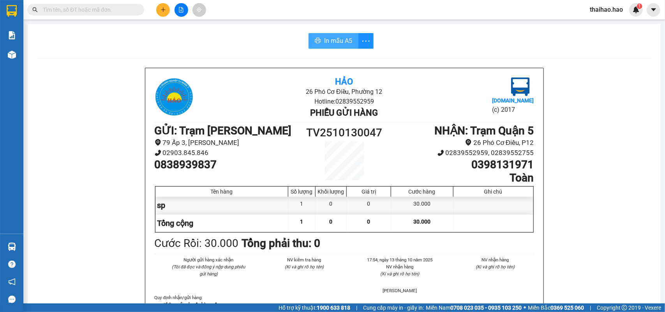
click at [349, 36] on button "In mẫu A5" at bounding box center [334, 41] width 50 height 16
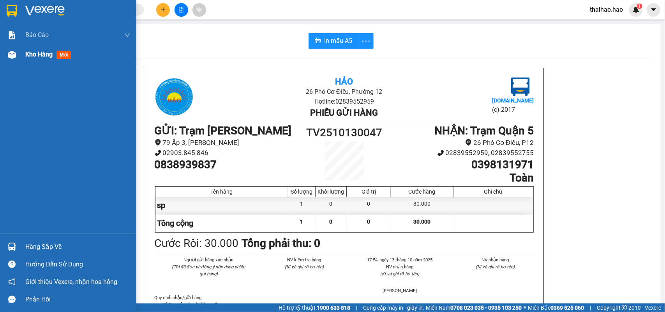
click at [65, 55] on span "mới" at bounding box center [64, 55] width 14 height 9
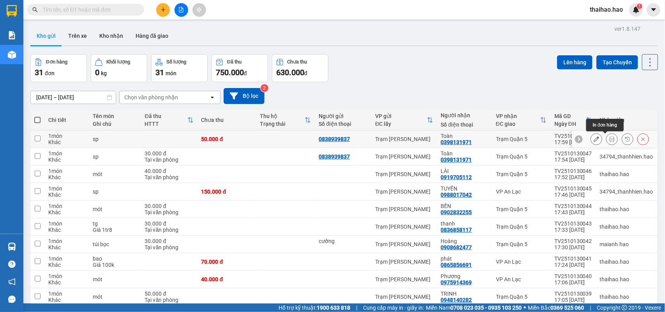
click at [610, 138] on icon at bounding box center [612, 138] width 5 height 5
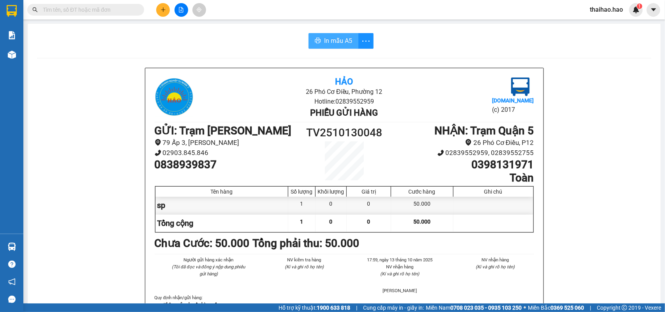
click at [316, 40] on icon "printer" at bounding box center [318, 40] width 6 height 5
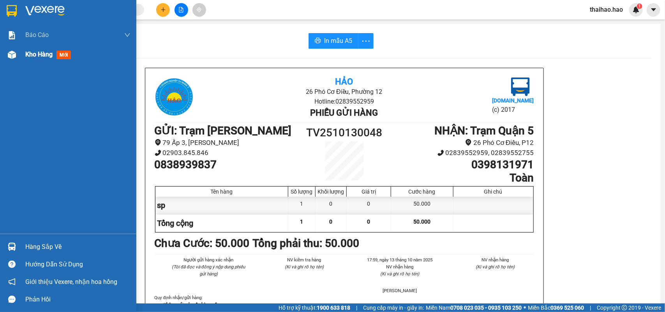
click at [62, 55] on span "mới" at bounding box center [64, 55] width 14 height 9
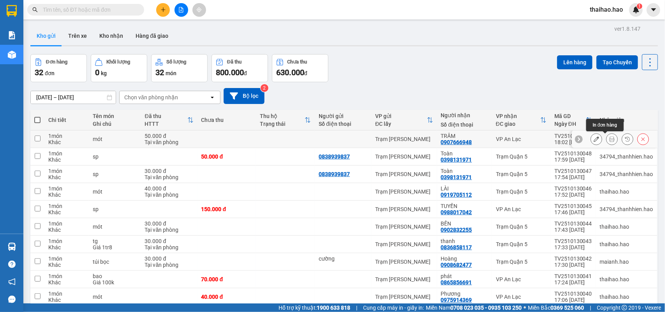
click at [610, 137] on icon at bounding box center [612, 138] width 5 height 5
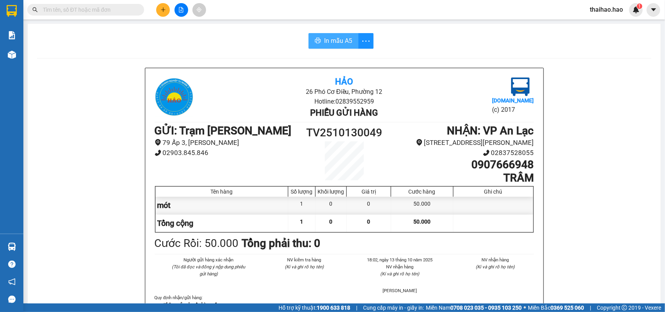
click at [329, 39] on span "In mẫu A5" at bounding box center [338, 41] width 28 height 10
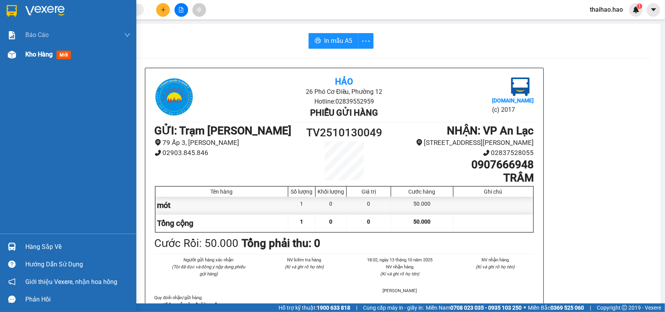
click at [61, 53] on span "mới" at bounding box center [64, 55] width 14 height 9
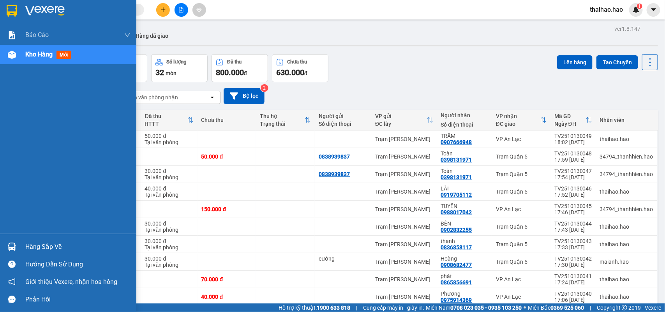
click at [63, 54] on span "mới" at bounding box center [64, 55] width 14 height 9
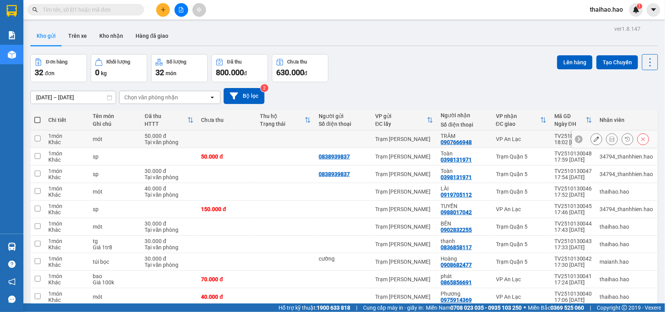
click at [594, 140] on icon at bounding box center [596, 138] width 5 height 5
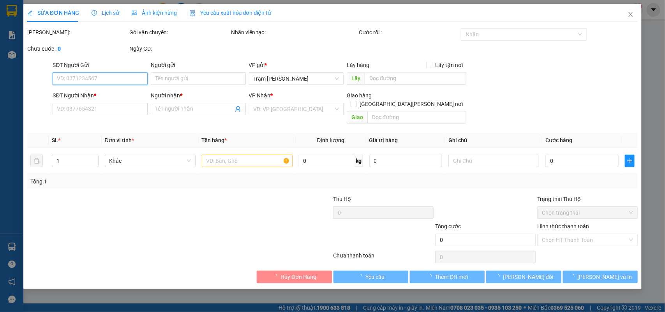
type input "0907666948"
type input "TRÂM"
type input "50.000"
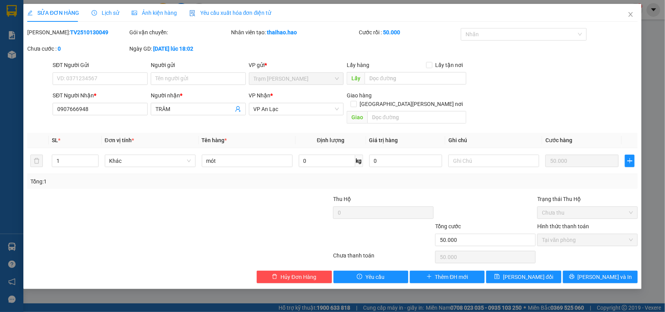
click at [115, 14] on span "Lịch sử" at bounding box center [106, 13] width 28 height 6
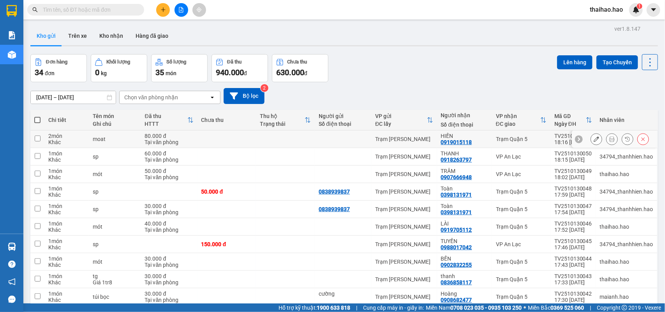
click at [610, 140] on icon at bounding box center [612, 138] width 5 height 5
click at [610, 139] on icon at bounding box center [612, 138] width 5 height 5
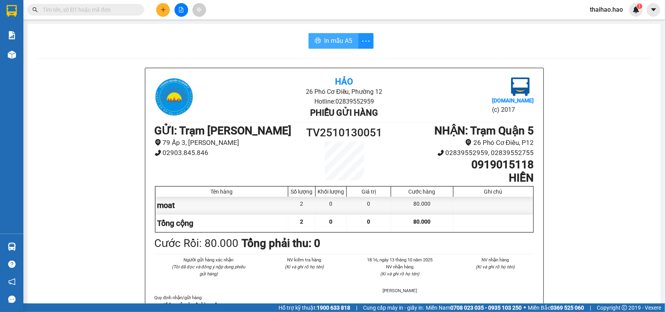
click at [330, 42] on span "In mẫu A5" at bounding box center [338, 41] width 28 height 10
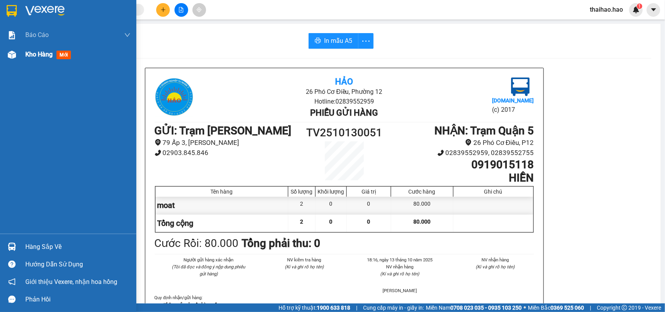
click at [61, 53] on span "mới" at bounding box center [64, 55] width 14 height 9
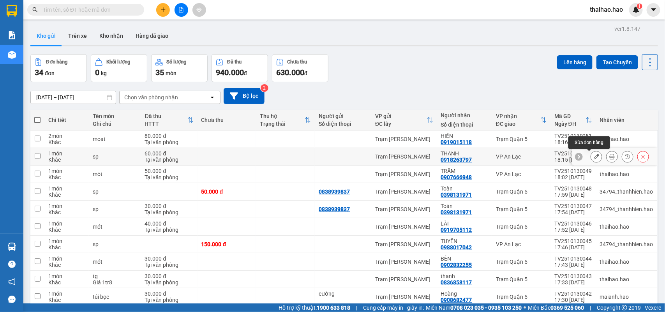
click at [594, 158] on icon at bounding box center [596, 156] width 5 height 5
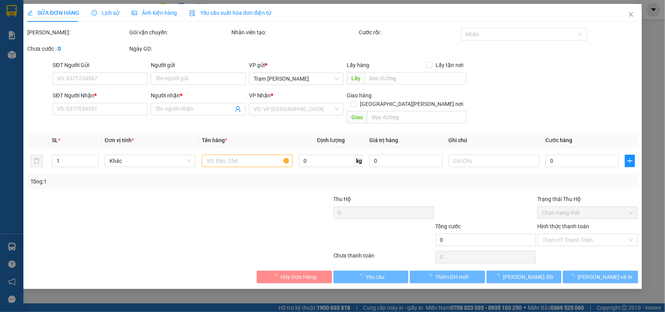
type input "0918263797"
type input "THANH"
type input "60.000"
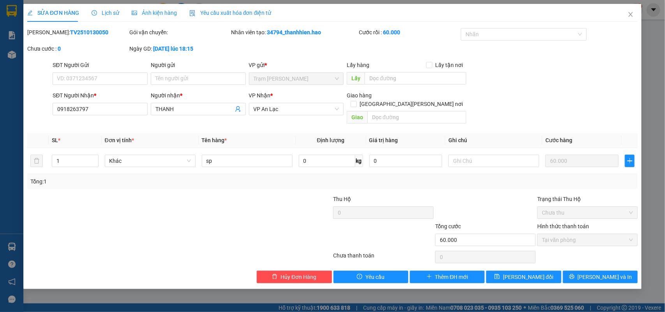
click at [114, 14] on span "Lịch sử" at bounding box center [106, 13] width 28 height 6
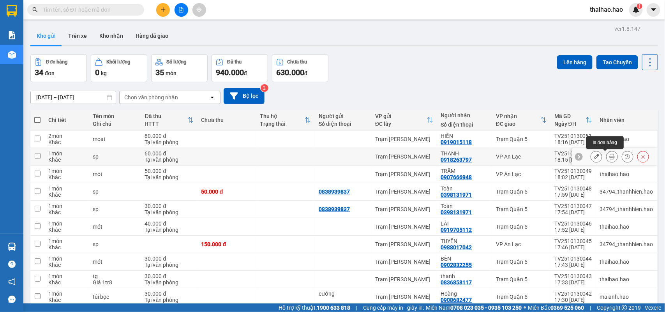
click at [610, 158] on icon at bounding box center [612, 156] width 5 height 5
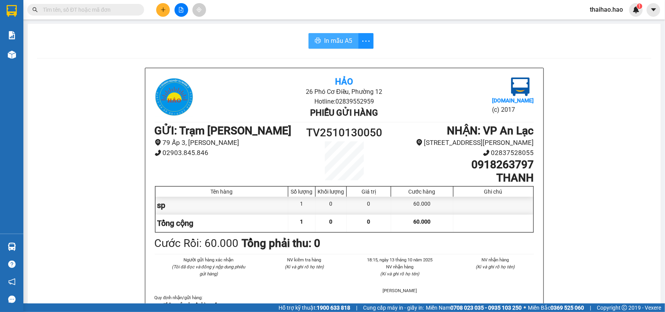
click at [339, 42] on span "In mẫu A5" at bounding box center [338, 41] width 28 height 10
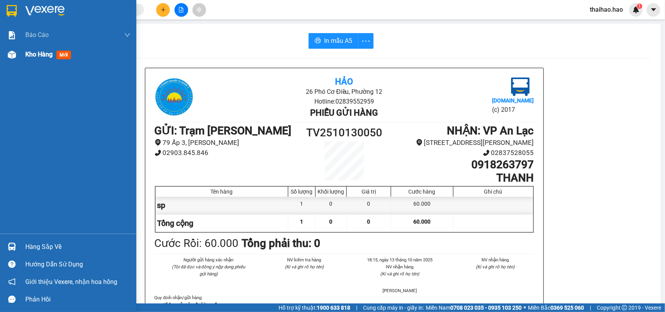
click at [65, 57] on span "mới" at bounding box center [64, 55] width 14 height 9
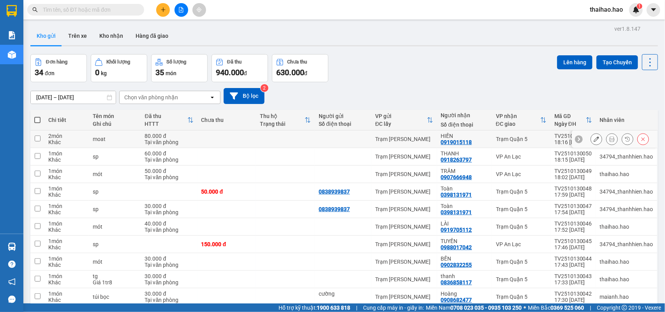
click at [594, 138] on icon at bounding box center [596, 138] width 5 height 5
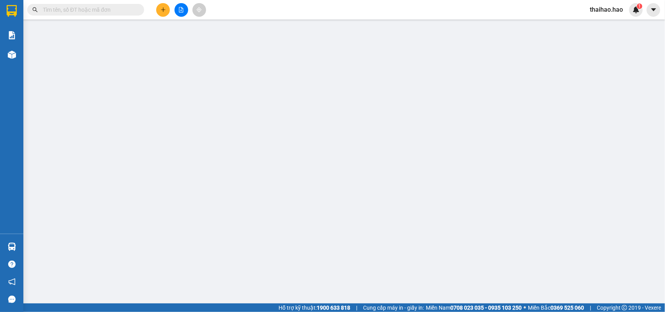
type input "0919015118"
type input "HIỀN"
type input "80.000"
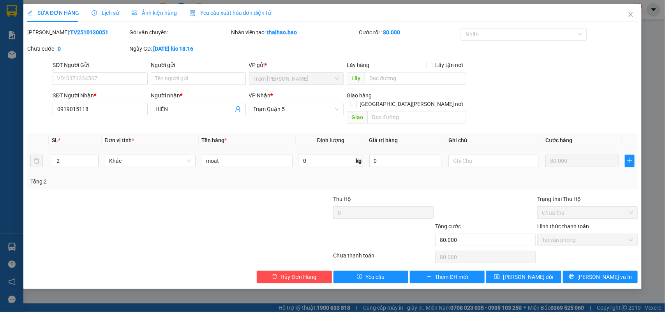
click at [102, 12] on span "Lịch sử" at bounding box center [106, 13] width 28 height 6
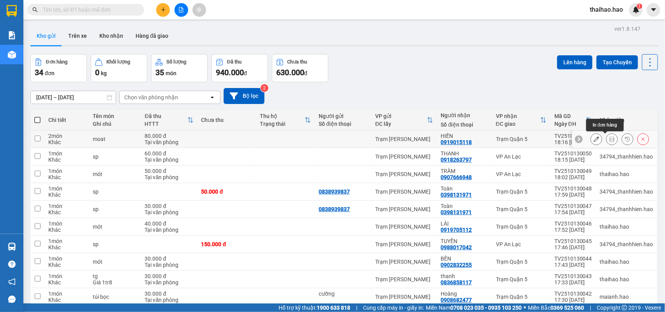
click at [607, 139] on button at bounding box center [612, 140] width 11 height 14
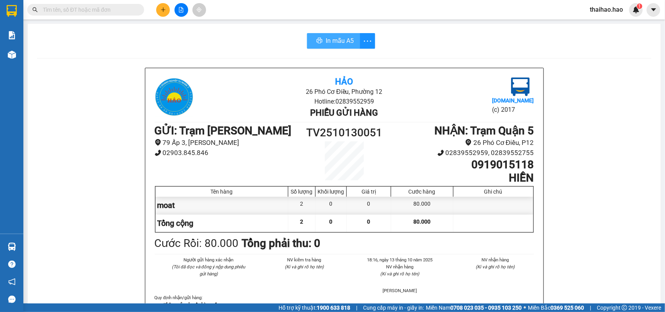
click at [323, 38] on button "In mẫu A5" at bounding box center [333, 41] width 53 height 16
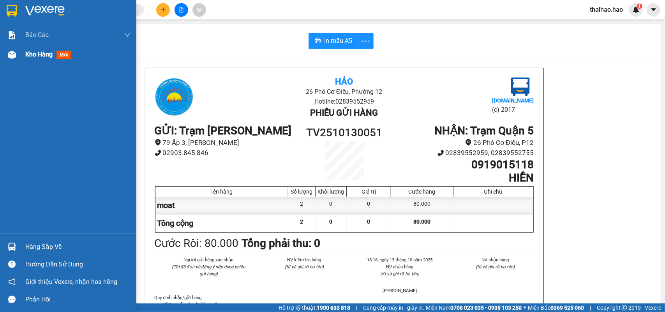
click at [67, 55] on span "mới" at bounding box center [64, 55] width 14 height 9
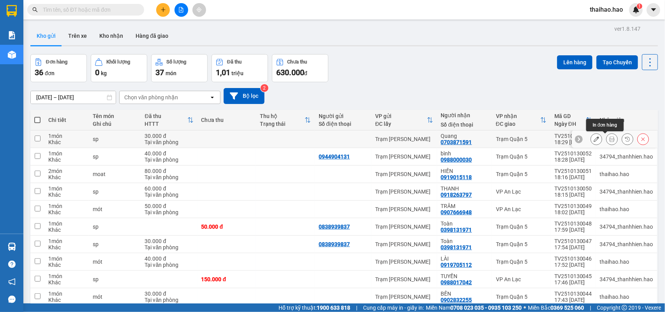
click at [609, 139] on button at bounding box center [612, 140] width 11 height 14
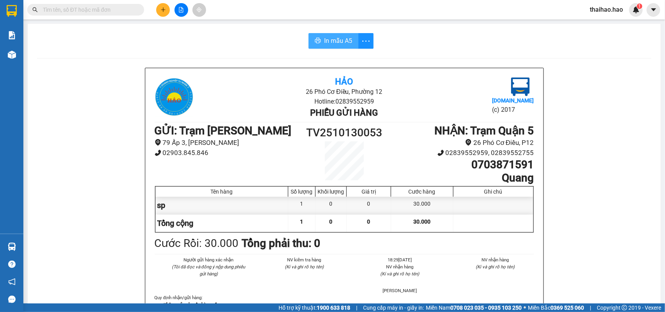
click at [335, 41] on span "In mẫu A5" at bounding box center [338, 41] width 28 height 10
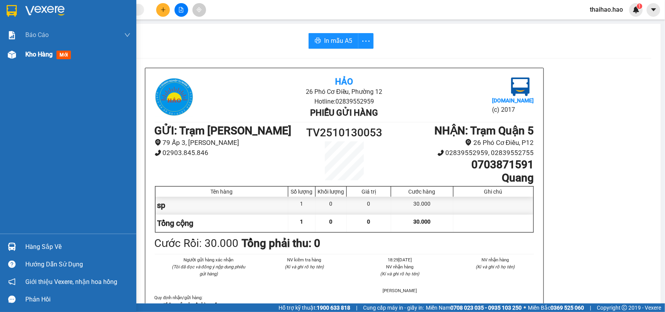
click at [63, 55] on span "mới" at bounding box center [64, 55] width 14 height 9
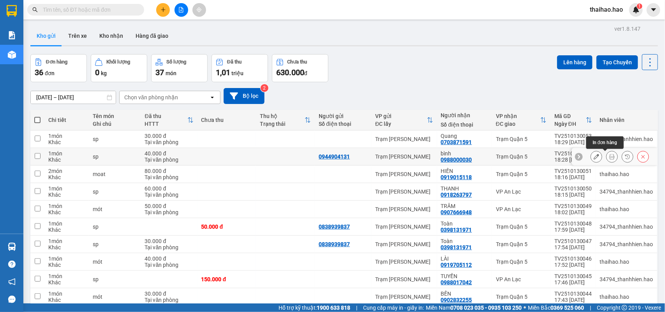
click at [610, 158] on icon at bounding box center [612, 156] width 5 height 5
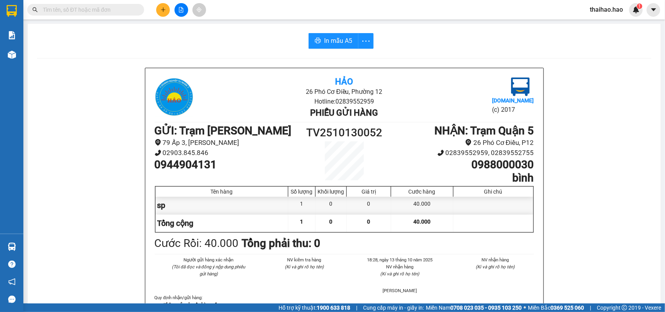
click at [324, 40] on span "In mẫu A5" at bounding box center [338, 41] width 28 height 10
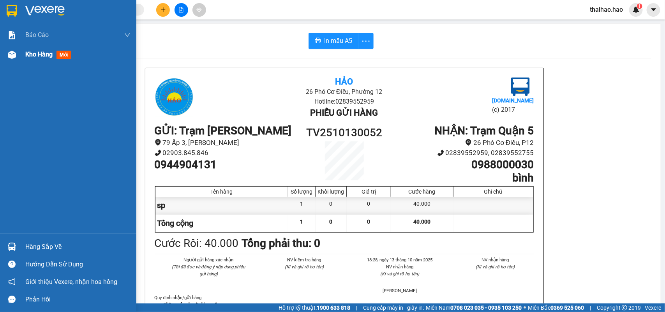
click at [63, 54] on span "mới" at bounding box center [64, 55] width 14 height 9
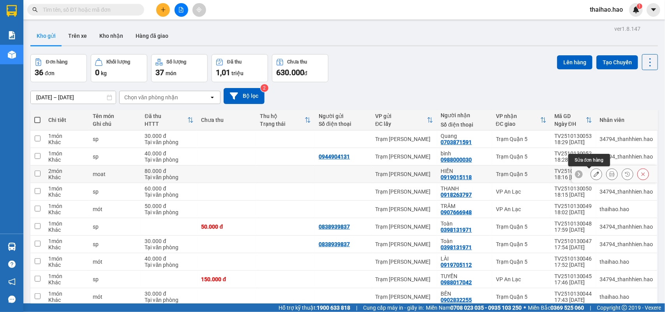
click at [594, 175] on icon at bounding box center [596, 174] width 5 height 5
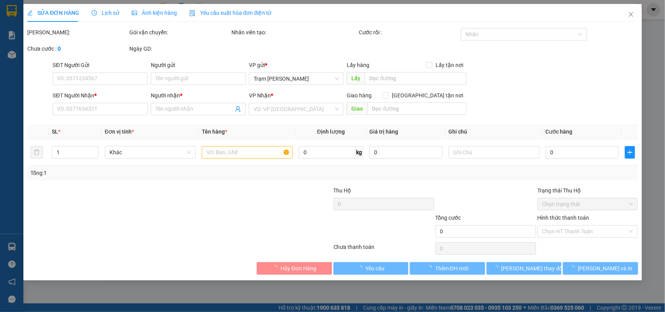
type input "0919015118"
type input "HIỀN"
type input "80.000"
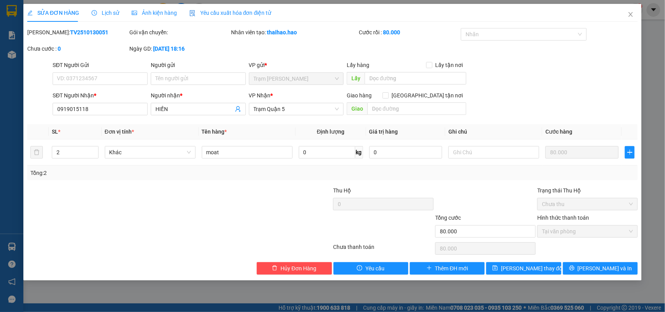
click at [110, 15] on span "Lịch sử" at bounding box center [106, 13] width 28 height 6
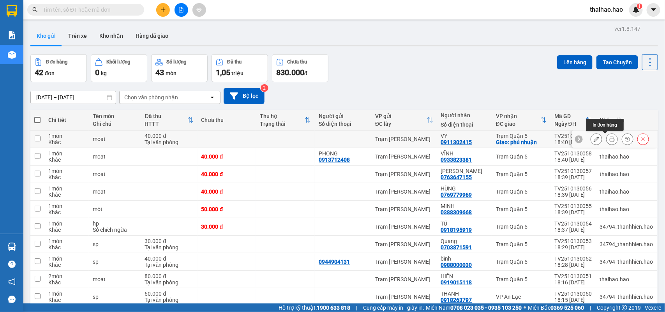
click at [610, 141] on icon at bounding box center [612, 138] width 5 height 5
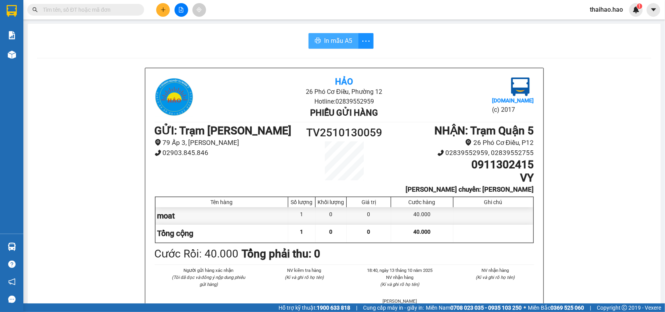
click at [349, 41] on span "In mẫu A5" at bounding box center [338, 41] width 28 height 10
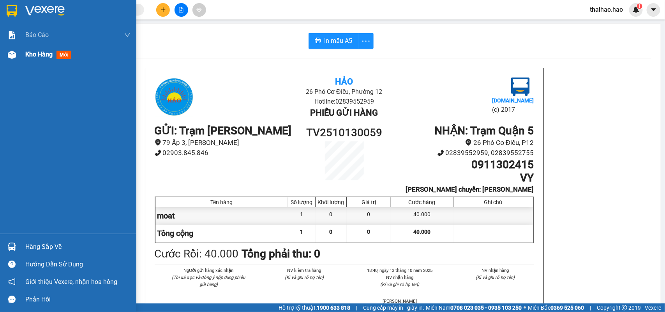
click at [65, 53] on span "mới" at bounding box center [64, 55] width 14 height 9
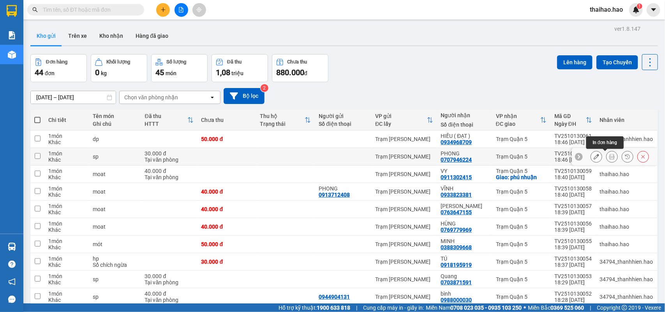
click at [610, 155] on icon at bounding box center [612, 156] width 5 height 5
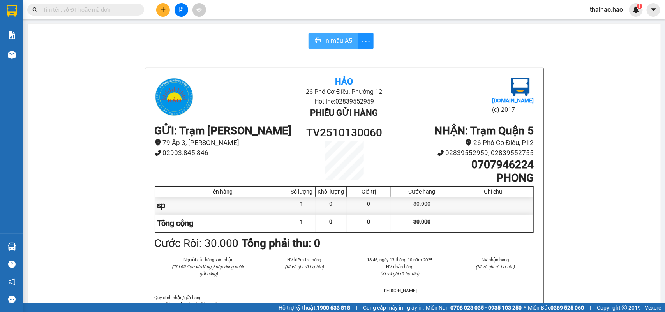
click at [316, 39] on icon "printer" at bounding box center [318, 40] width 6 height 6
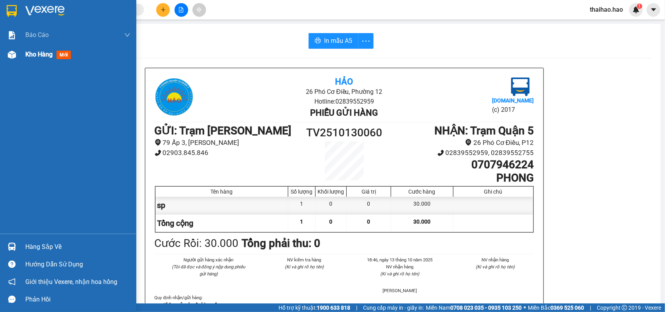
click at [65, 53] on span "mới" at bounding box center [64, 55] width 14 height 9
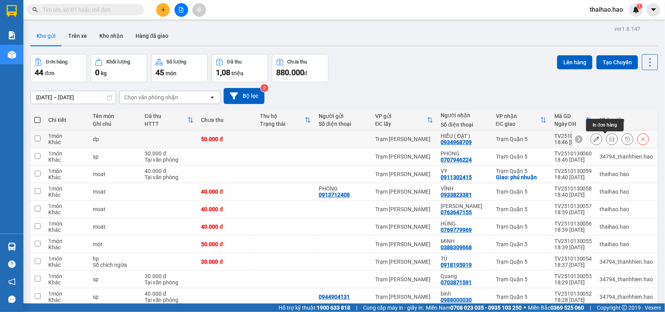
click at [607, 139] on button at bounding box center [612, 140] width 11 height 14
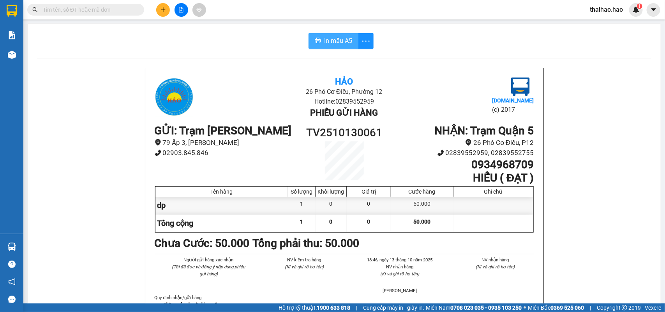
click at [324, 38] on span "In mẫu A5" at bounding box center [338, 41] width 28 height 10
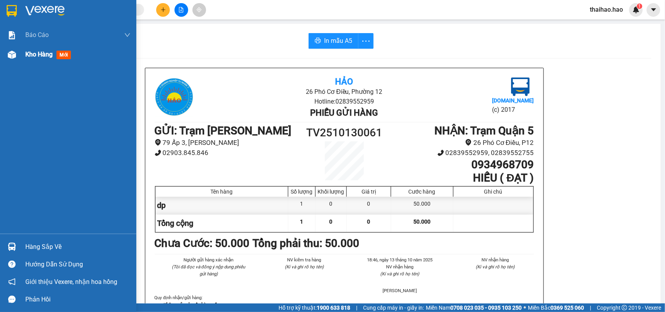
click at [66, 53] on span "mới" at bounding box center [64, 55] width 14 height 9
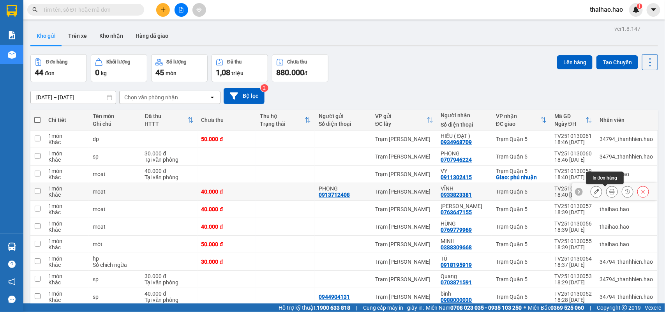
click at [610, 193] on icon at bounding box center [612, 191] width 5 height 5
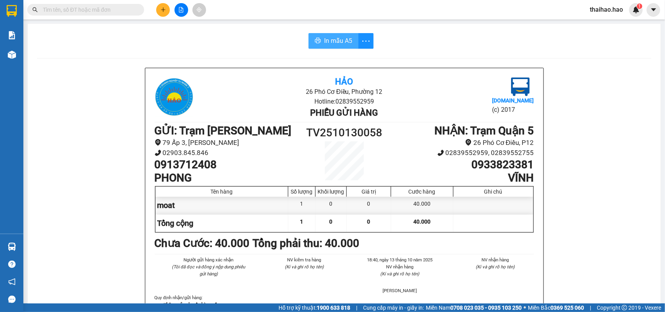
click at [347, 40] on span "In mẫu A5" at bounding box center [338, 41] width 28 height 10
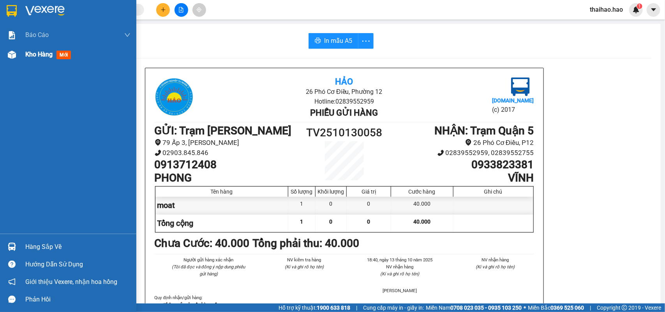
click at [62, 53] on span "mới" at bounding box center [64, 55] width 14 height 9
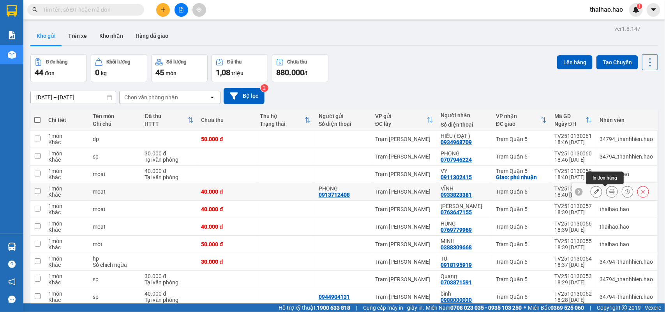
click at [610, 194] on icon at bounding box center [612, 191] width 5 height 5
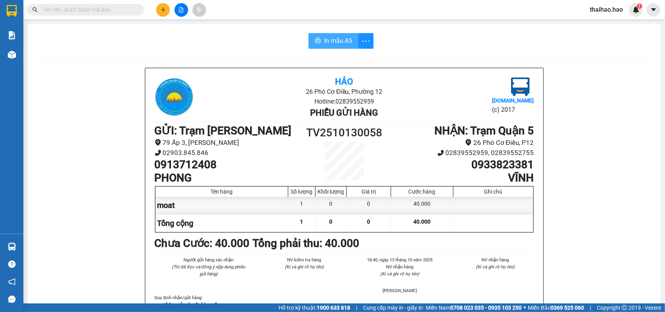
click at [349, 39] on button "In mẫu A5" at bounding box center [334, 41] width 50 height 16
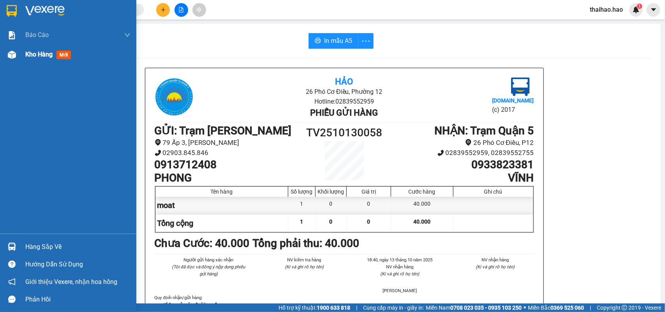
click at [62, 53] on span "mới" at bounding box center [64, 55] width 14 height 9
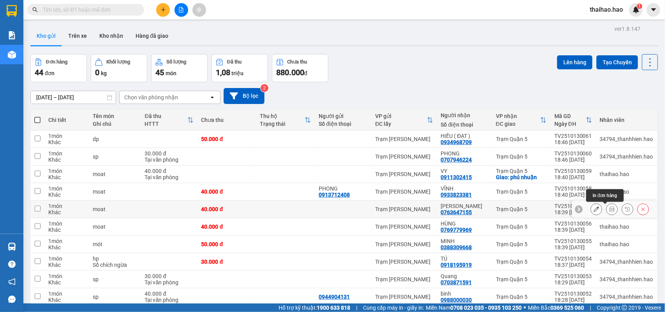
click at [610, 211] on icon at bounding box center [612, 209] width 5 height 5
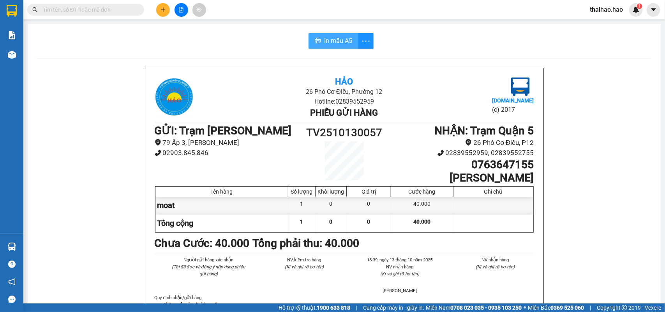
click at [341, 39] on span "In mẫu A5" at bounding box center [338, 41] width 28 height 10
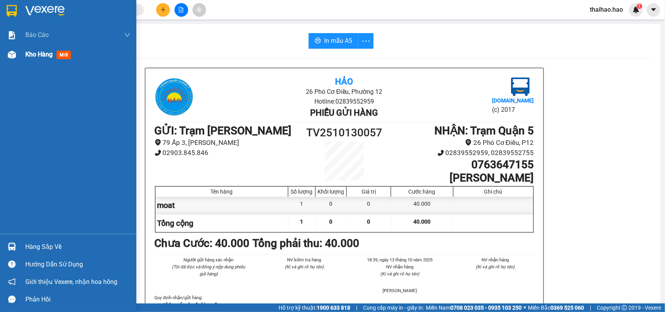
click at [62, 53] on span "mới" at bounding box center [64, 55] width 14 height 9
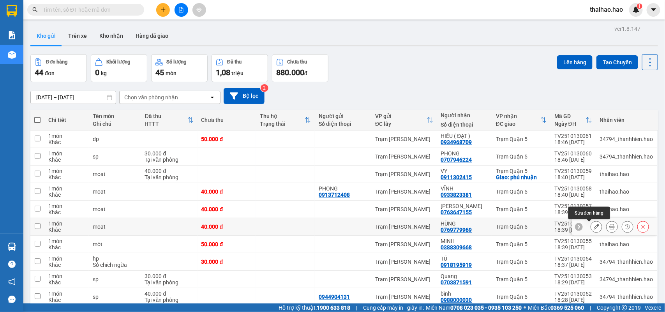
click at [594, 229] on icon at bounding box center [596, 226] width 5 height 5
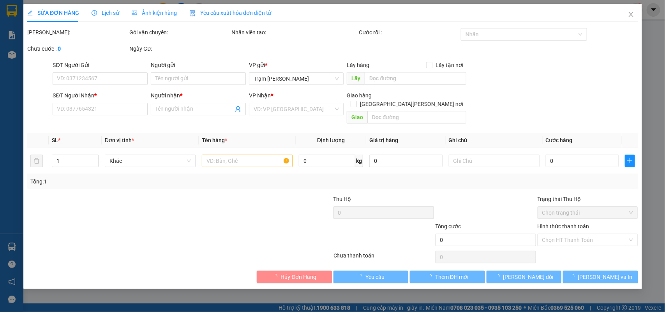
type input "0769779969"
type input "HÙNG"
type input "40.000"
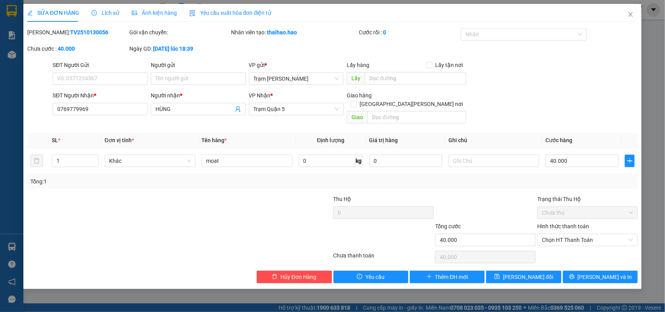
click at [106, 12] on span "Lịch sử" at bounding box center [106, 13] width 28 height 6
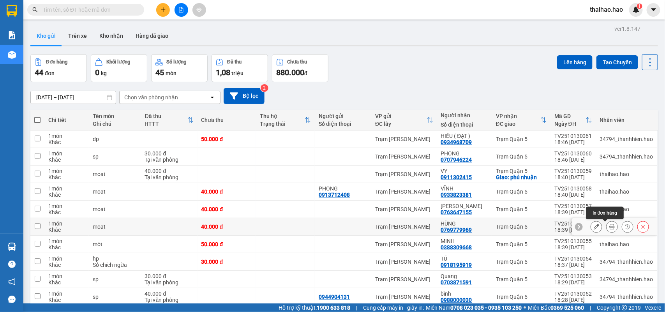
click at [610, 229] on icon at bounding box center [612, 226] width 5 height 5
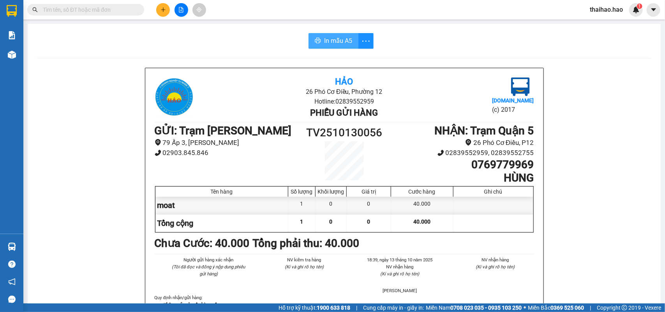
click at [328, 42] on span "In mẫu A5" at bounding box center [338, 41] width 28 height 10
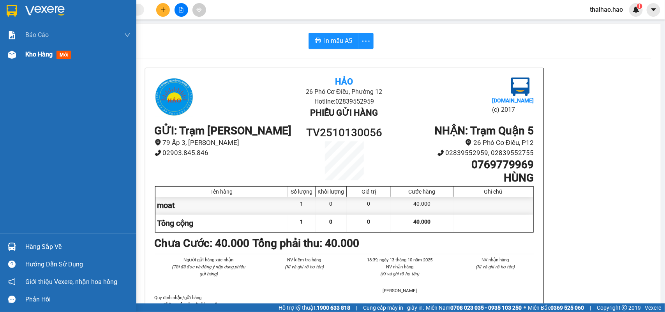
click at [61, 51] on span "mới" at bounding box center [64, 55] width 14 height 9
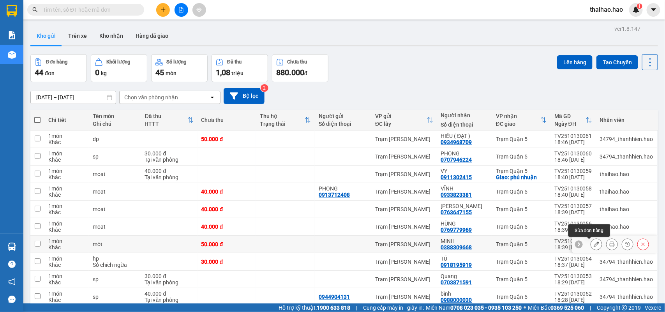
click at [593, 246] on button at bounding box center [596, 245] width 11 height 14
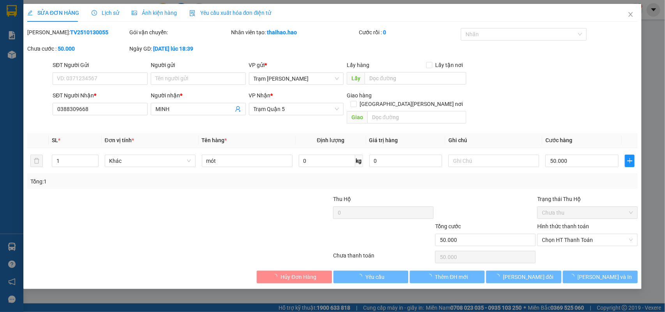
type input "0388309668"
type input "MINH"
type input "50.000"
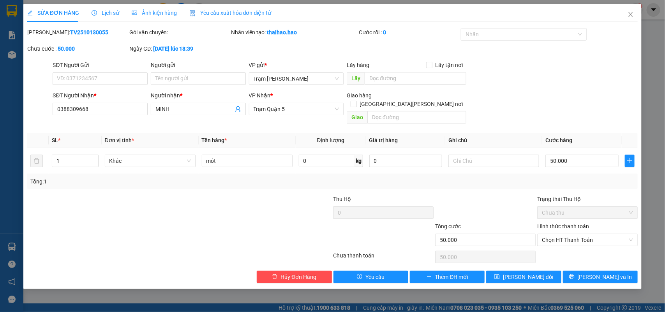
click at [110, 14] on span "Lịch sử" at bounding box center [106, 13] width 28 height 6
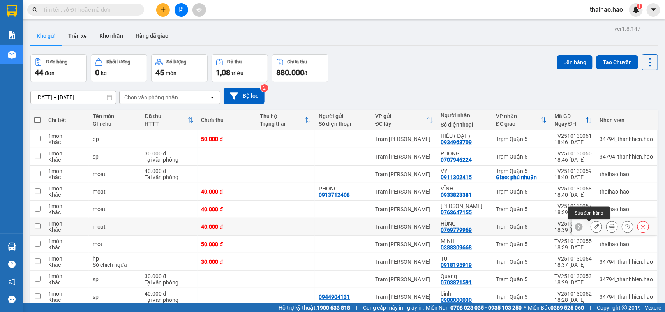
click at [594, 228] on icon at bounding box center [596, 226] width 5 height 5
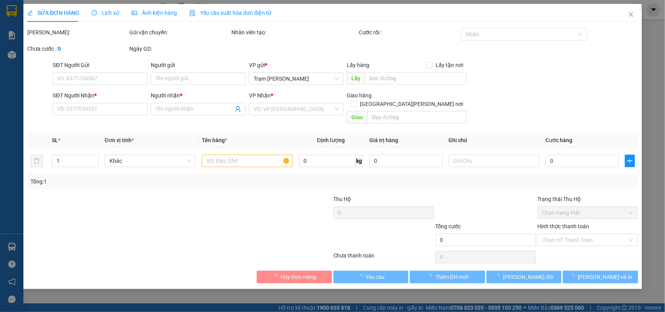
type input "0769779969"
type input "HÙNG"
type input "40.000"
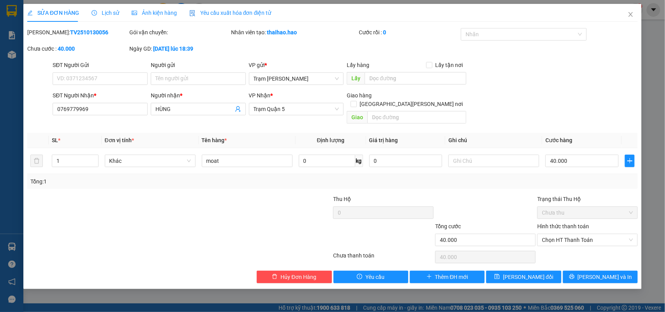
click at [108, 12] on span "Lịch sử" at bounding box center [106, 13] width 28 height 6
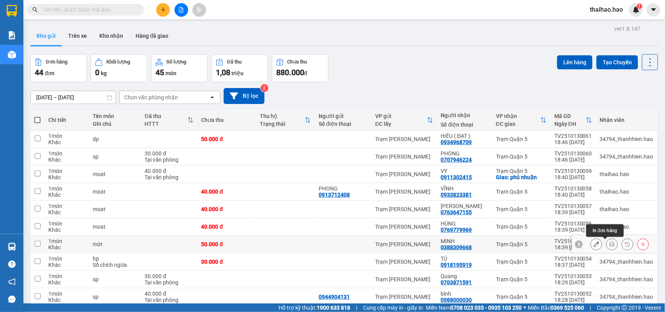
click at [610, 244] on icon at bounding box center [612, 244] width 5 height 5
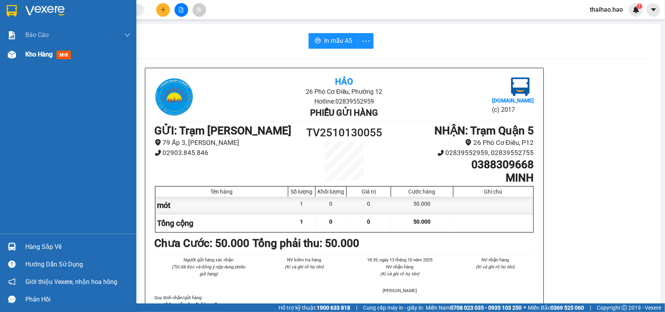
click at [61, 56] on span "mới" at bounding box center [64, 55] width 14 height 9
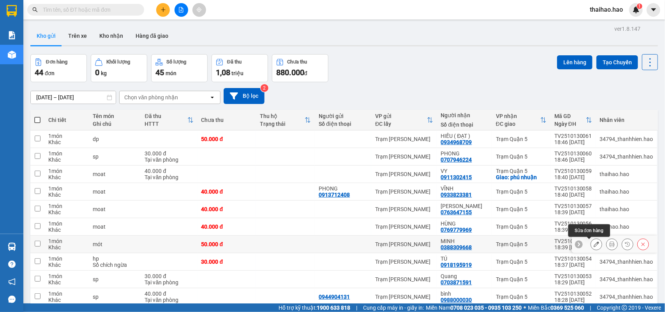
click at [594, 246] on icon at bounding box center [596, 244] width 5 height 5
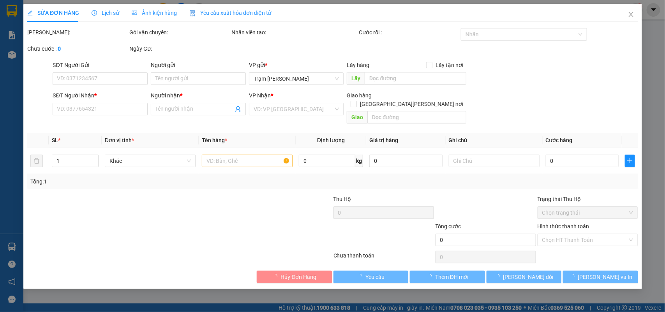
type input "0388309668"
type input "MINH"
type input "50.000"
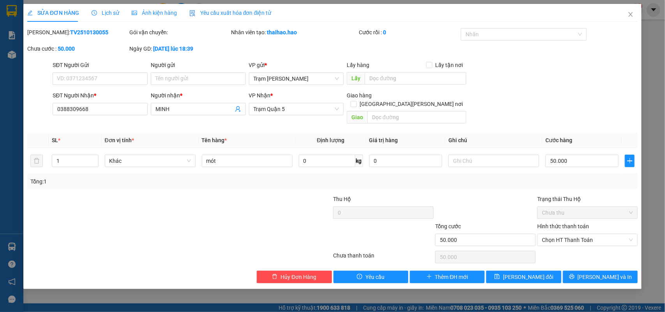
click at [114, 14] on span "Lịch sử" at bounding box center [106, 13] width 28 height 6
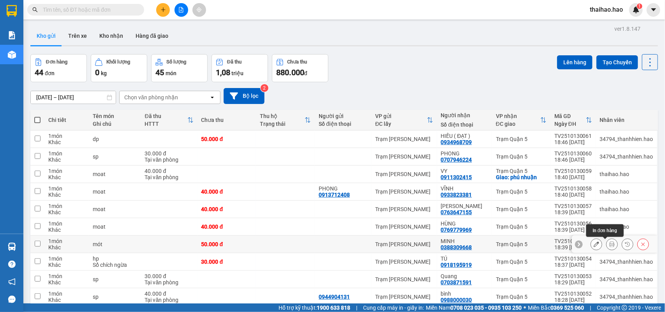
click at [610, 244] on icon at bounding box center [612, 244] width 5 height 5
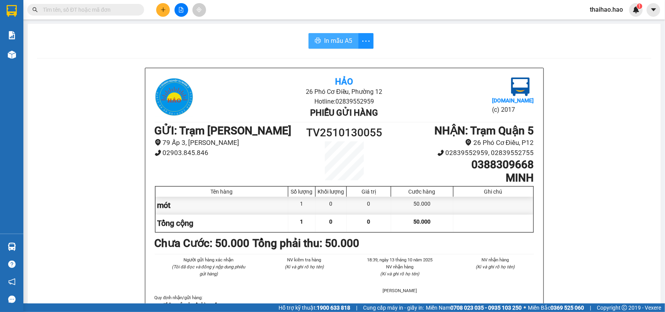
click at [330, 41] on span "In mẫu A5" at bounding box center [338, 41] width 28 height 10
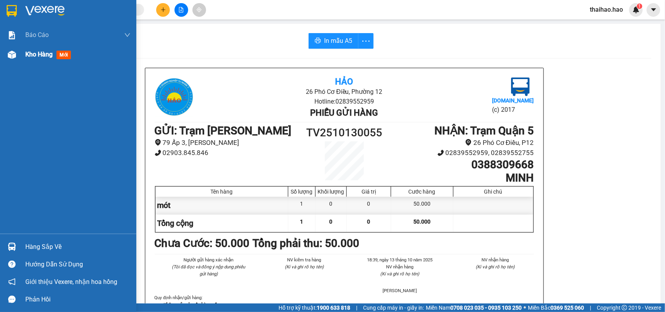
click at [58, 55] on span "mới" at bounding box center [64, 55] width 14 height 9
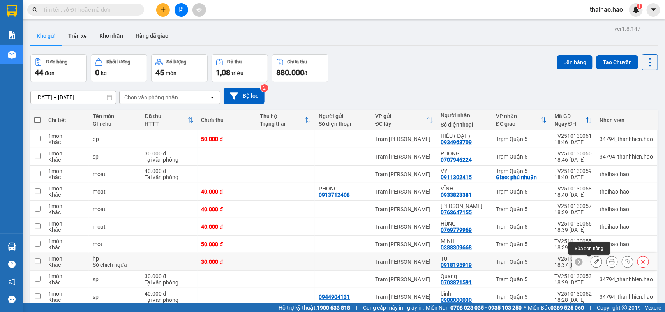
click at [594, 262] on icon at bounding box center [596, 261] width 5 height 5
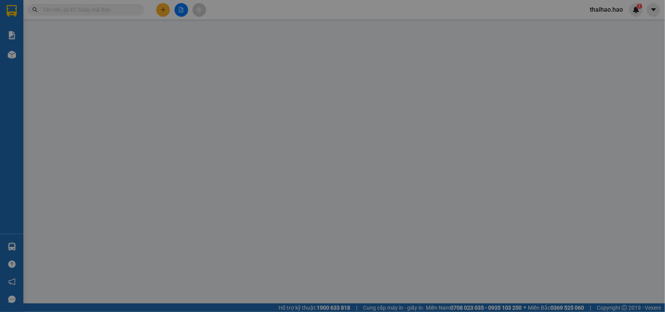
type input "0918195919"
type input "TÚ"
type input "30.000"
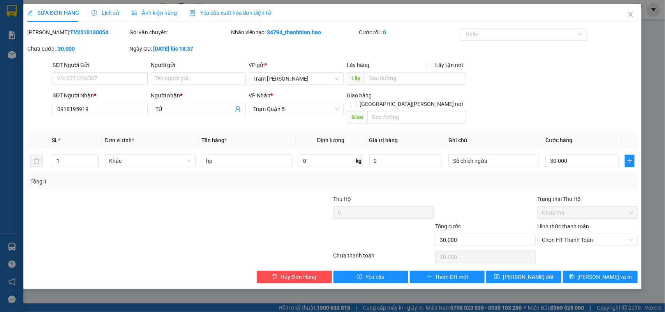
click at [99, 11] on span "Lịch sử" at bounding box center [106, 13] width 28 height 6
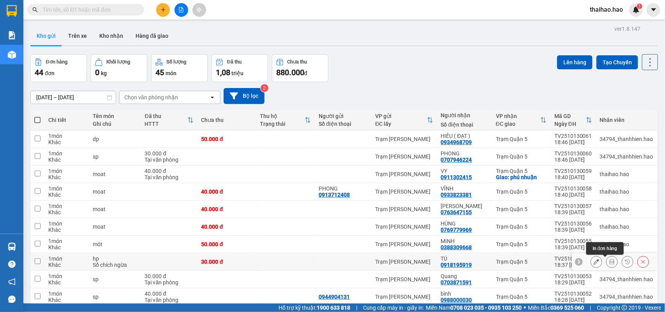
click at [610, 262] on icon at bounding box center [612, 261] width 5 height 5
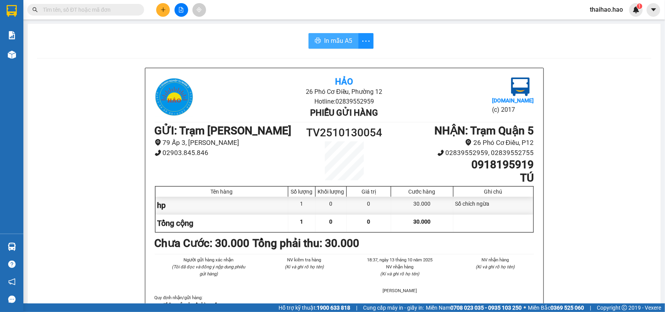
click at [330, 38] on span "In mẫu A5" at bounding box center [338, 41] width 28 height 10
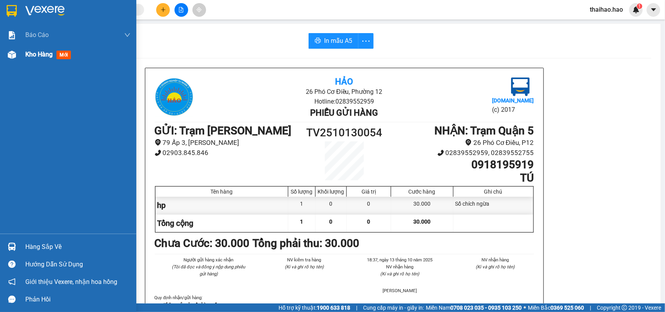
click at [62, 55] on span "mới" at bounding box center [64, 55] width 14 height 9
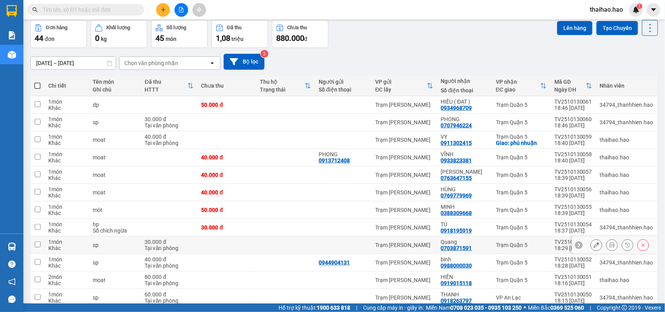
scroll to position [49, 0]
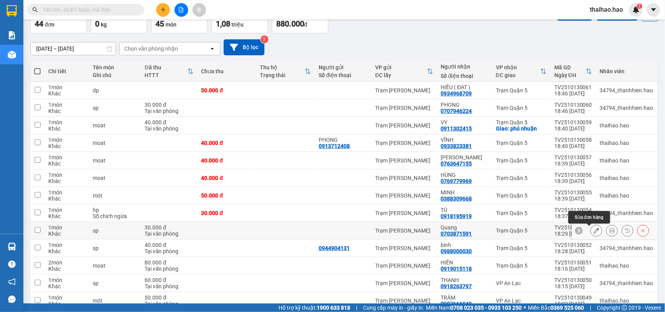
click at [594, 234] on icon at bounding box center [596, 230] width 5 height 5
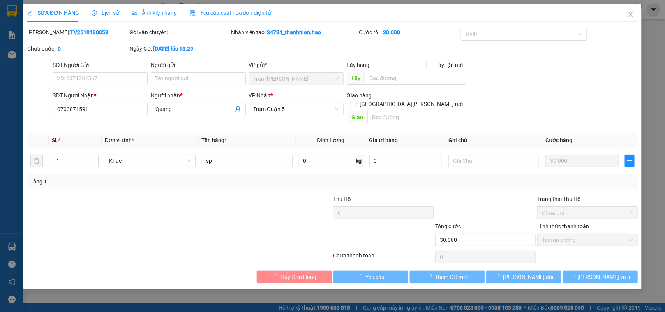
type input "0703871591"
type input "Quang"
type input "30.000"
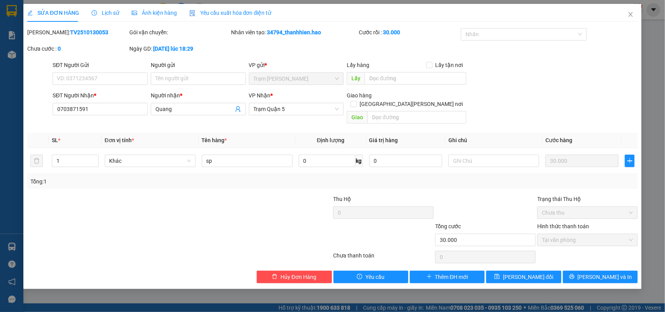
click at [110, 13] on span "Lịch sử" at bounding box center [106, 13] width 28 height 6
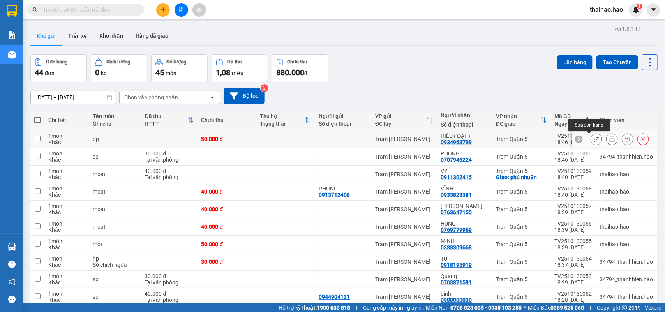
click at [594, 139] on icon at bounding box center [596, 138] width 5 height 5
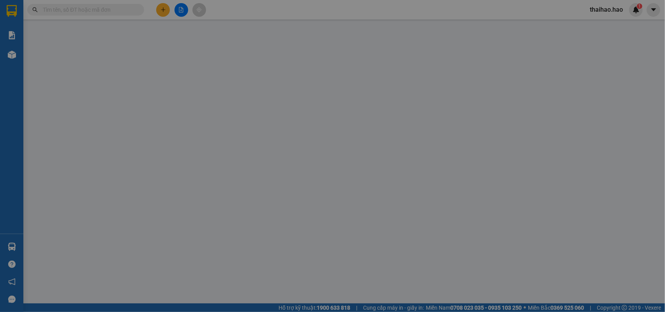
type input "0934968709"
type input "HIẾU ( ĐẠT )"
type input "50.000"
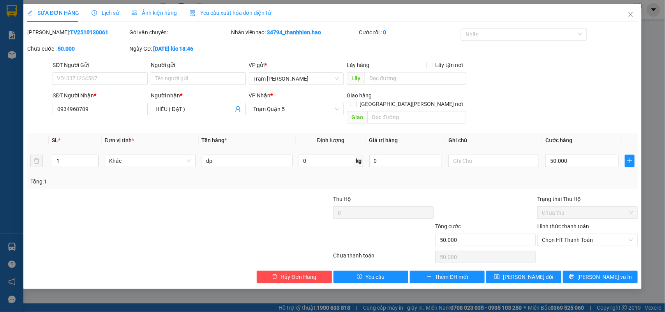
click at [108, 14] on span "Lịch sử" at bounding box center [106, 13] width 28 height 6
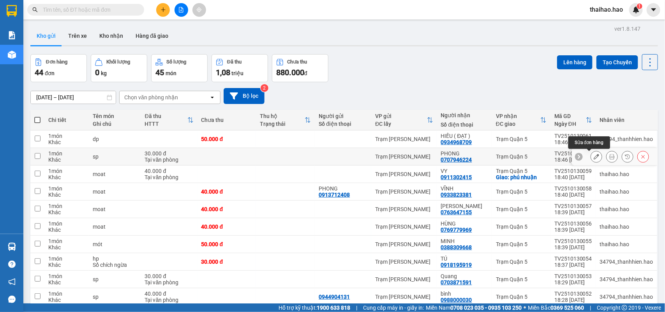
click at [591, 160] on button at bounding box center [596, 157] width 11 height 14
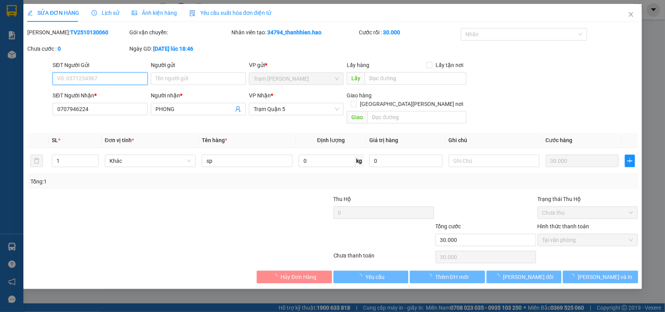
type input "0707946224"
type input "PHONG"
type input "30.000"
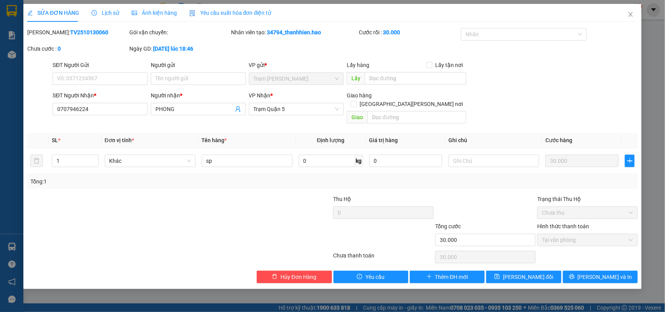
click at [111, 12] on span "Lịch sử" at bounding box center [106, 13] width 28 height 6
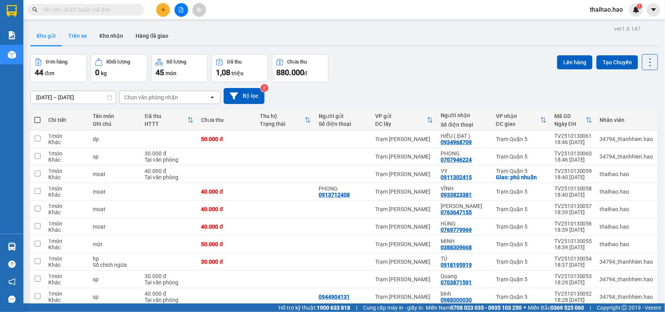
click at [67, 43] on button "Trên xe" at bounding box center [77, 36] width 31 height 19
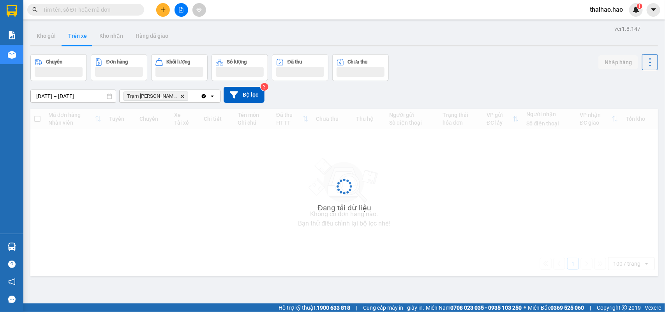
click at [67, 43] on button "Trên xe" at bounding box center [77, 36] width 31 height 19
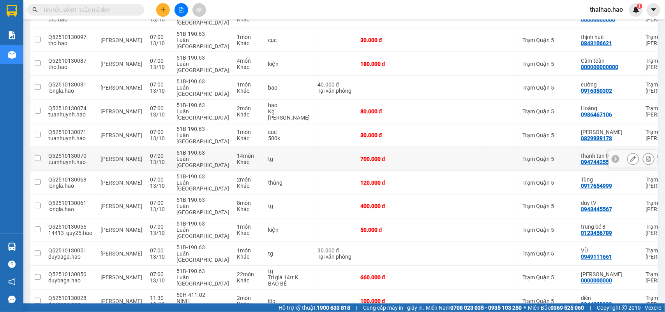
scroll to position [480, 0]
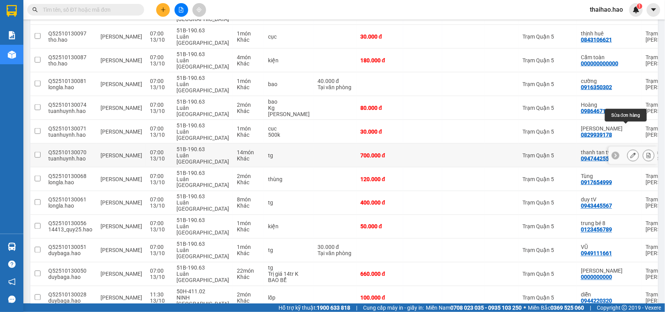
click at [631, 153] on icon at bounding box center [633, 155] width 5 height 5
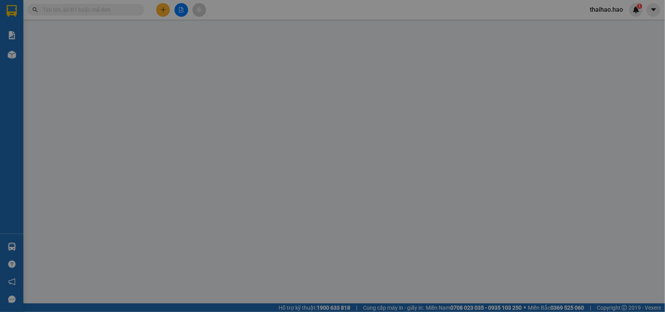
type input "0947442552"
type input "thanh tan tv"
type input "700.000"
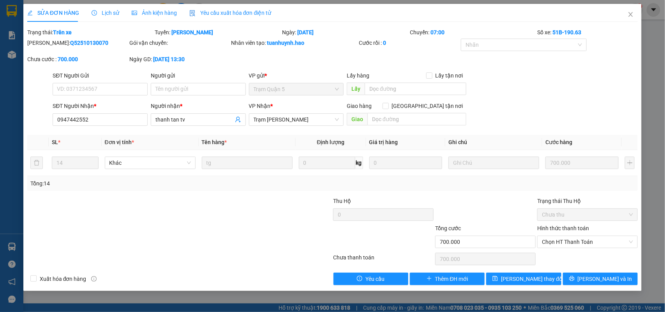
click at [163, 10] on span "Ảnh kiện hàng" at bounding box center [154, 13] width 45 height 6
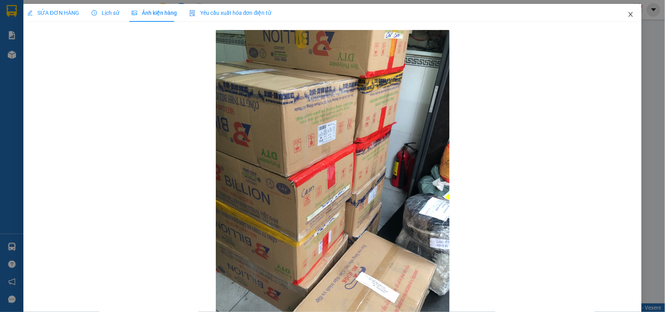
click at [628, 14] on icon "close" at bounding box center [631, 14] width 6 height 6
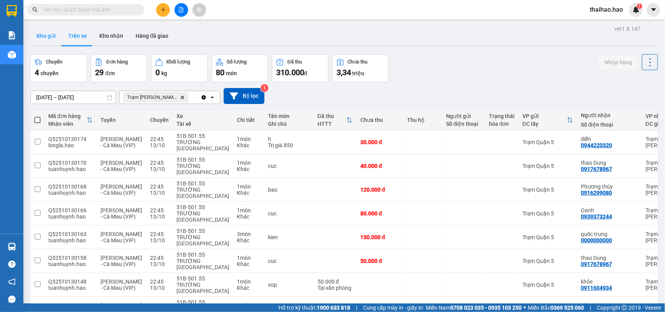
click at [55, 39] on button "Kho gửi" at bounding box center [46, 36] width 32 height 19
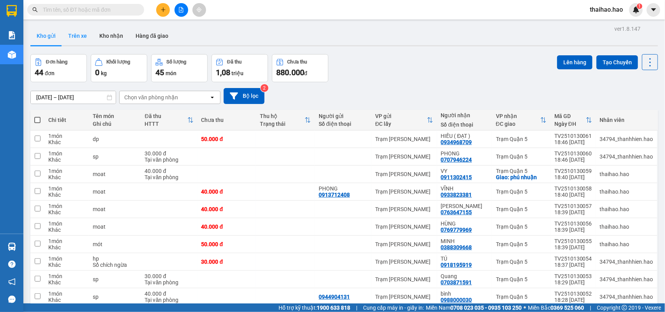
click at [76, 37] on button "Trên xe" at bounding box center [77, 36] width 31 height 19
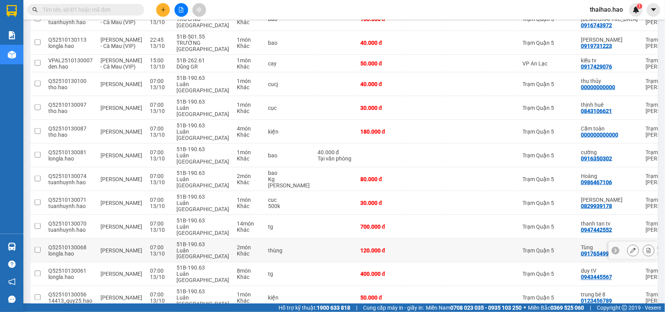
scroll to position [480, 0]
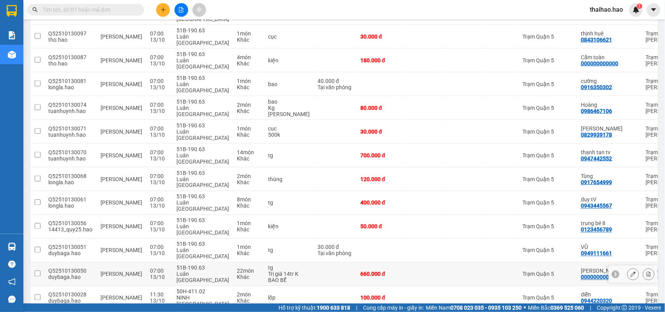
click at [630, 268] on button at bounding box center [633, 275] width 11 height 14
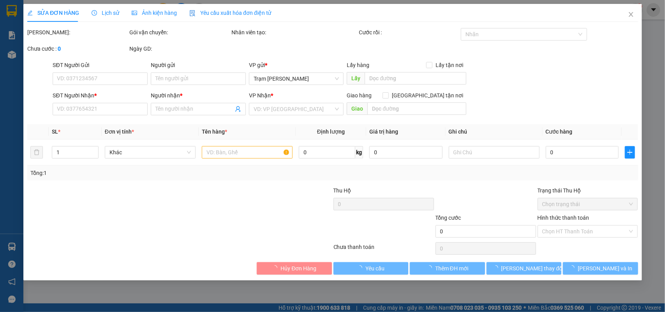
type input "0000000000"
type input "[PERSON_NAME]"
type input "660.000"
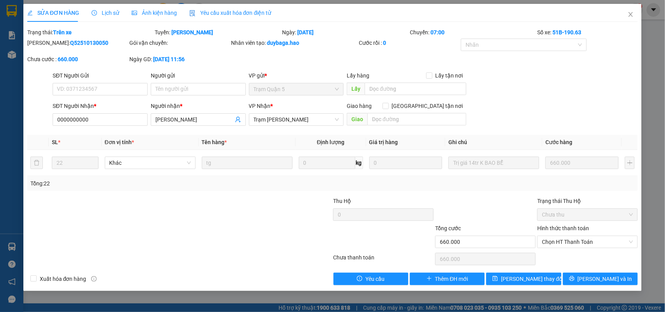
click at [157, 12] on span "Ảnh kiện hàng" at bounding box center [154, 13] width 45 height 6
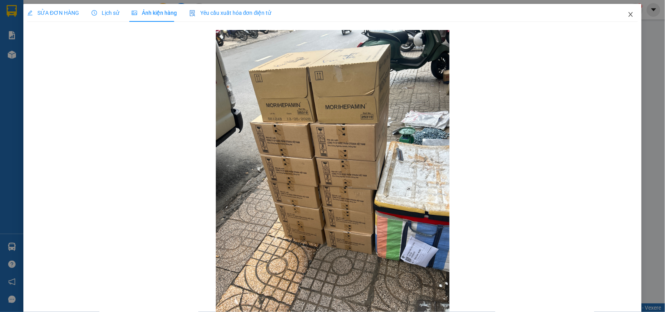
click at [628, 15] on icon "close" at bounding box center [631, 14] width 6 height 6
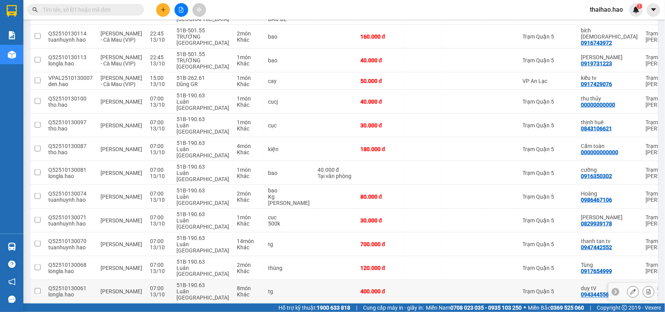
scroll to position [480, 0]
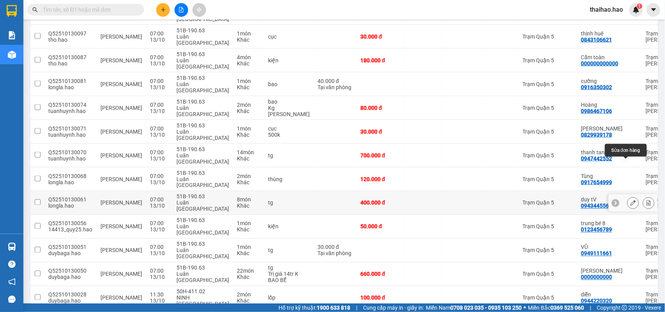
click at [631, 200] on icon at bounding box center [633, 202] width 5 height 5
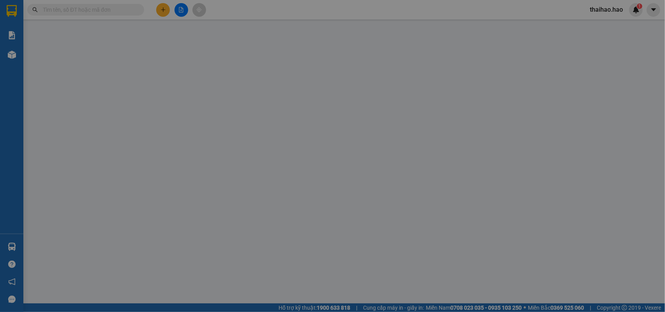
type input "0943445567"
type input "duy tV"
type input "400.000"
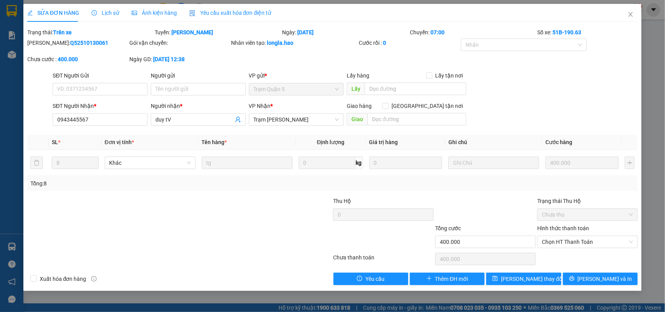
click at [149, 12] on span "Ảnh kiện hàng" at bounding box center [154, 13] width 45 height 6
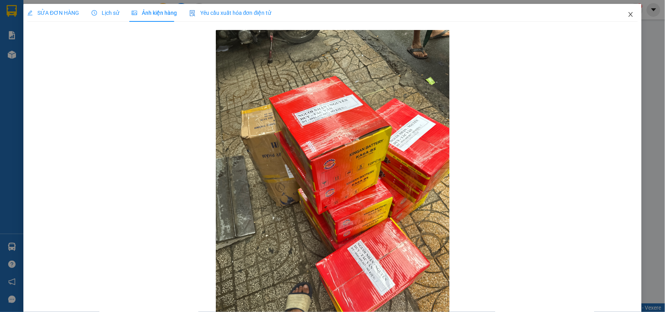
click at [628, 15] on icon "close" at bounding box center [631, 14] width 6 height 6
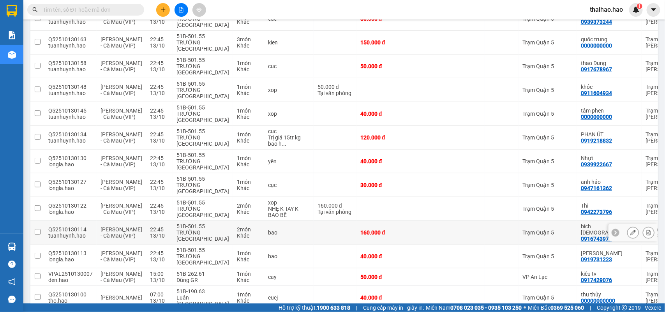
scroll to position [390, 0]
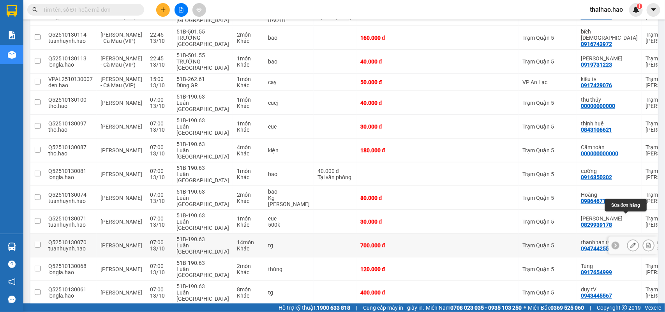
click at [631, 243] on icon at bounding box center [633, 245] width 5 height 5
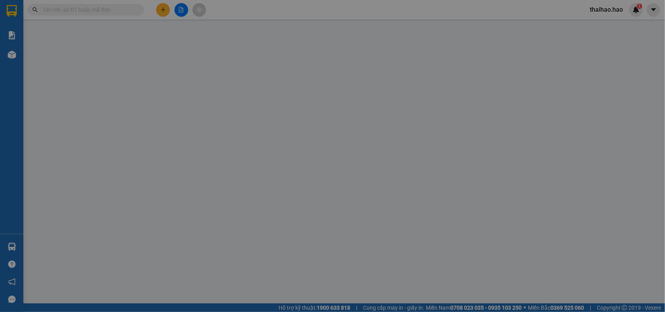
type input "0947442552"
type input "thanh tan tv"
type input "700.000"
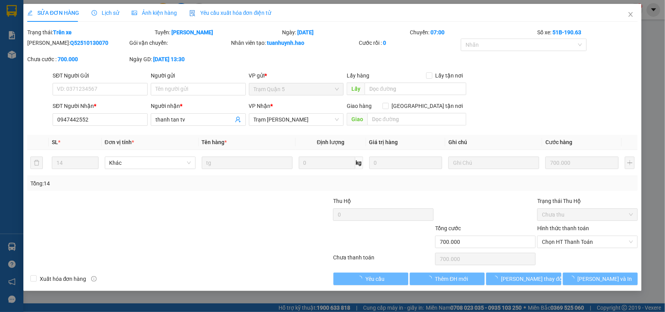
click at [155, 14] on span "Ảnh kiện hàng" at bounding box center [154, 13] width 45 height 6
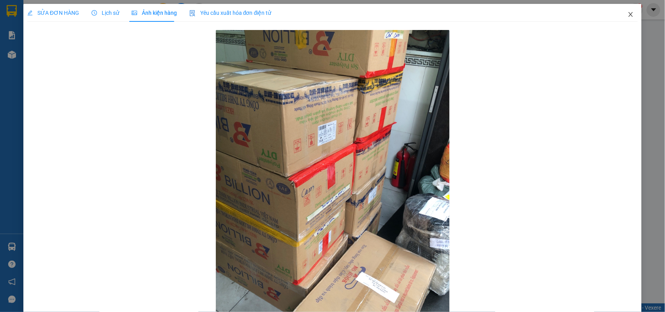
click at [620, 14] on span "Close" at bounding box center [631, 15] width 22 height 22
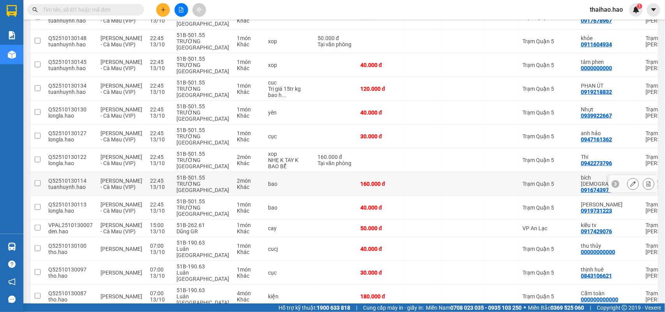
scroll to position [195, 0]
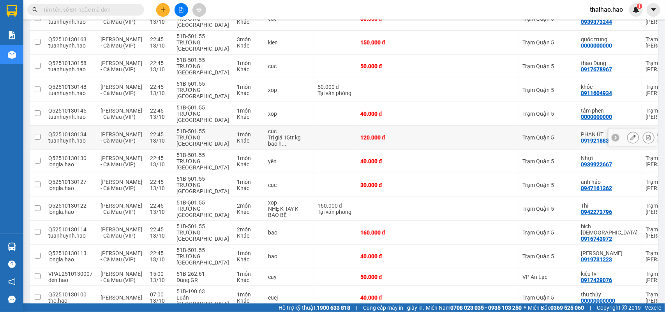
click at [631, 139] on icon at bounding box center [633, 137] width 5 height 5
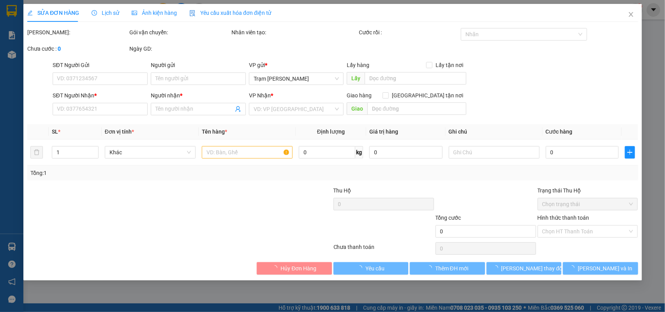
type input "0919218832"
type input "PHAN ÚT"
type input "120.000"
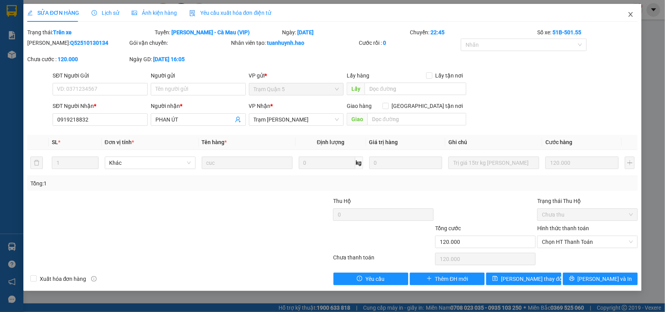
click at [633, 16] on icon "close" at bounding box center [631, 14] width 6 height 6
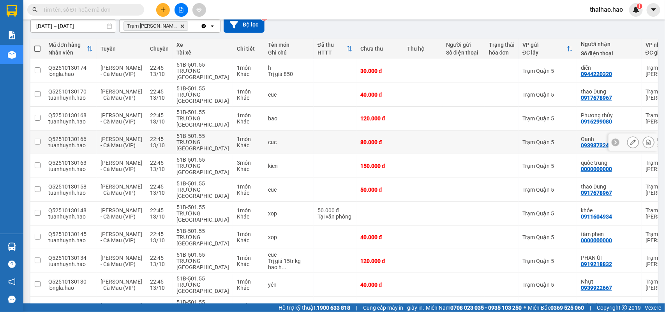
scroll to position [50, 0]
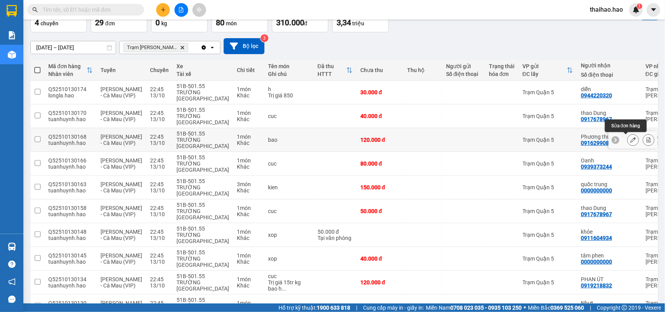
click at [630, 139] on button at bounding box center [633, 140] width 11 height 14
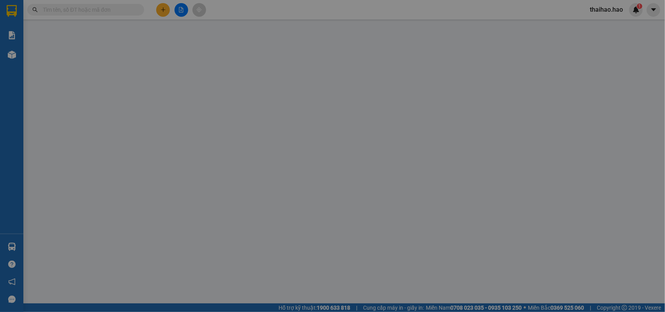
type input "0916299080"
type input "Phương thủy"
type input "120.000"
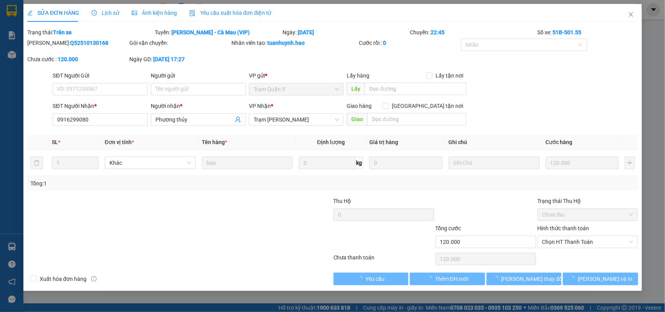
click at [145, 20] on div "Ảnh kiện hàng" at bounding box center [154, 13] width 45 height 18
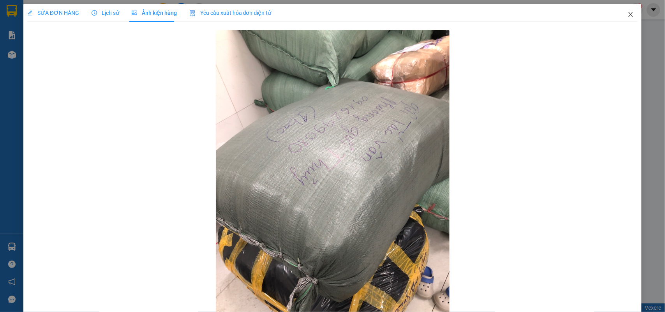
click at [628, 14] on icon "close" at bounding box center [631, 14] width 6 height 6
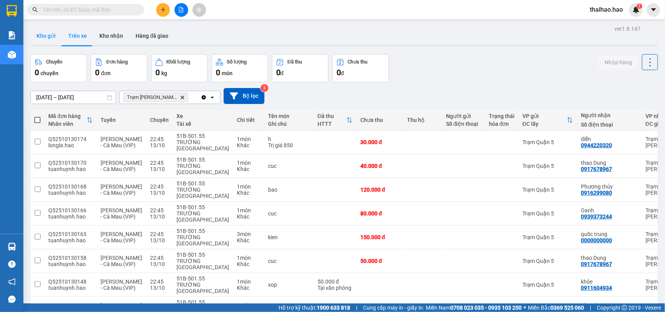
click at [51, 36] on button "Kho gửi" at bounding box center [46, 36] width 32 height 19
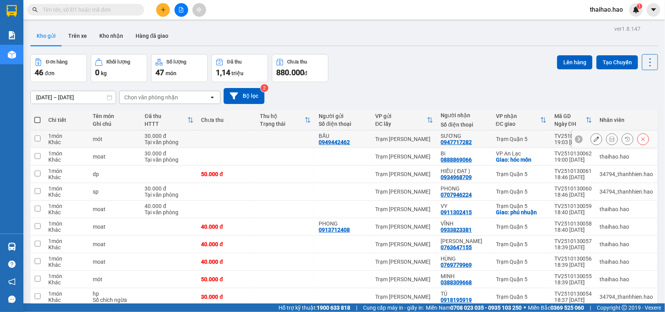
click at [610, 138] on icon at bounding box center [612, 138] width 5 height 5
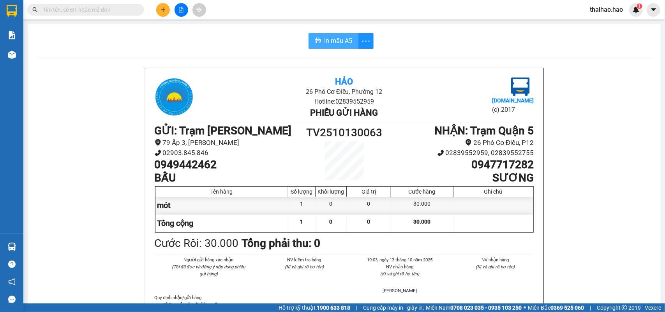
click at [329, 44] on span "In mẫu A5" at bounding box center [338, 41] width 28 height 10
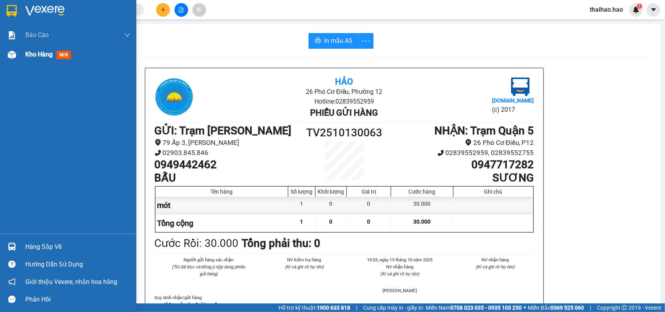
click at [58, 53] on span "mới" at bounding box center [64, 55] width 14 height 9
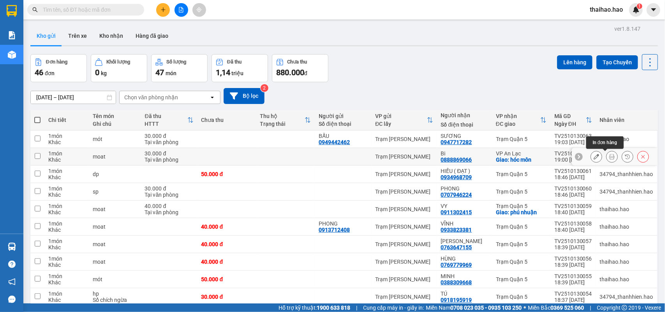
click at [610, 157] on icon at bounding box center [612, 156] width 5 height 5
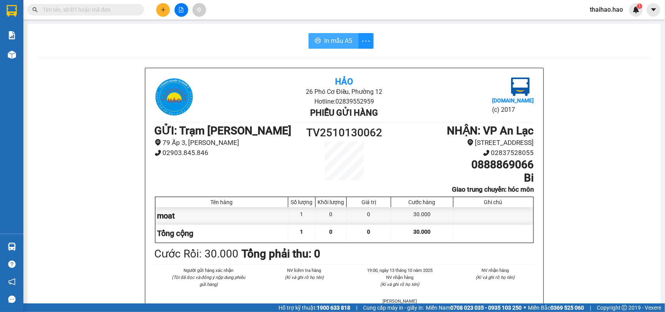
click at [326, 42] on span "In mẫu A5" at bounding box center [338, 41] width 28 height 10
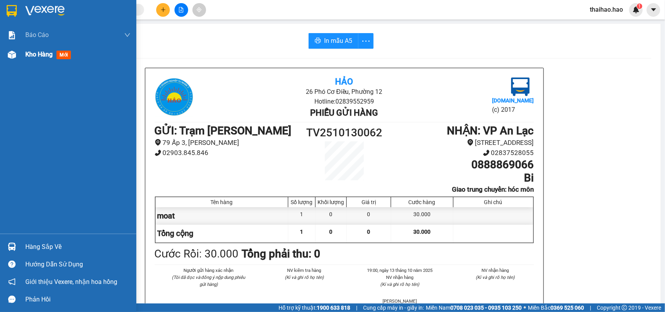
click at [60, 53] on span "mới" at bounding box center [64, 55] width 14 height 9
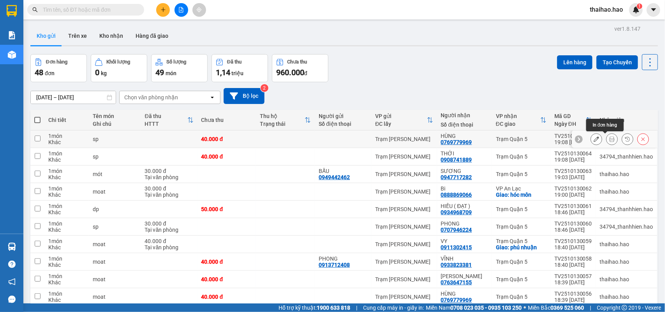
click at [610, 141] on icon at bounding box center [612, 138] width 5 height 5
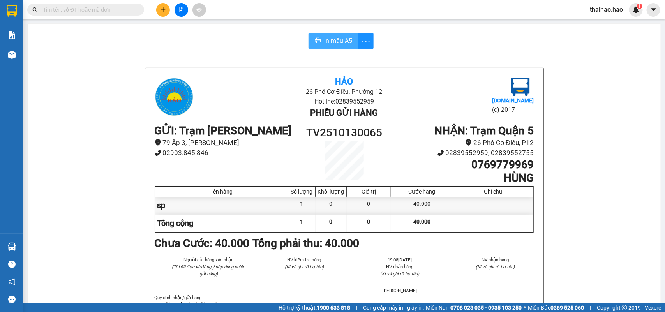
click at [320, 37] on button "In mẫu A5" at bounding box center [334, 41] width 50 height 16
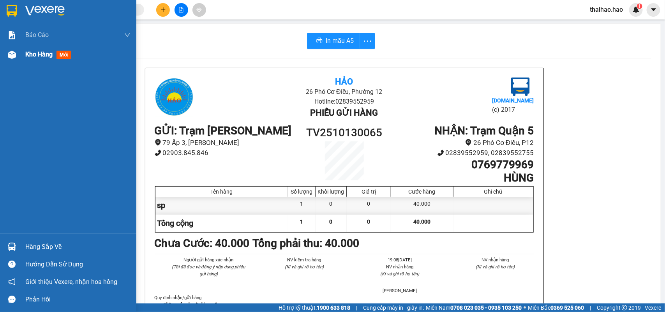
click at [61, 53] on span "mới" at bounding box center [64, 55] width 14 height 9
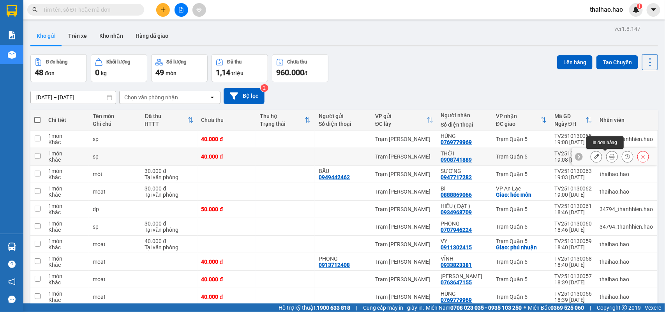
click at [610, 158] on icon at bounding box center [612, 156] width 5 height 5
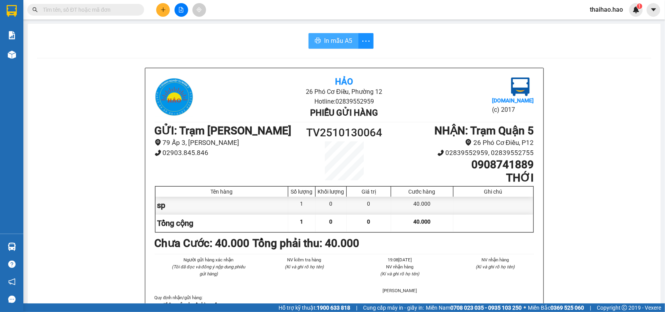
click at [338, 39] on span "In mẫu A5" at bounding box center [338, 41] width 28 height 10
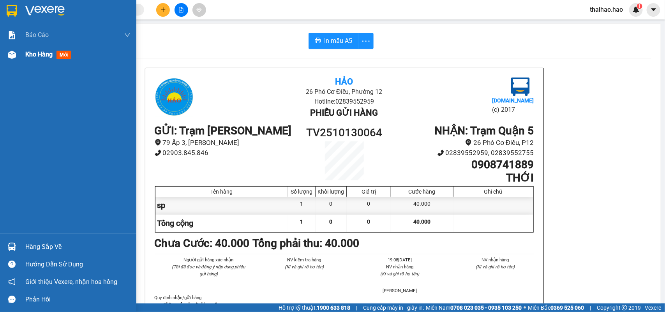
click at [56, 52] on div "Kho hàng mới" at bounding box center [49, 55] width 49 height 10
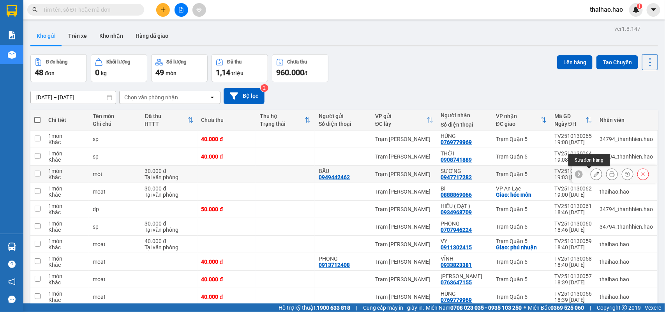
click at [594, 175] on icon at bounding box center [596, 174] width 5 height 5
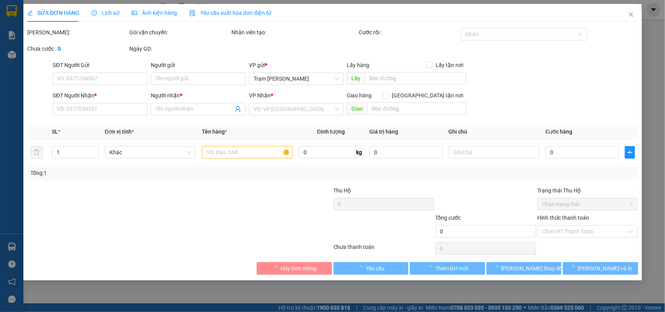
type input "0949442462"
type input "BẤU"
type input "0947717282"
type input "SƯƠNG"
type input "30.000"
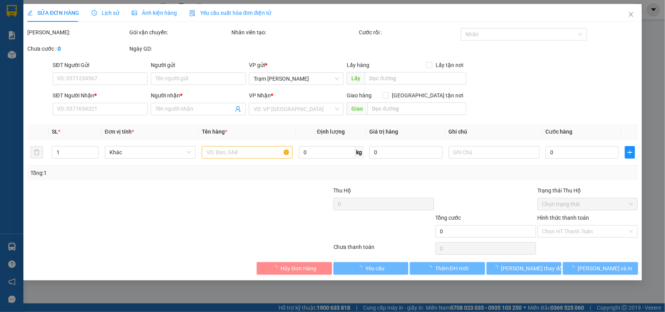
type input "30.000"
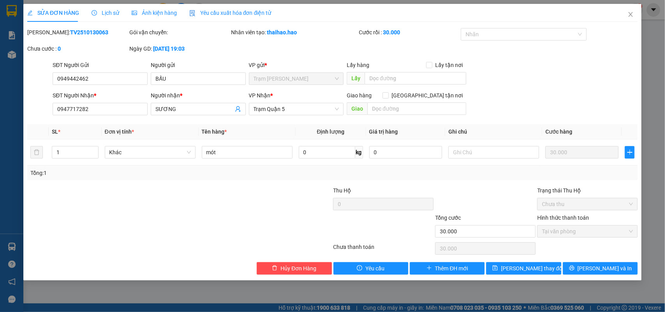
click at [109, 16] on span "Lịch sử" at bounding box center [106, 13] width 28 height 6
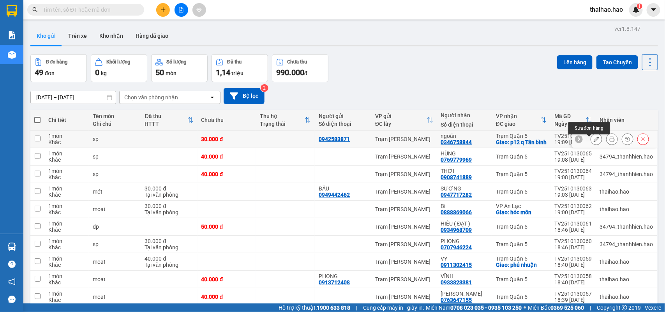
click at [594, 142] on icon at bounding box center [596, 138] width 5 height 5
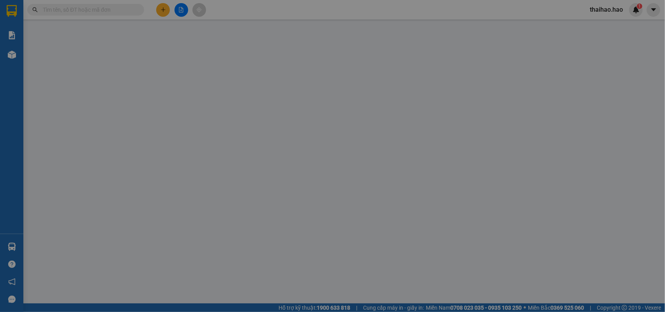
type input "0942583871"
type input "0346758844"
type input "ngoãn"
checkbox input "true"
type input "p12 q Tân bình"
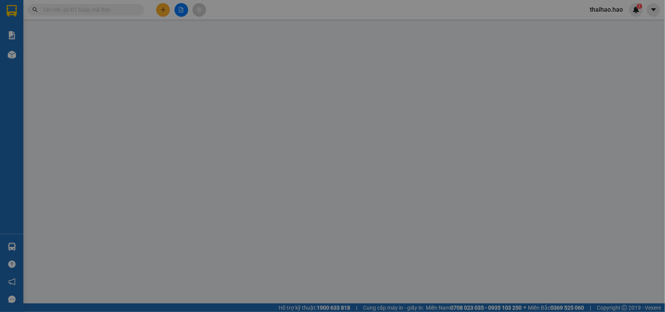
type input "30.000"
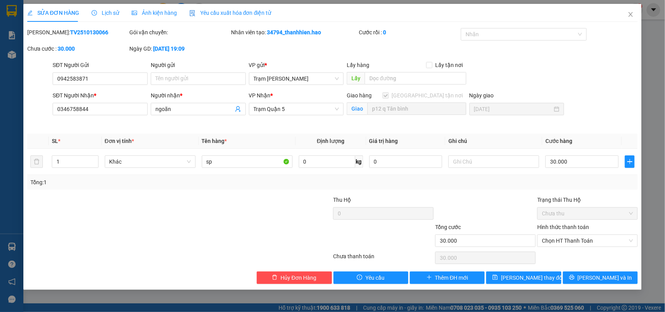
click at [104, 14] on span "Lịch sử" at bounding box center [106, 13] width 28 height 6
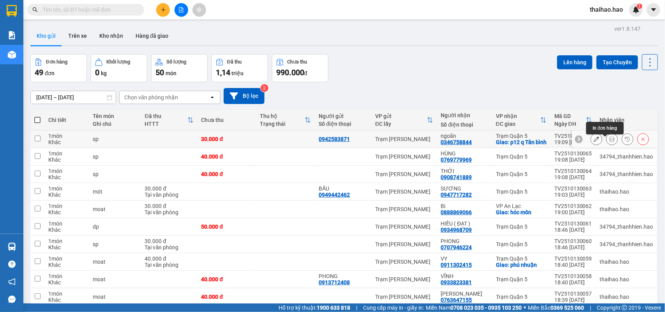
click at [610, 142] on icon at bounding box center [612, 138] width 5 height 5
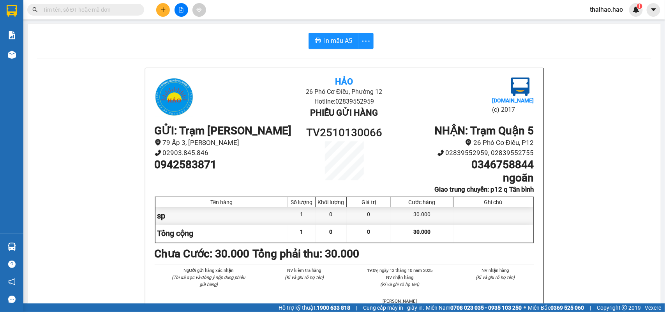
click at [320, 38] on button "In mẫu A5" at bounding box center [334, 41] width 50 height 16
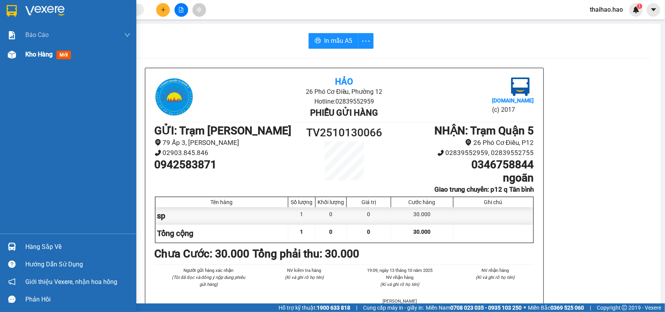
click at [61, 53] on span "mới" at bounding box center [64, 55] width 14 height 9
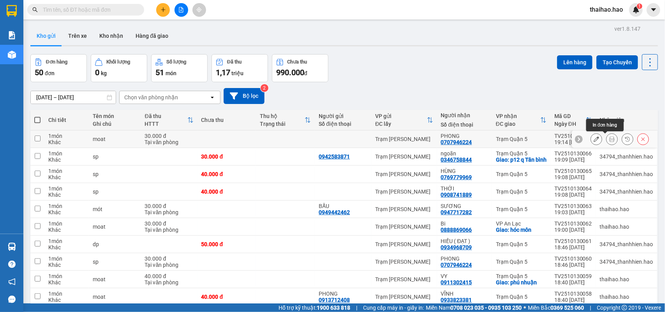
click at [610, 140] on icon at bounding box center [612, 138] width 5 height 5
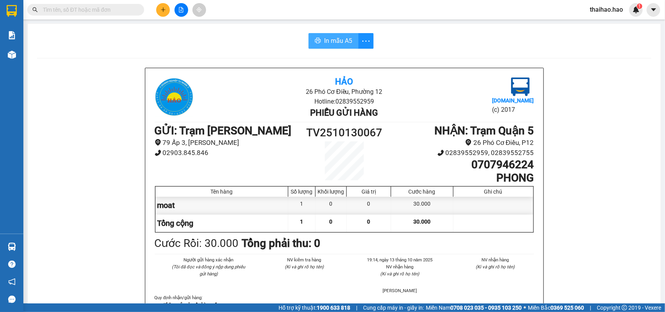
click at [329, 46] on button "In mẫu A5" at bounding box center [334, 41] width 50 height 16
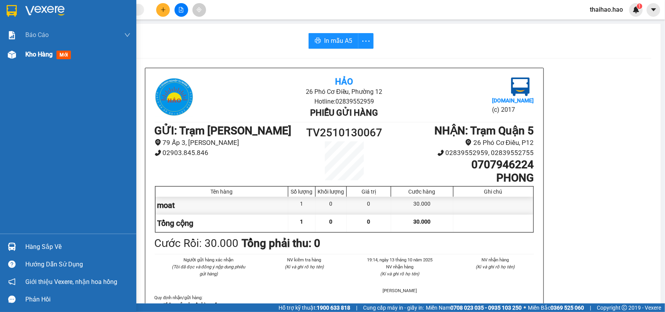
click at [65, 54] on span "mới" at bounding box center [64, 55] width 14 height 9
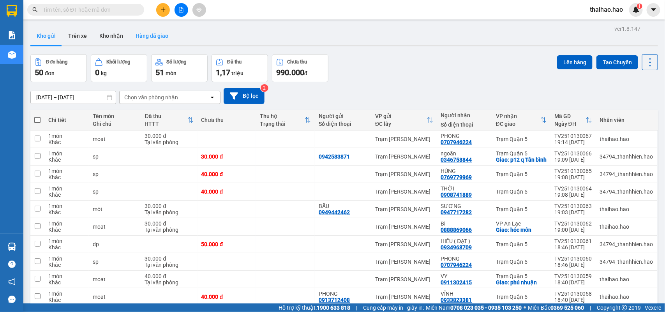
click at [149, 37] on button "Hàng đã giao" at bounding box center [151, 36] width 45 height 19
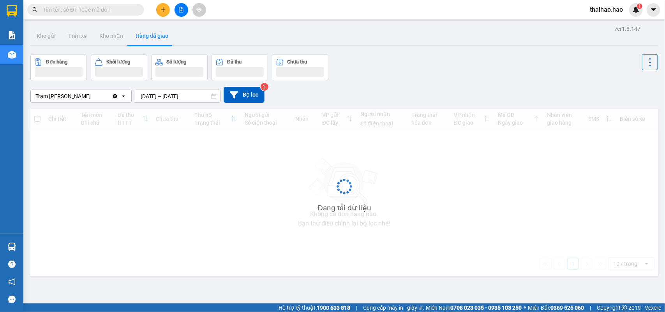
click at [200, 92] on input "[DATE] – [DATE]" at bounding box center [177, 96] width 85 height 12
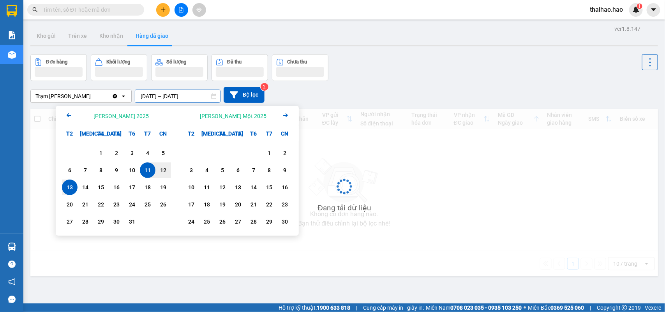
click at [67, 190] on div "13" at bounding box center [69, 187] width 11 height 9
type input "[DATE] – [DATE]"
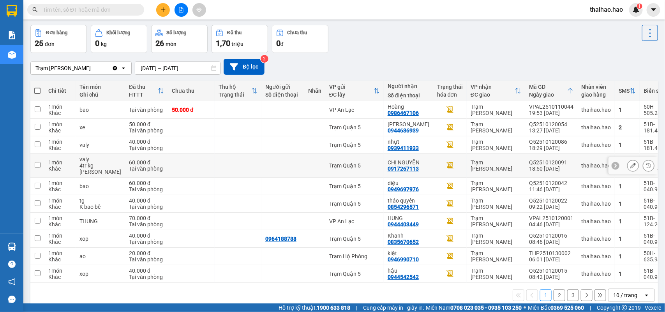
scroll to position [42, 0]
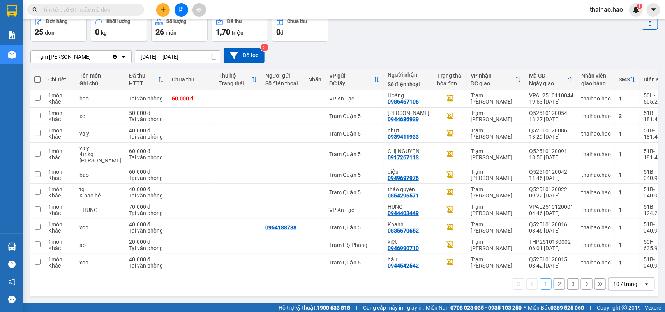
drag, startPoint x: 612, startPoint y: 285, endPoint x: 609, endPoint y: 278, distance: 8.0
click at [614, 285] on div "10 / trang" at bounding box center [626, 284] width 24 height 8
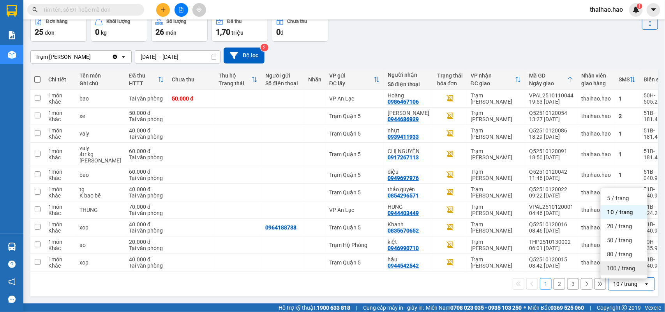
click at [609, 270] on span "100 / trang" at bounding box center [621, 269] width 28 height 8
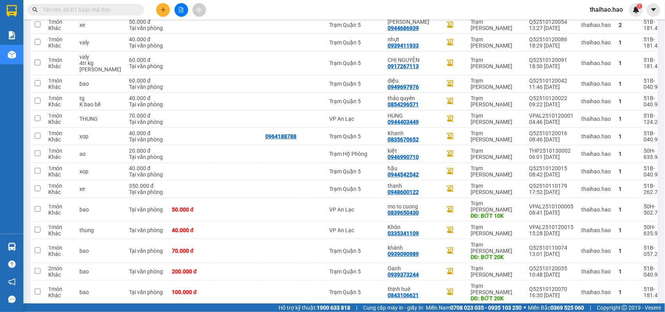
scroll to position [237, 0]
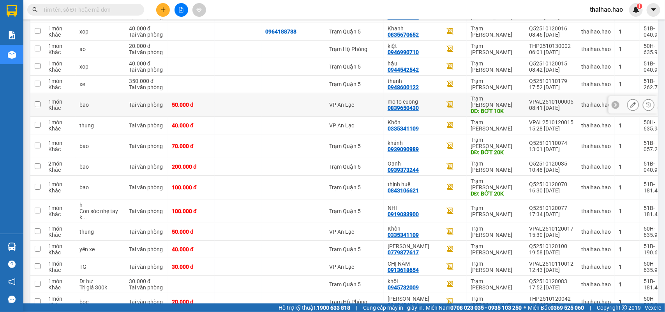
click at [631, 104] on icon at bounding box center [633, 104] width 5 height 5
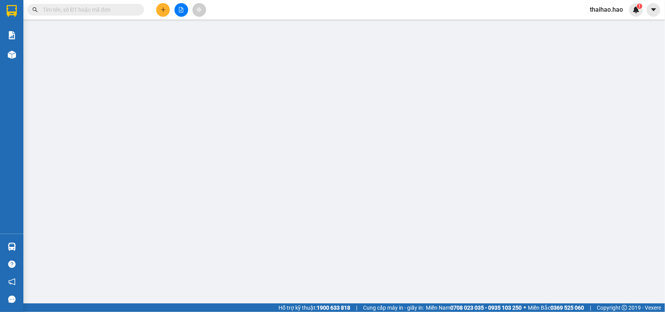
type input "0839650430"
type input "mo to cuong"
type input "BỚT 10K"
type input "50.000"
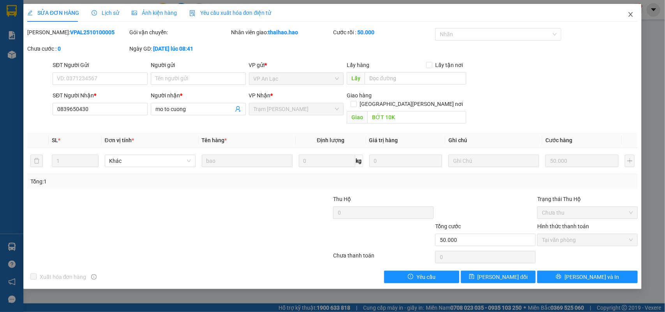
click at [630, 12] on icon "close" at bounding box center [631, 14] width 6 height 6
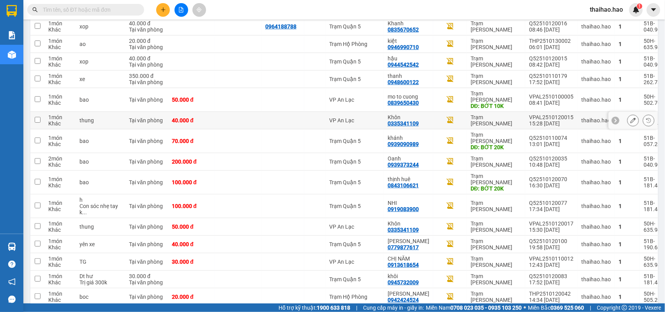
scroll to position [245, 0]
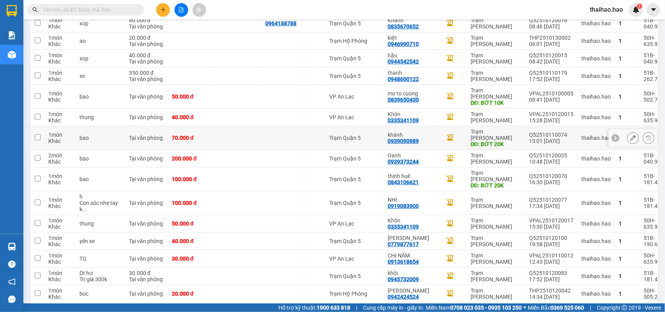
click at [628, 132] on div at bounding box center [634, 138] width 12 height 12
click at [631, 135] on icon at bounding box center [633, 137] width 5 height 5
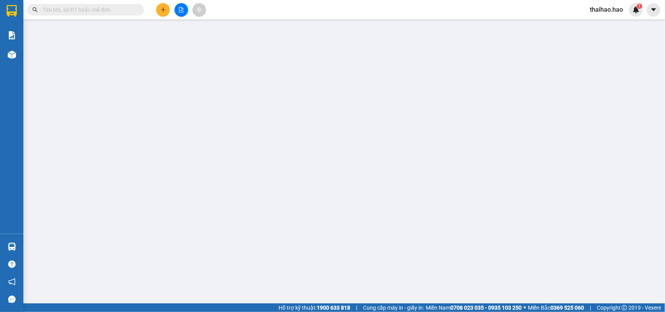
type input "0939090989"
type input "khánh"
type input "BỚT 20K"
type input "70.000"
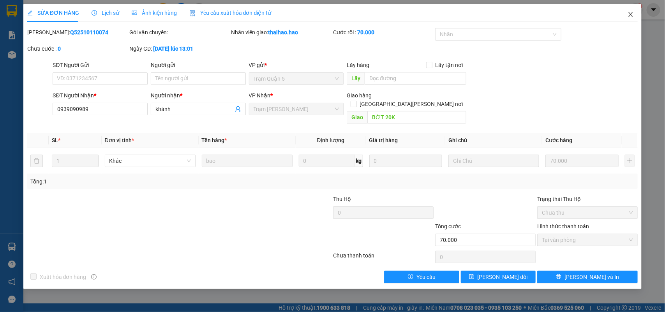
click at [624, 12] on span "Close" at bounding box center [631, 15] width 22 height 22
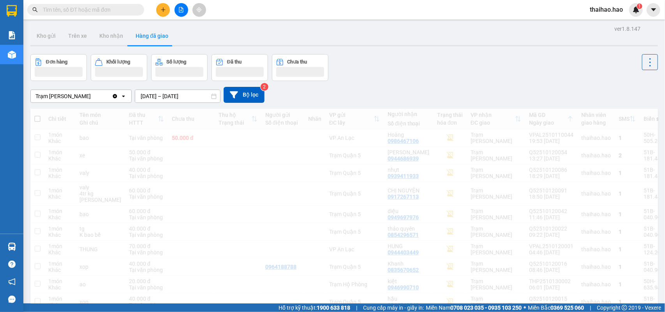
scroll to position [147, 0]
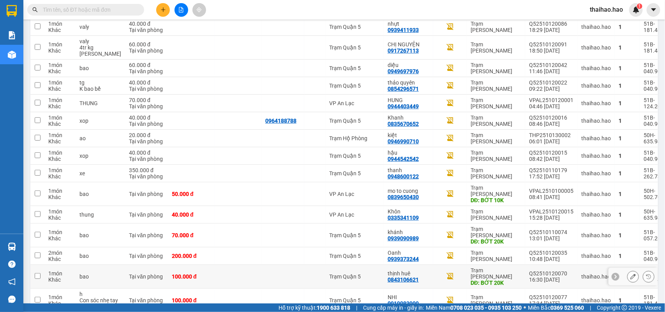
click at [631, 274] on icon at bounding box center [633, 276] width 5 height 5
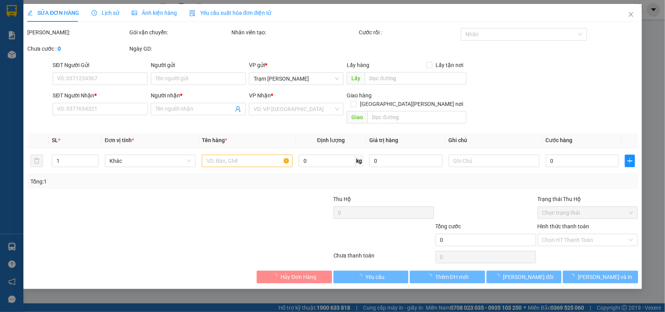
type input "0843106621"
type input "thịnh huê"
type input "BỚT 20K"
type input "100.000"
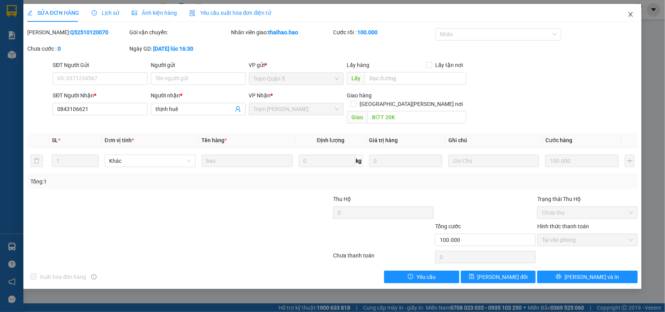
click at [628, 16] on icon "close" at bounding box center [631, 14] width 6 height 6
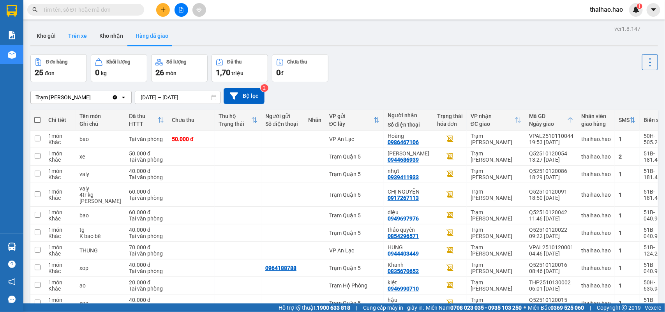
click at [76, 35] on button "Trên xe" at bounding box center [77, 36] width 31 height 19
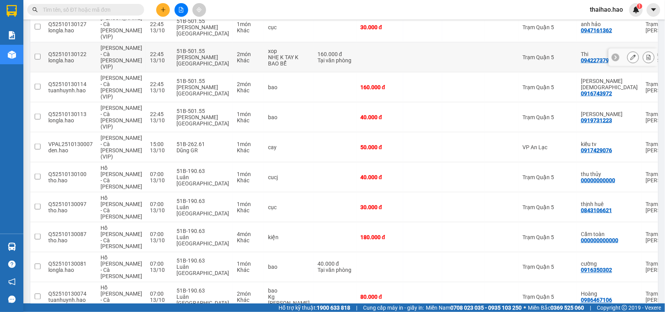
scroll to position [480, 0]
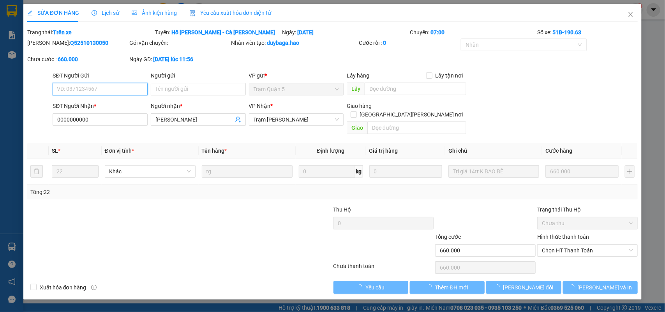
click at [112, 11] on span "Lịch sử" at bounding box center [106, 13] width 28 height 6
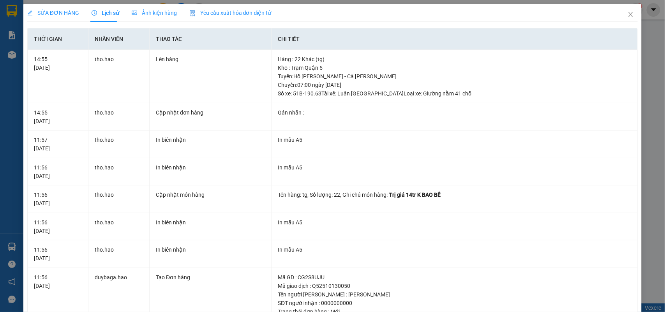
click at [147, 11] on span "Ảnh kiện hàng" at bounding box center [154, 13] width 45 height 6
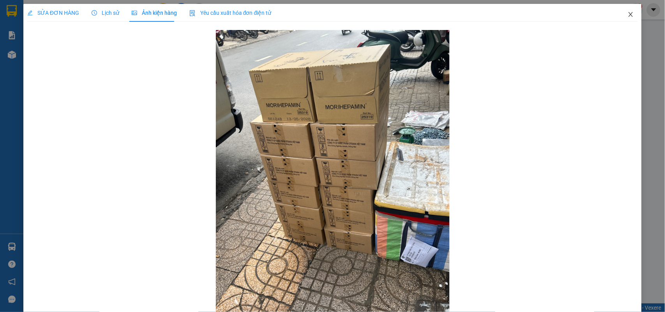
click at [628, 16] on span "Close" at bounding box center [631, 15] width 22 height 22
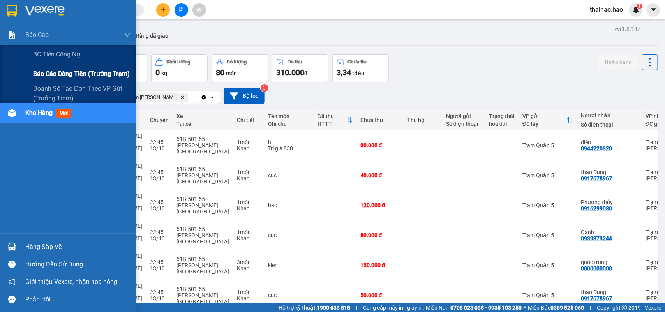
click at [46, 76] on span "Báo cáo dòng tiền (trưởng trạm)" at bounding box center [81, 74] width 97 height 10
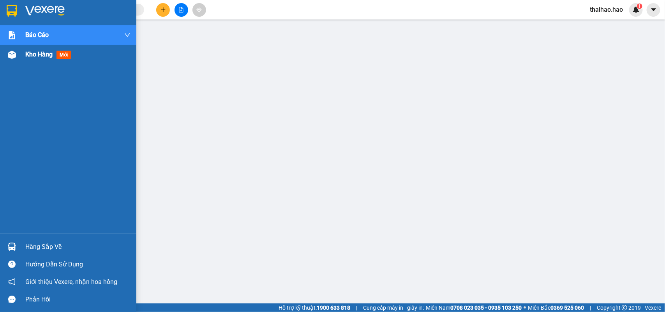
click at [14, 58] on img at bounding box center [12, 55] width 8 height 8
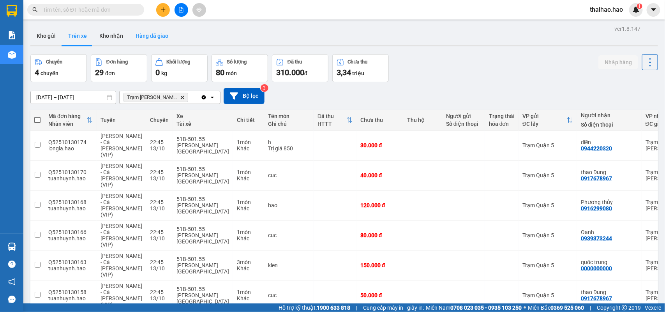
click at [149, 39] on button "Hàng đã giao" at bounding box center [151, 36] width 45 height 19
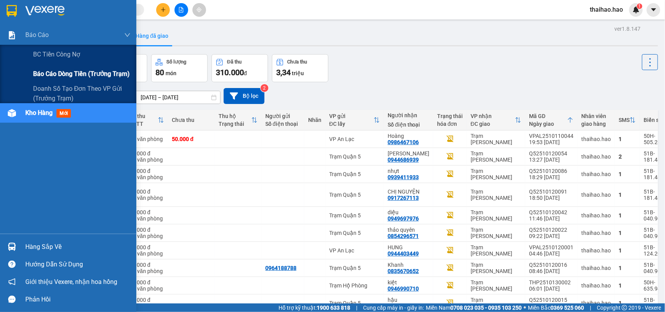
click at [55, 71] on span "Báo cáo dòng tiền (trưởng trạm)" at bounding box center [81, 74] width 97 height 10
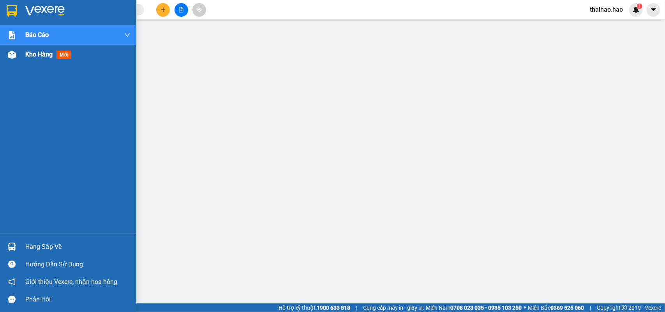
click at [34, 51] on span "Kho hàng" at bounding box center [38, 54] width 27 height 7
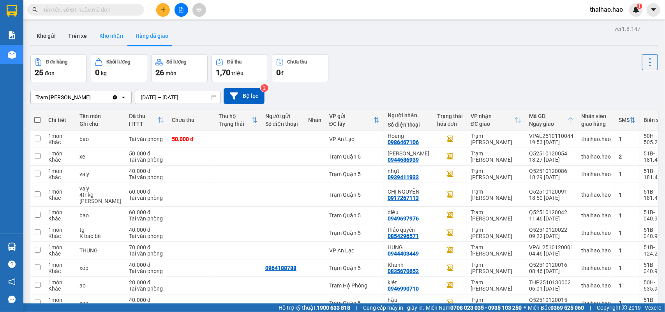
click at [112, 34] on button "Kho nhận" at bounding box center [111, 36] width 36 height 19
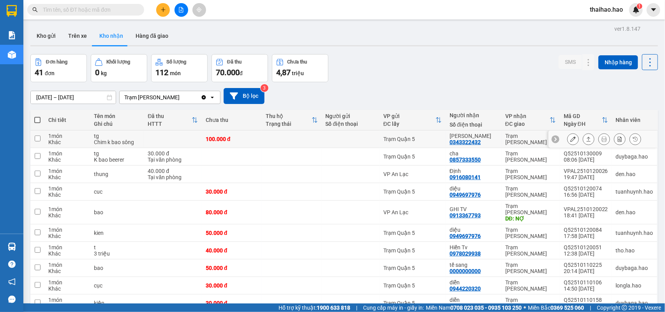
click at [571, 140] on icon at bounding box center [573, 138] width 5 height 5
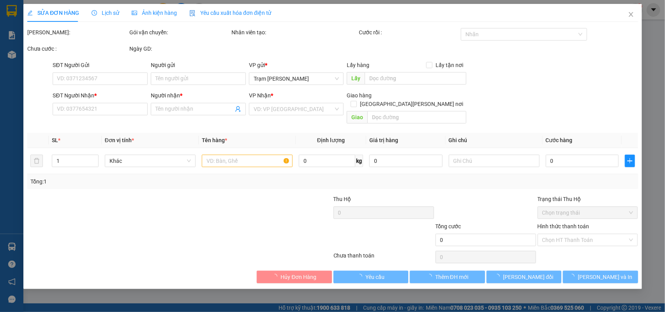
type input "0343322432"
type input "Ken"
type input "100.000"
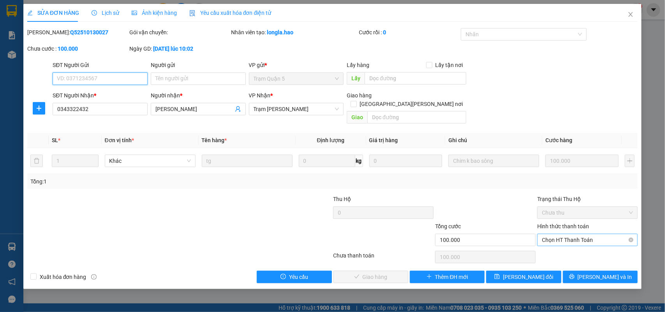
click at [568, 237] on span "Chọn HT Thanh Toán" at bounding box center [587, 240] width 91 height 12
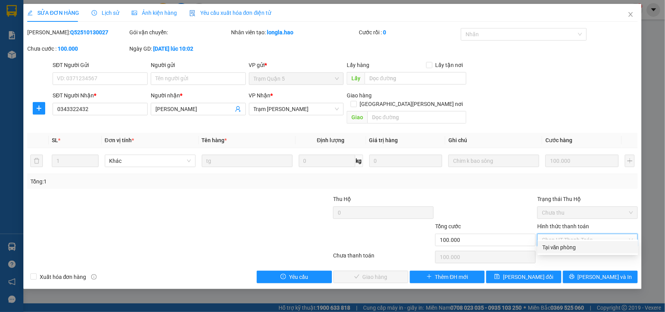
click at [564, 246] on div "Tại văn phòng" at bounding box center [588, 247] width 91 height 9
type input "0"
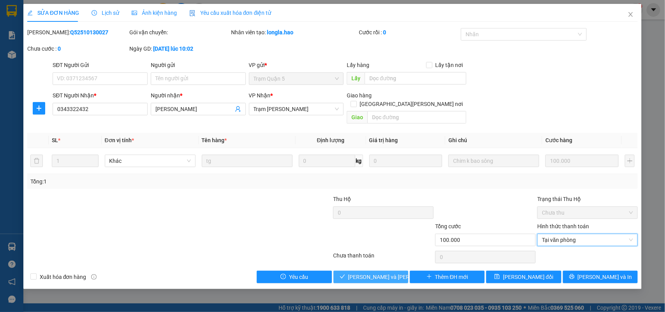
click at [398, 271] on button "Lưu và Giao hàng" at bounding box center [371, 277] width 75 height 12
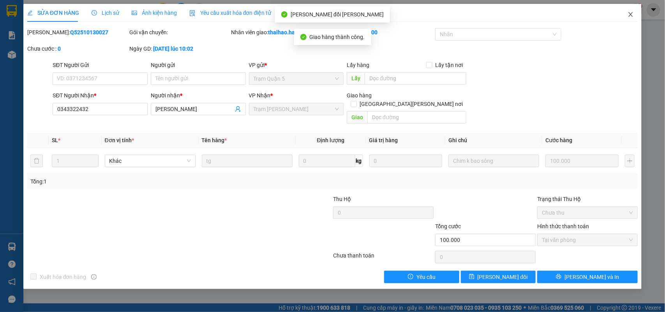
click at [634, 14] on icon "close" at bounding box center [631, 14] width 6 height 6
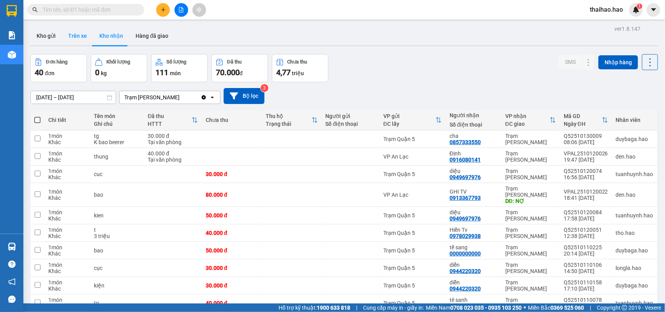
click at [74, 30] on button "Trên xe" at bounding box center [77, 36] width 31 height 19
type input "[DATE] – [DATE]"
drag, startPoint x: 74, startPoint y: 30, endPoint x: 82, endPoint y: 33, distance: 8.0
click at [75, 31] on button "Trên xe" at bounding box center [77, 36] width 31 height 19
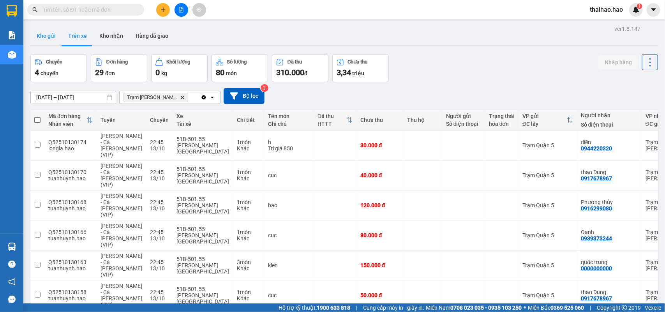
click at [39, 34] on button "Kho gửi" at bounding box center [46, 36] width 32 height 19
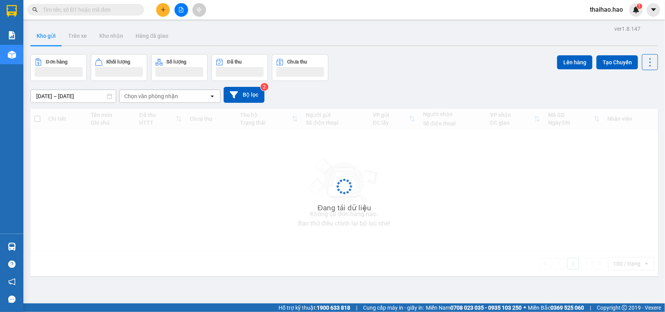
click at [39, 34] on button "Kho gửi" at bounding box center [46, 36] width 32 height 19
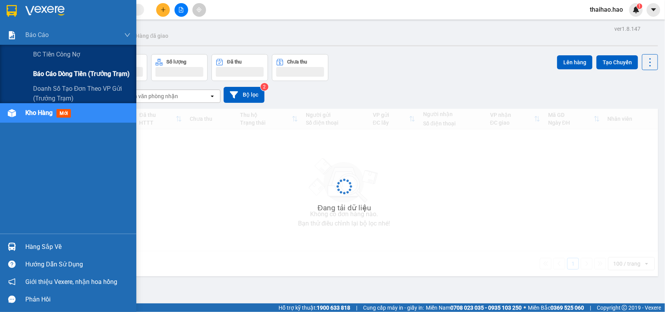
click at [52, 78] on span "Báo cáo dòng tiền (trưởng trạm)" at bounding box center [81, 74] width 97 height 10
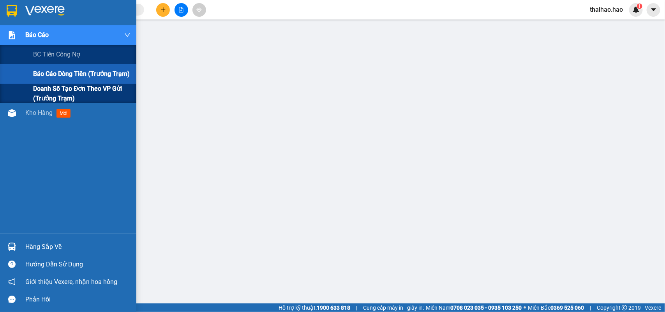
click at [51, 87] on span "Doanh số tạo đơn theo VP gửi (trưởng trạm)" at bounding box center [81, 93] width 97 height 19
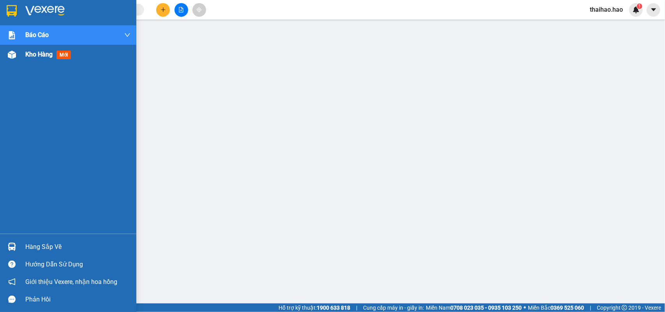
click at [5, 55] on div at bounding box center [12, 55] width 14 height 14
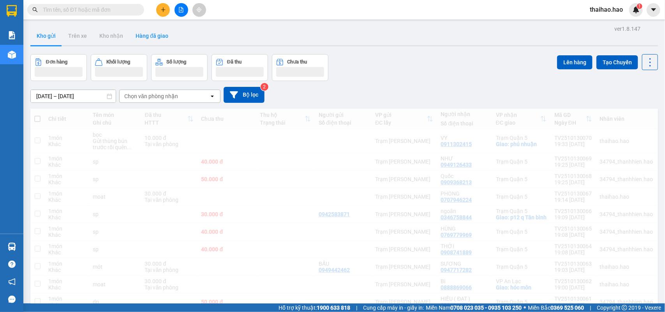
click at [151, 36] on button "Hàng đã giao" at bounding box center [151, 36] width 45 height 19
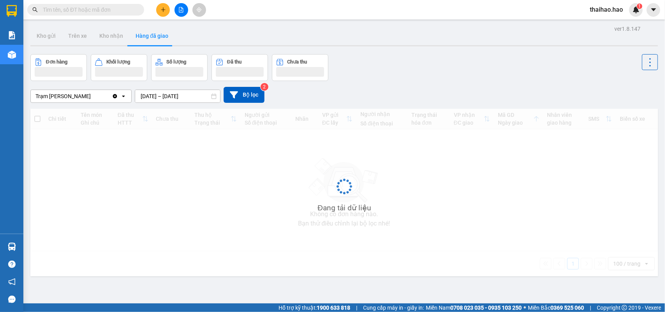
click at [151, 36] on button "Hàng đã giao" at bounding box center [151, 36] width 45 height 19
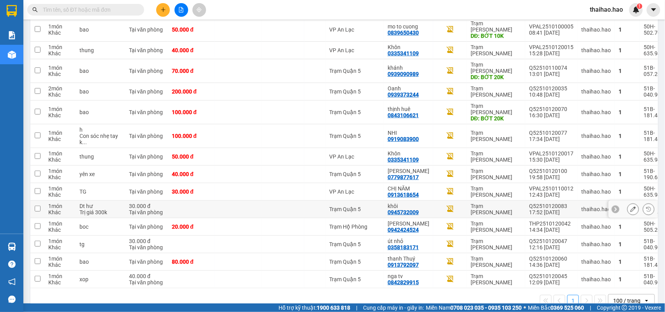
scroll to position [336, 0]
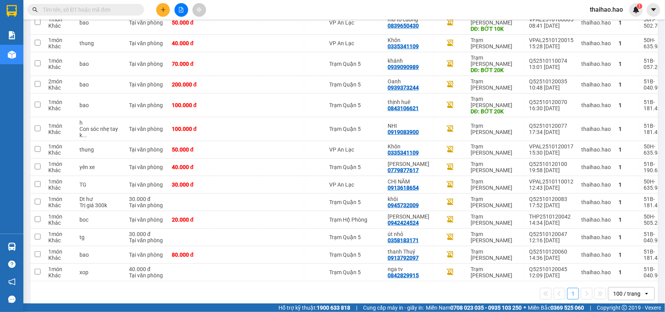
click at [84, 12] on input "text" at bounding box center [89, 9] width 92 height 9
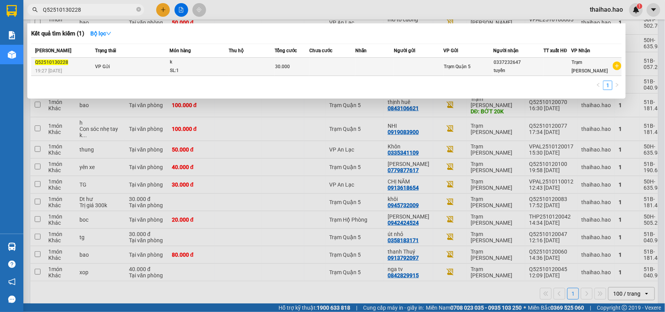
type input "Q52510130228"
click at [149, 68] on td "VP Gửi" at bounding box center [131, 67] width 77 height 18
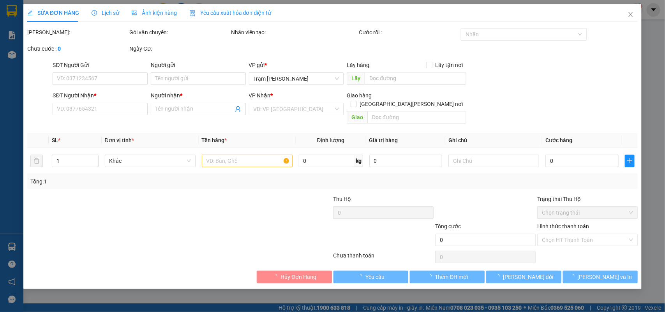
click at [100, 16] on span "Lịch sử" at bounding box center [106, 13] width 28 height 6
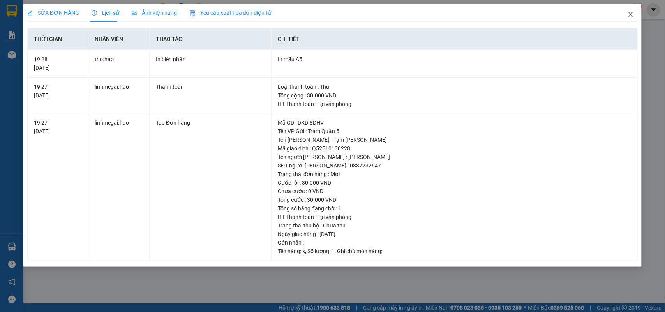
click at [636, 18] on span "Close" at bounding box center [631, 15] width 22 height 22
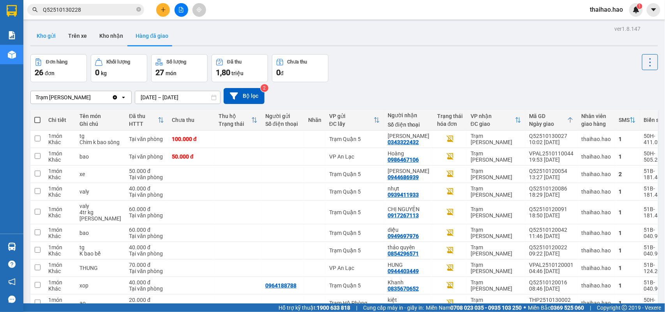
click at [57, 39] on button "Kho gửi" at bounding box center [46, 36] width 32 height 19
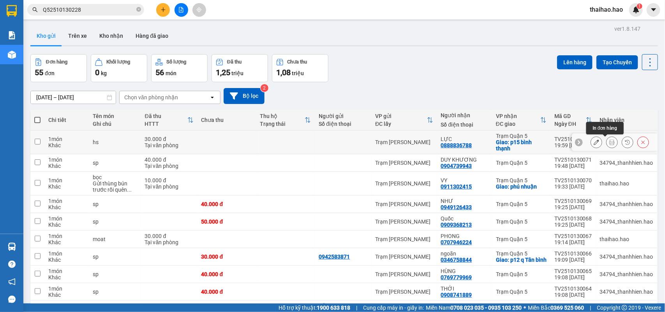
click at [610, 142] on icon at bounding box center [612, 142] width 5 height 5
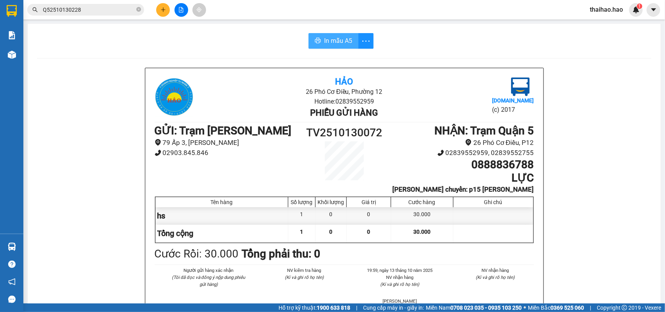
click at [334, 35] on button "In mẫu A5" at bounding box center [334, 41] width 50 height 16
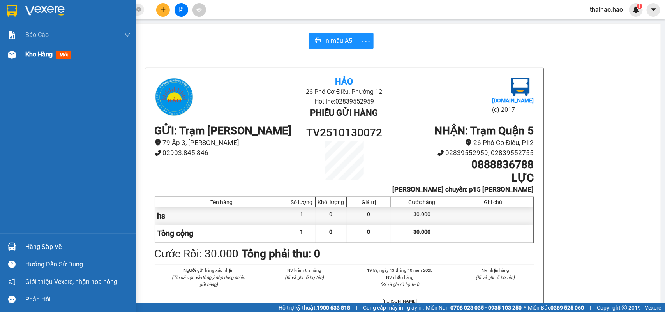
click at [65, 55] on span "mới" at bounding box center [64, 55] width 14 height 9
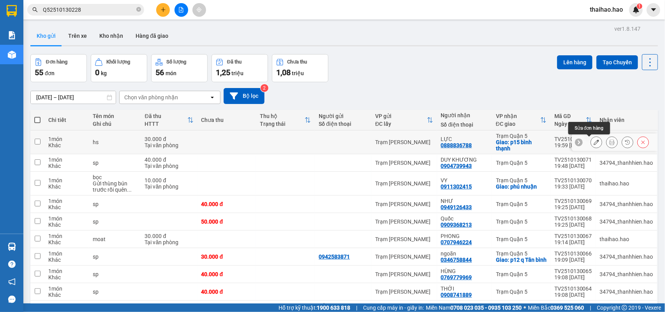
click at [594, 143] on icon at bounding box center [596, 142] width 5 height 5
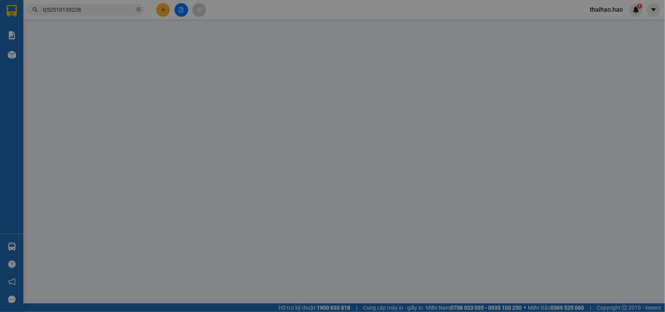
type input "0888836788"
type input "LỰC"
checkbox input "true"
type input "p15 bình thạnh"
type input "30.000"
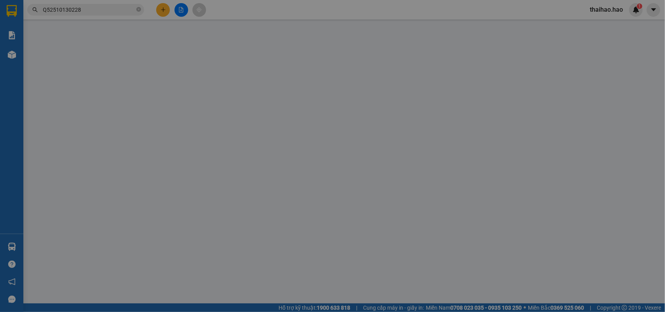
type input "0"
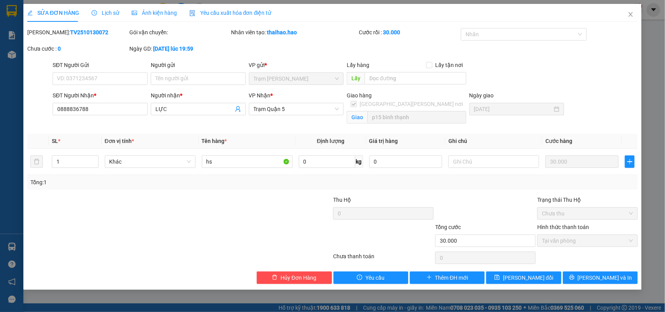
click at [106, 12] on span "Lịch sử" at bounding box center [106, 13] width 28 height 6
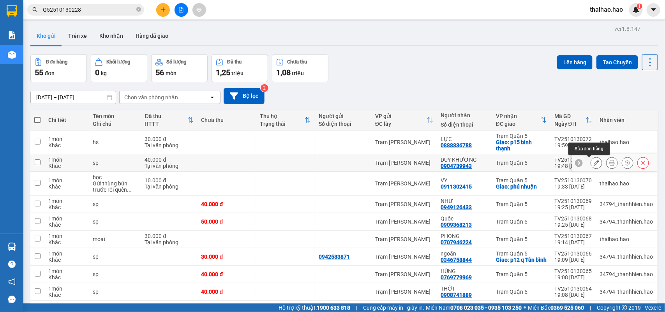
click at [594, 164] on icon at bounding box center [596, 162] width 5 height 5
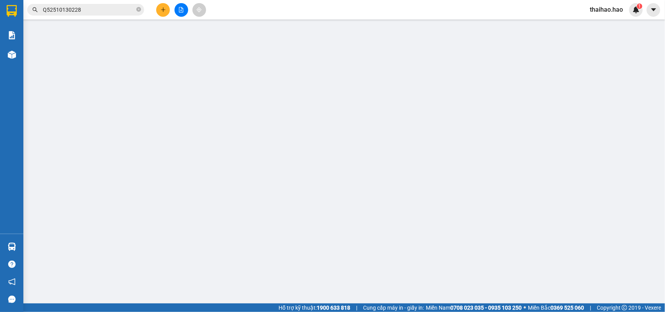
type input "0904739943"
type input "DUY KHƯƠNG"
type input "40.000"
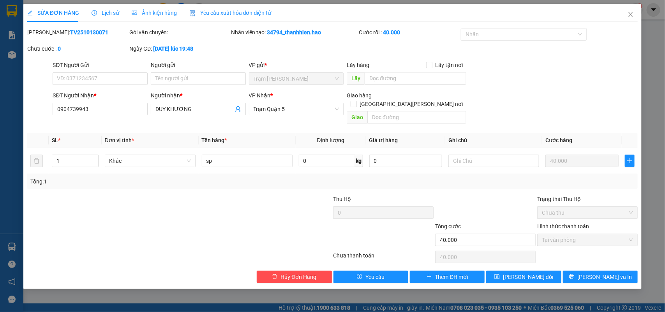
click at [111, 12] on span "Lịch sử" at bounding box center [106, 13] width 28 height 6
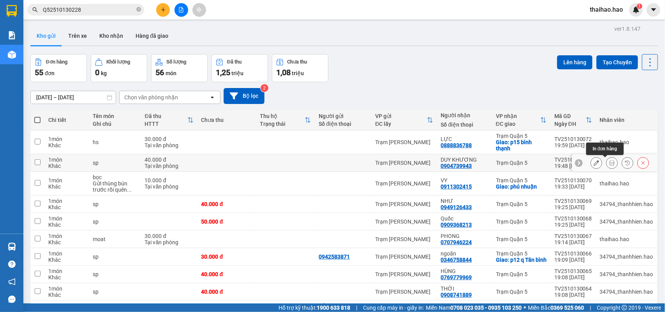
click at [610, 164] on icon at bounding box center [612, 162] width 5 height 5
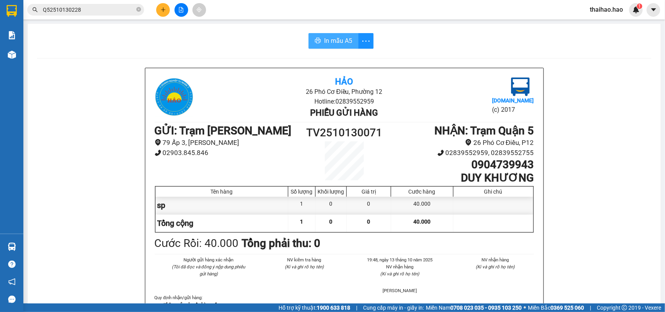
click at [340, 40] on span "In mẫu A5" at bounding box center [338, 41] width 28 height 10
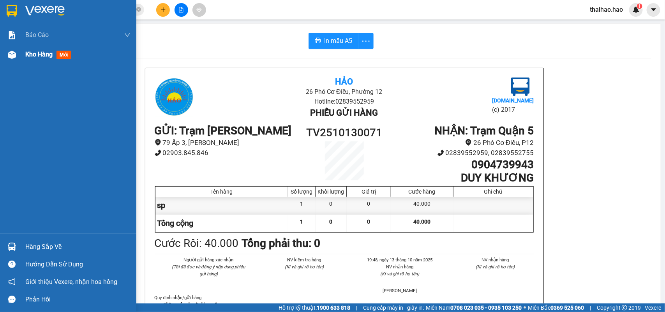
click at [65, 57] on span "mới" at bounding box center [64, 55] width 14 height 9
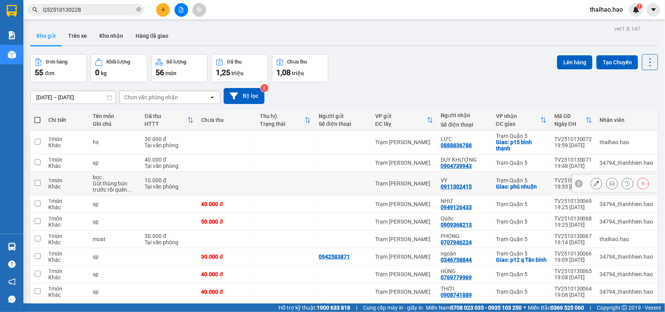
click at [594, 182] on icon at bounding box center [596, 183] width 5 height 5
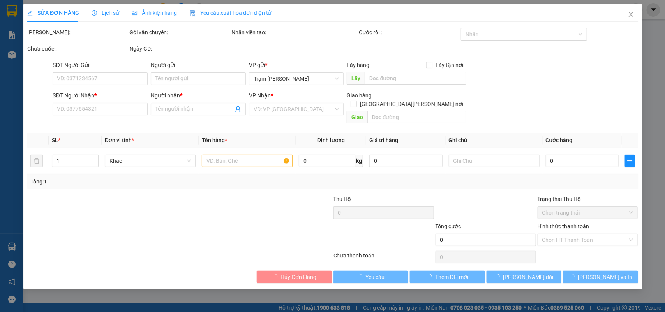
type input "0911302415"
type input "VY"
checkbox input "true"
type input "phú nhuận"
type input "10.000"
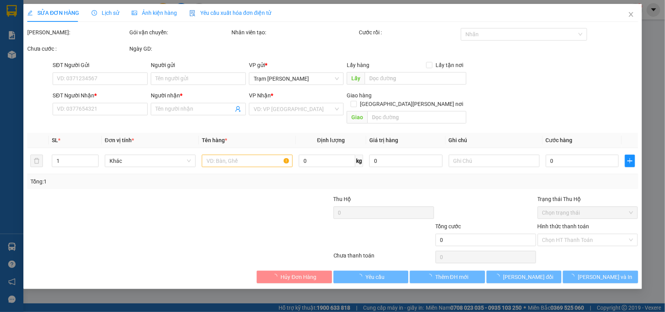
type input "0"
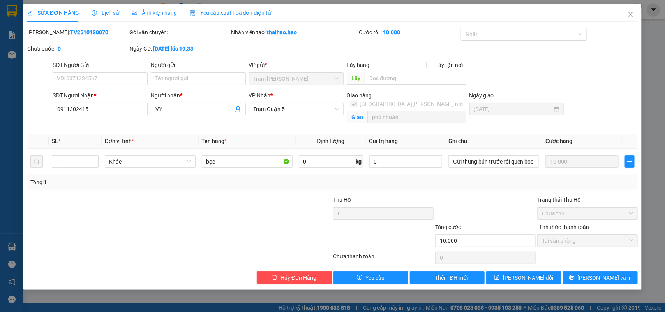
click at [109, 14] on span "Lịch sử" at bounding box center [106, 13] width 28 height 6
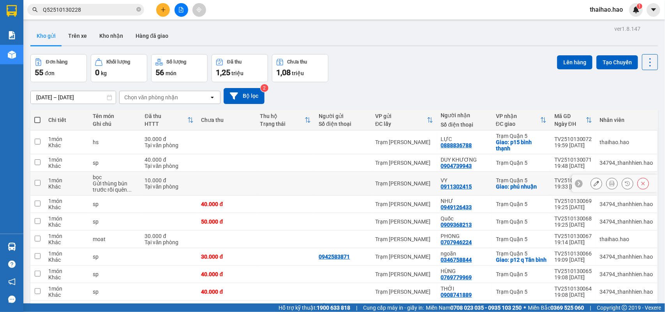
click at [610, 186] on icon at bounding box center [612, 183] width 5 height 5
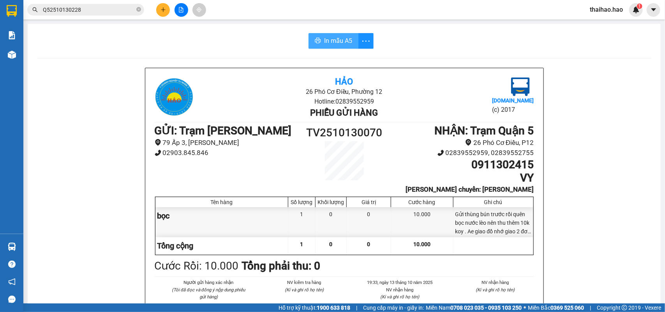
click at [345, 39] on span "In mẫu A5" at bounding box center [338, 41] width 28 height 10
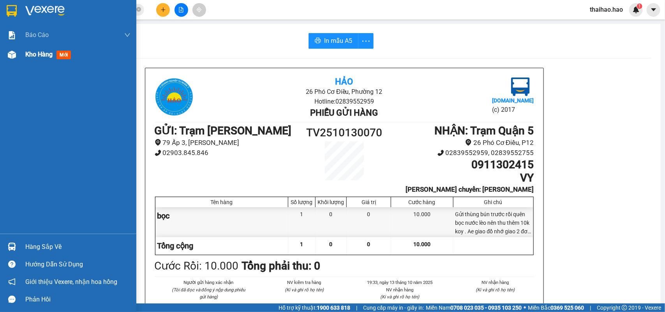
click at [64, 53] on span "mới" at bounding box center [64, 55] width 14 height 9
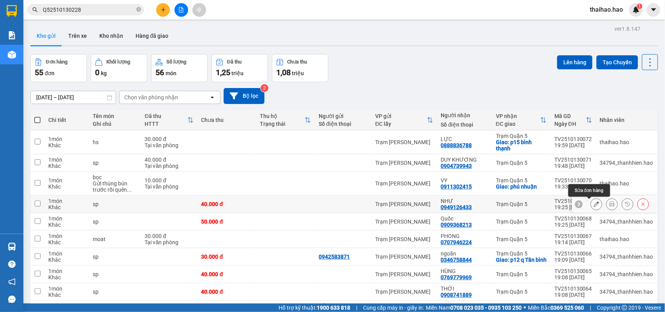
click at [594, 207] on icon at bounding box center [596, 204] width 5 height 5
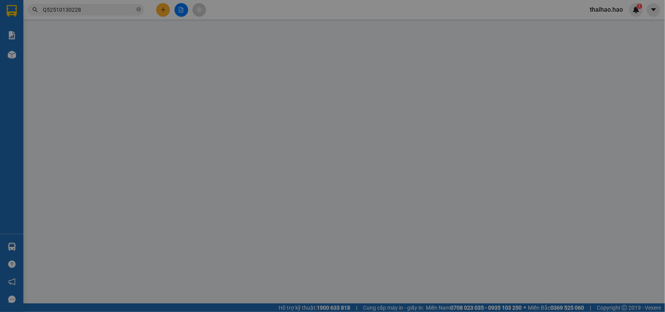
type input "0949126433"
type input "NHƯ"
type input "40.000"
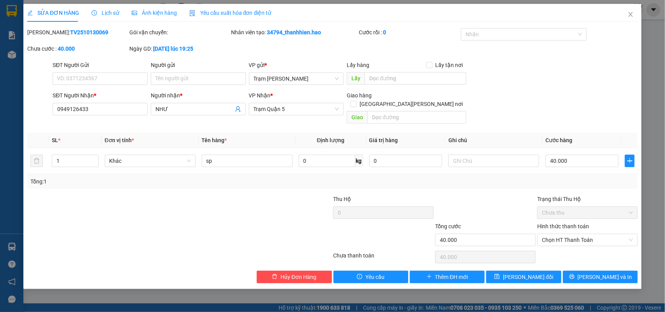
click at [115, 14] on span "Lịch sử" at bounding box center [106, 13] width 28 height 6
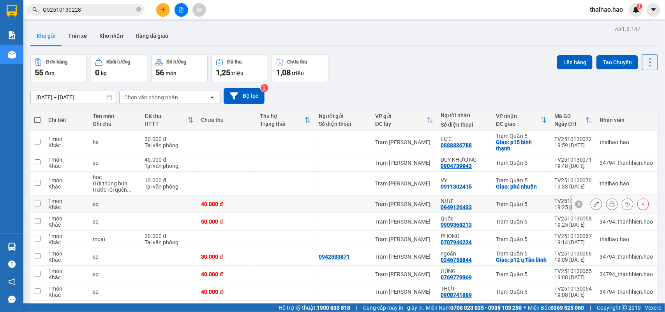
click at [610, 204] on icon at bounding box center [612, 204] width 5 height 5
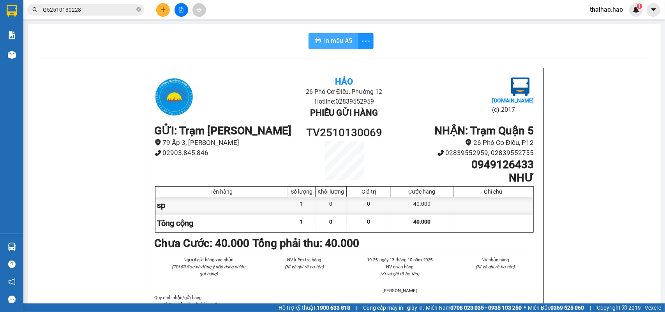
click at [341, 42] on span "In mẫu A5" at bounding box center [338, 41] width 28 height 10
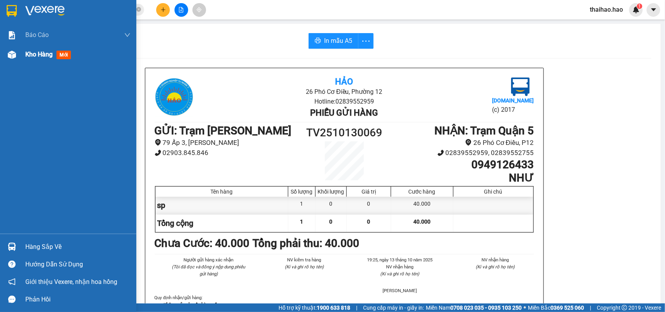
click at [63, 55] on span "mới" at bounding box center [64, 55] width 14 height 9
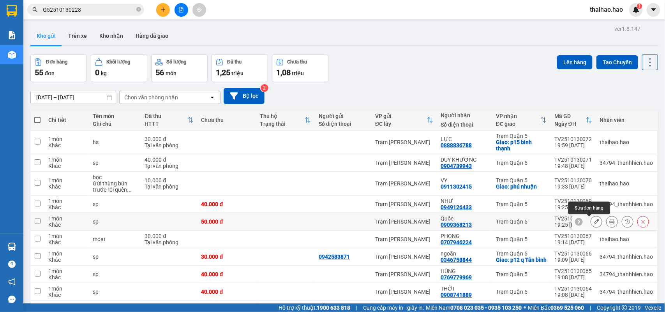
click at [594, 222] on icon at bounding box center [596, 221] width 5 height 5
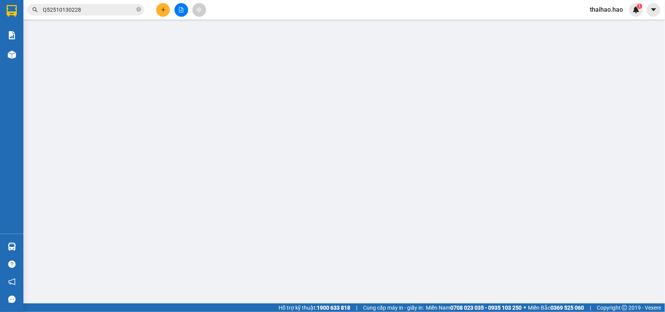
type input "0909368213"
type input "Quốc"
type input "50.000"
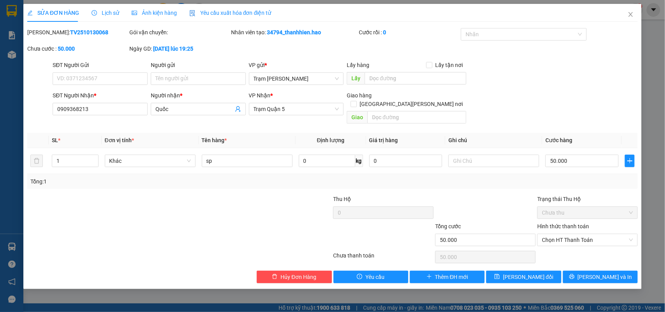
click at [112, 12] on span "Lịch sử" at bounding box center [106, 13] width 28 height 6
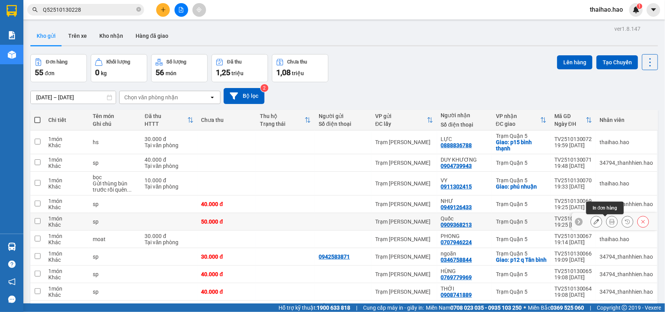
click at [610, 222] on icon at bounding box center [612, 221] width 5 height 5
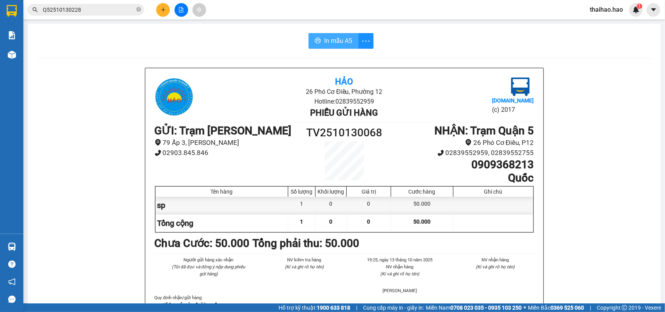
click at [334, 40] on span "In mẫu A5" at bounding box center [338, 41] width 28 height 10
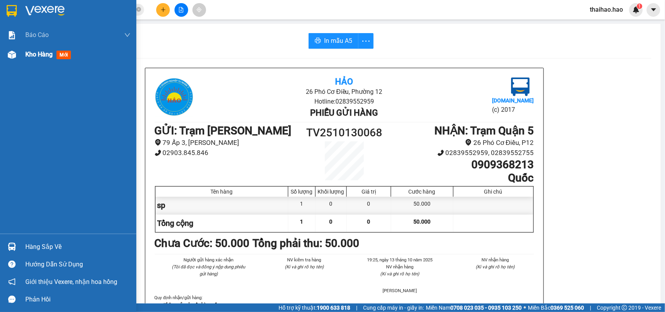
click at [66, 53] on span "mới" at bounding box center [64, 55] width 14 height 9
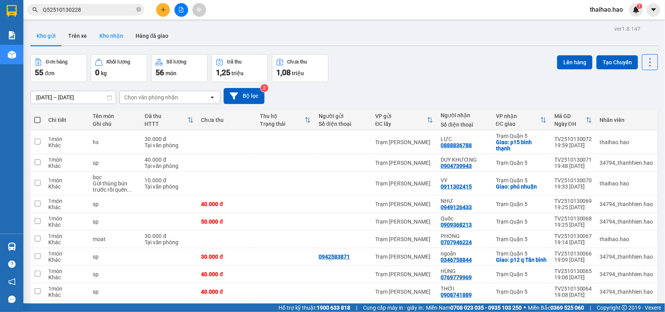
click at [115, 37] on button "Kho nhận" at bounding box center [111, 36] width 36 height 19
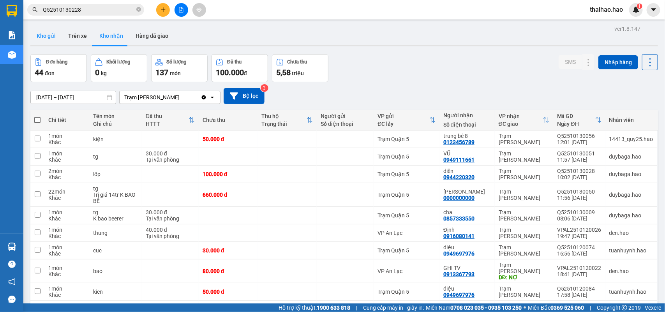
click at [36, 38] on button "Kho gửi" at bounding box center [46, 36] width 32 height 19
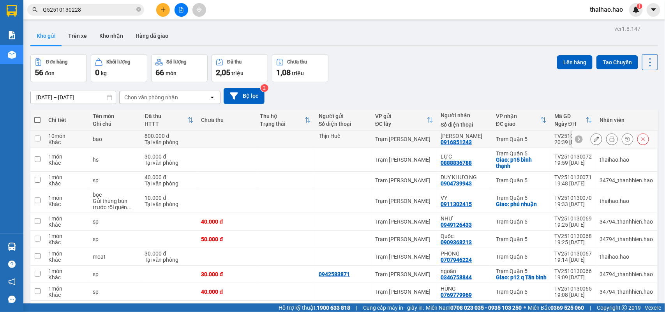
click at [610, 140] on icon at bounding box center [612, 138] width 5 height 5
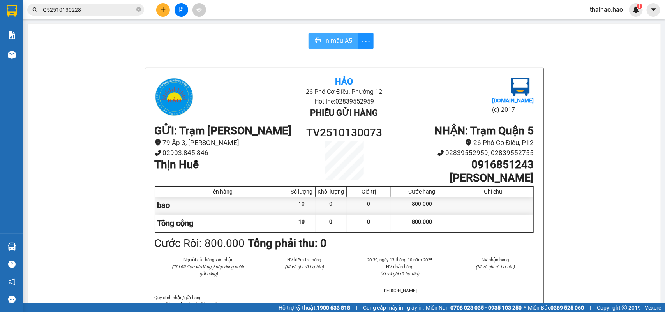
click at [332, 41] on span "In mẫu A5" at bounding box center [338, 41] width 28 height 10
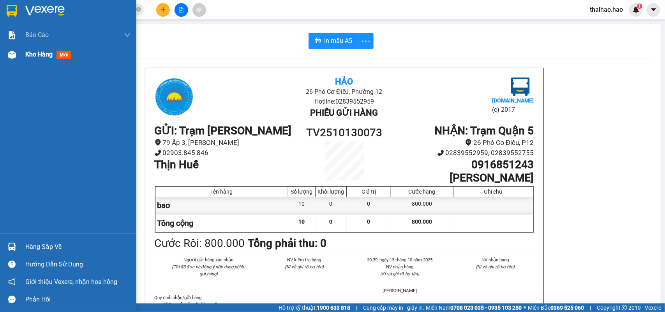
click at [25, 55] on div "Kho hàng mới" at bounding box center [68, 54] width 136 height 19
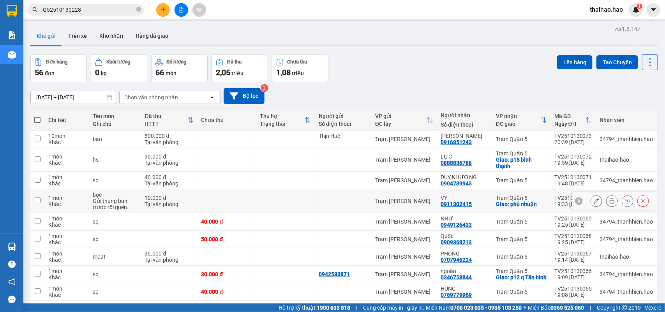
click at [410, 196] on td "Trạm [PERSON_NAME]" at bounding box center [403, 201] width 65 height 24
checkbox input "true"
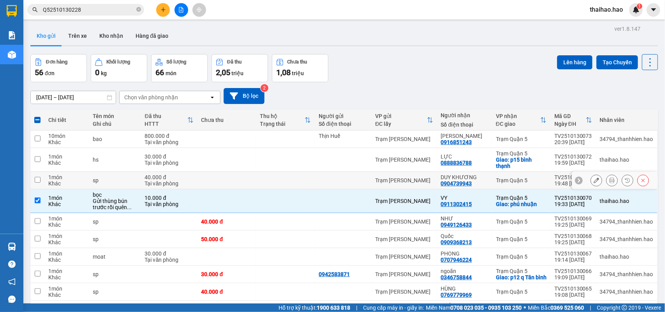
click at [412, 180] on div "Trạm [PERSON_NAME]" at bounding box center [404, 180] width 58 height 6
checkbox input "true"
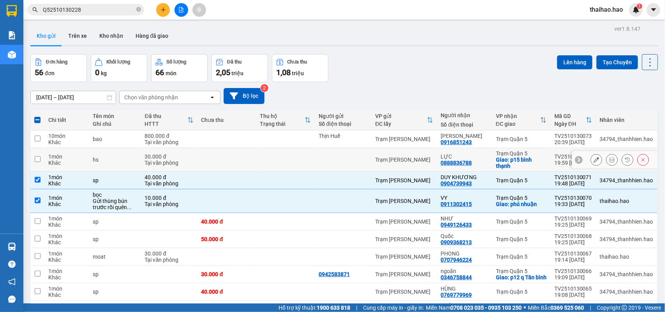
click at [410, 165] on td "Trạm [PERSON_NAME]" at bounding box center [403, 160] width 65 height 24
checkbox input "true"
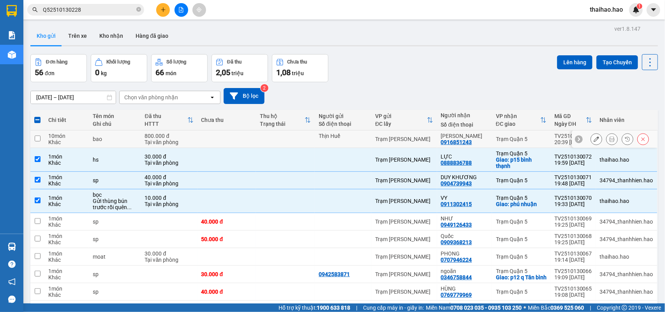
click at [420, 137] on div "Trạm [PERSON_NAME]" at bounding box center [404, 139] width 58 height 6
checkbox input "true"
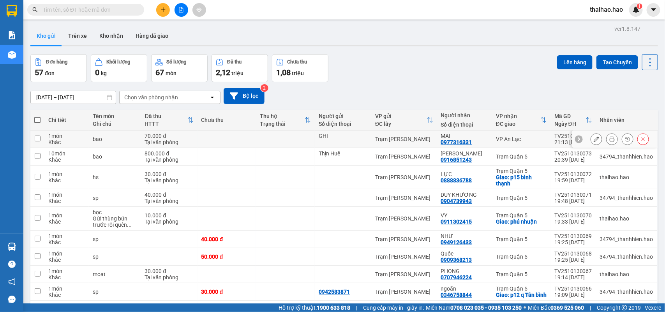
click at [610, 139] on icon at bounding box center [612, 138] width 5 height 5
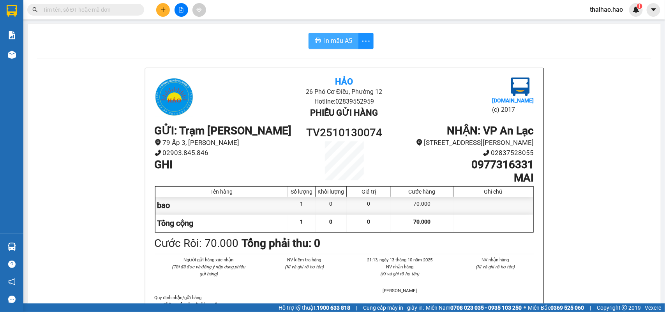
click at [336, 46] on button "In mẫu A5" at bounding box center [334, 41] width 50 height 16
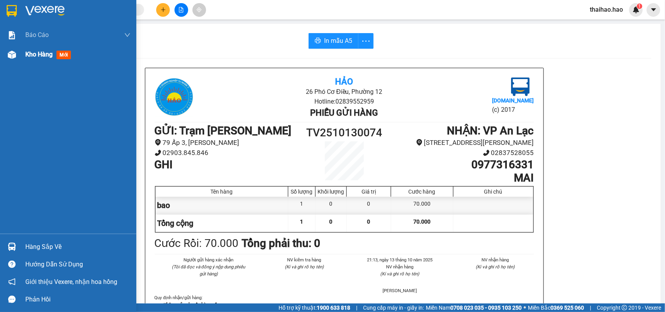
click at [62, 55] on span "mới" at bounding box center [64, 55] width 14 height 9
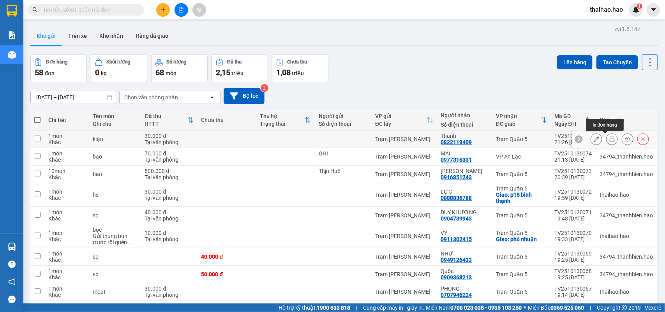
click at [610, 140] on icon at bounding box center [612, 138] width 5 height 5
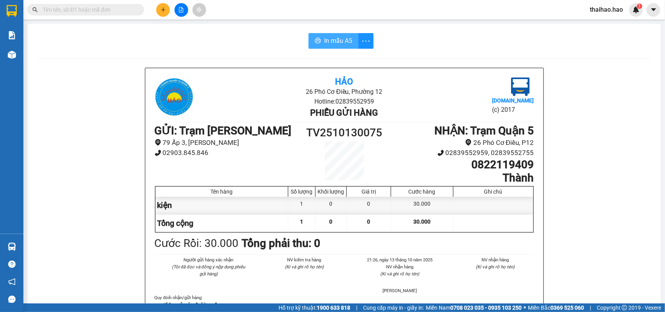
click at [336, 42] on span "In mẫu A5" at bounding box center [338, 41] width 28 height 10
click at [342, 40] on span "In mẫu A5" at bounding box center [338, 41] width 28 height 10
